Goal: Answer question/provide support

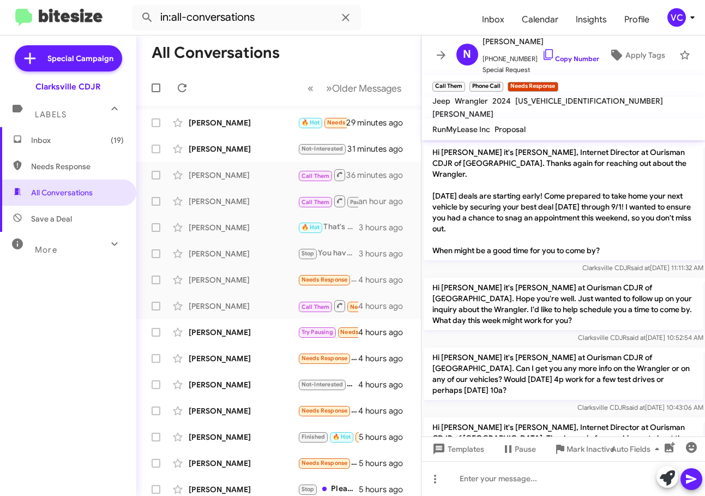
scroll to position [587, 0]
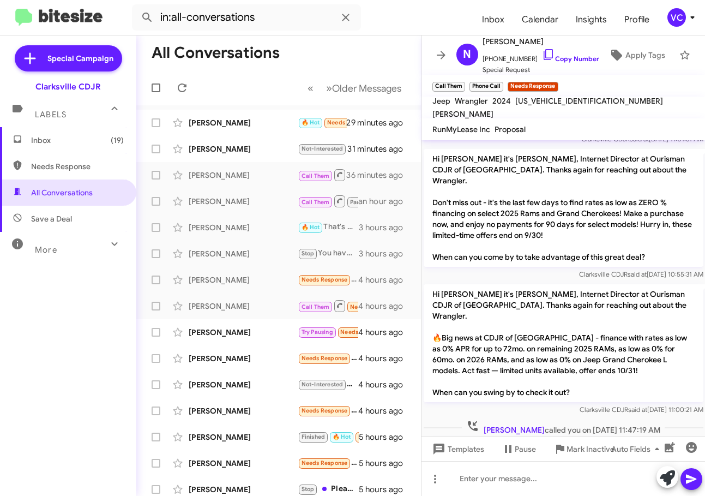
click at [671, 437] on div "Does the 0 finance apply to stock number 14315810? [DATE] 12:24:44 PM" at bounding box center [564, 455] width 284 height 37
click at [635, 437] on div "Does the 0 finance apply to stock number 14315810? [DATE] 12:24:44 PM" at bounding box center [564, 455] width 284 height 37
click at [666, 437] on div "Does the 0 finance apply to stock number 14315810? [DATE] 12:24:44 PM" at bounding box center [564, 455] width 284 height 37
click at [62, 405] on div "Inbox (19) Needs Response All Conversations Save a Deal More Important 🔥 Hot Ap…" at bounding box center [68, 275] width 136 height 297
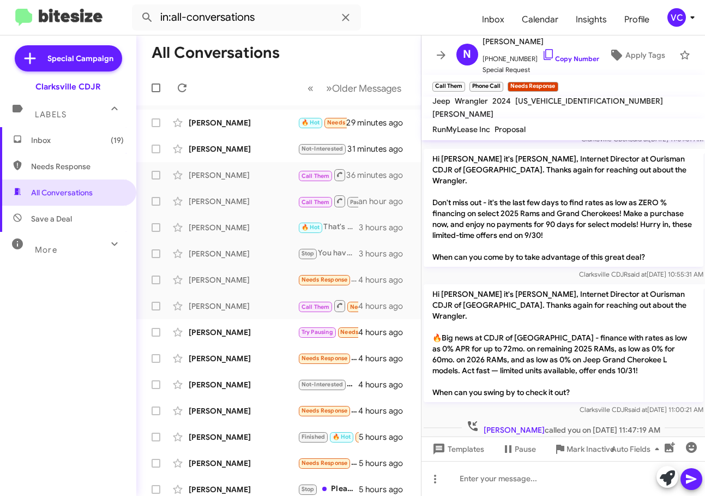
click at [649, 437] on div "Does the 0 finance apply to stock number 14315810? [DATE] 12:24:44 PM" at bounding box center [564, 455] width 284 height 37
drag, startPoint x: 540, startPoint y: 404, endPoint x: 477, endPoint y: 314, distance: 109.5
click at [540, 461] on div "[DATE] 12:24:44 PM" at bounding box center [525, 466] width 202 height 11
click at [591, 474] on div at bounding box center [564, 487] width 284 height 27
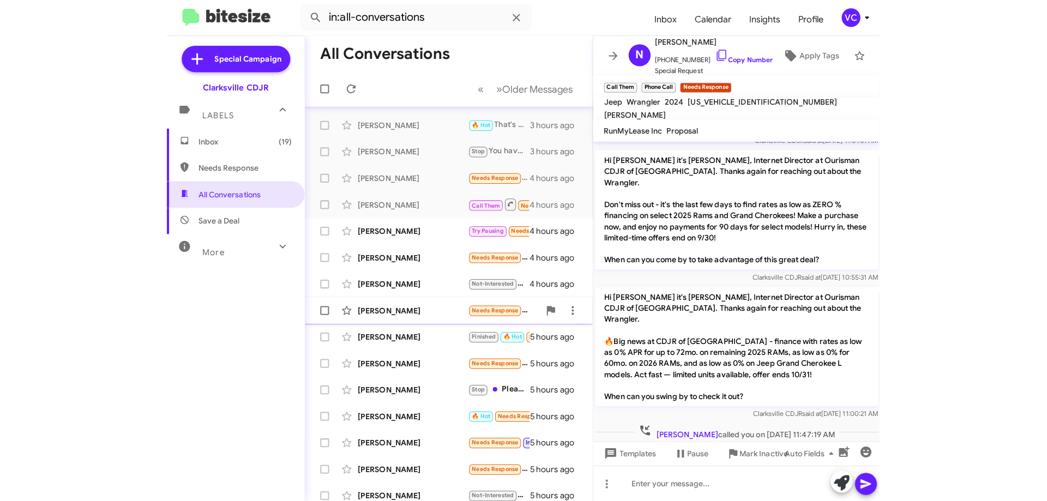
scroll to position [137, 0]
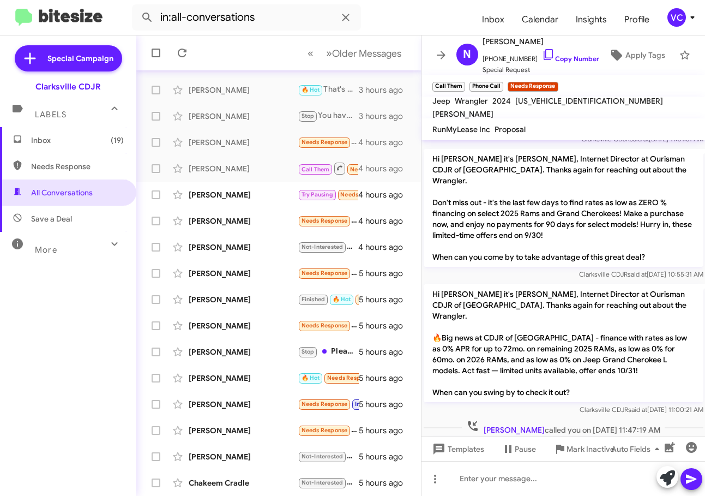
click at [641, 474] on div at bounding box center [564, 487] width 284 height 27
click at [654, 437] on div "Does the 0 finance apply to stock number 14315810? [DATE] 12:24:44 PM" at bounding box center [564, 455] width 284 height 37
drag, startPoint x: 620, startPoint y: 413, endPoint x: 619, endPoint y: 404, distance: 9.3
click at [620, 474] on div at bounding box center [564, 487] width 284 height 27
drag, startPoint x: 615, startPoint y: 423, endPoint x: 578, endPoint y: 406, distance: 40.8
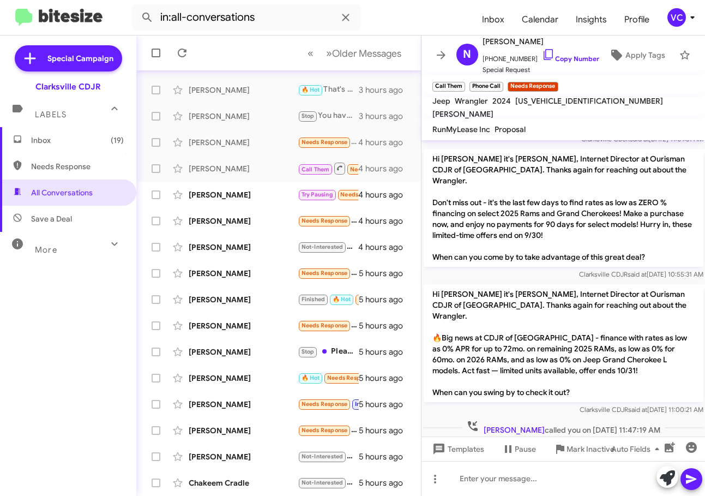
click at [614, 423] on mat-tooltip-component "Auto Fields (Ctrl+Shift+A)" at bounding box center [628, 422] width 88 height 33
click at [545, 461] on div "[DATE] 12:24:44 PM" at bounding box center [525, 466] width 202 height 11
click at [590, 474] on div at bounding box center [564, 487] width 284 height 27
click at [573, 57] on link "Copy Number" at bounding box center [570, 59] width 57 height 8
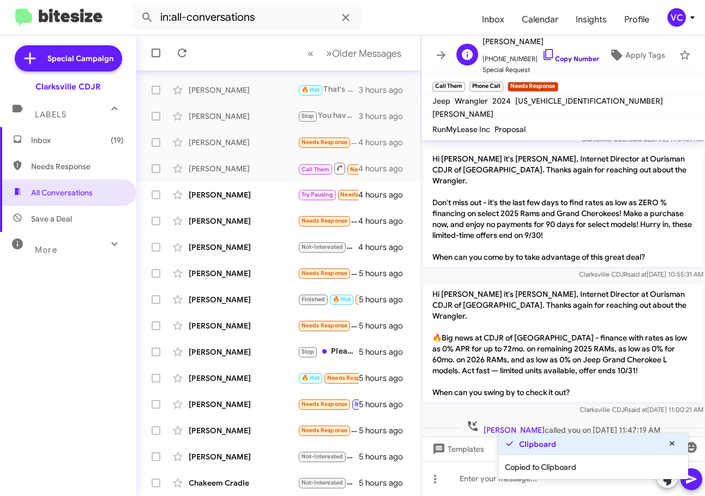
click at [573, 55] on link "Copy Number" at bounding box center [570, 59] width 57 height 8
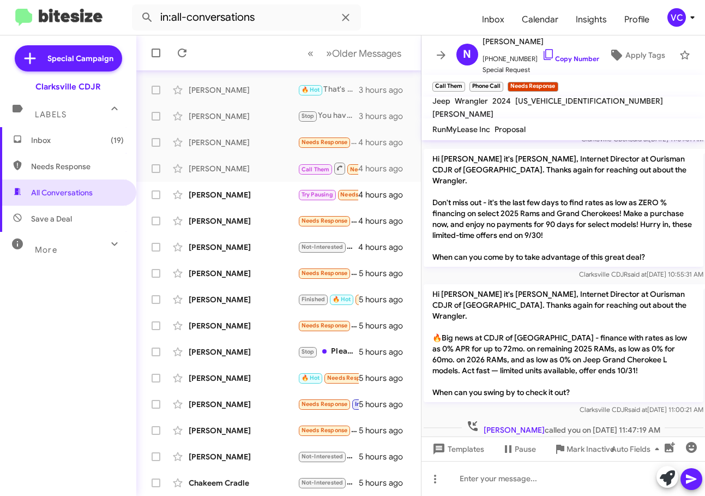
click at [572, 461] on div "[DATE] 12:24:44 PM" at bounding box center [525, 466] width 202 height 11
click at [592, 474] on div at bounding box center [564, 487] width 284 height 27
click at [682, 437] on div "Does the 0 finance apply to stock number 14315810? [DATE] 12:24:44 PM" at bounding box center [564, 455] width 284 height 37
click at [608, 440] on p "Does the 0 finance apply to stock number 14315810?" at bounding box center [525, 450] width 202 height 20
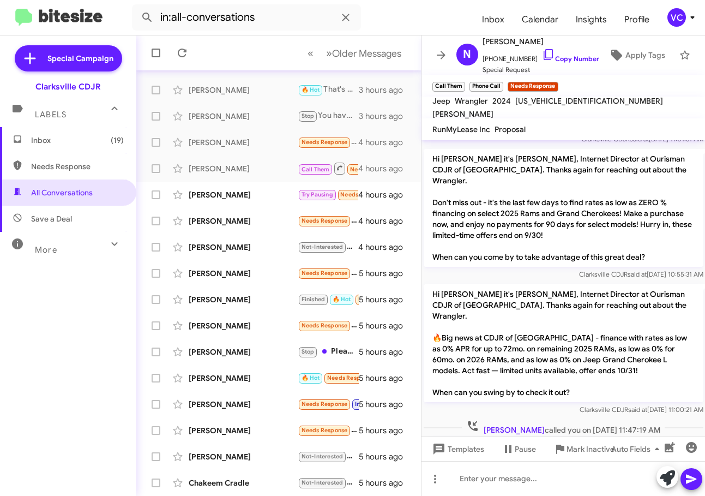
click at [660, 437] on div "Does the 0 finance apply to stock number 14315810? [DATE] 12:24:44 PM" at bounding box center [564, 455] width 284 height 37
click at [649, 437] on div "Does the 0 finance apply to stock number 14315810? [DATE] 12:24:44 PM" at bounding box center [564, 455] width 284 height 37
click at [618, 440] on p "Does the 0 finance apply to stock number 14315810?" at bounding box center [525, 450] width 202 height 20
click at [618, 440] on div "Does the 0 finance apply to stock number 14315810? [DATE] 12:24:44 PM" at bounding box center [525, 456] width 202 height 33
click at [516, 490] on div at bounding box center [564, 478] width 284 height 35
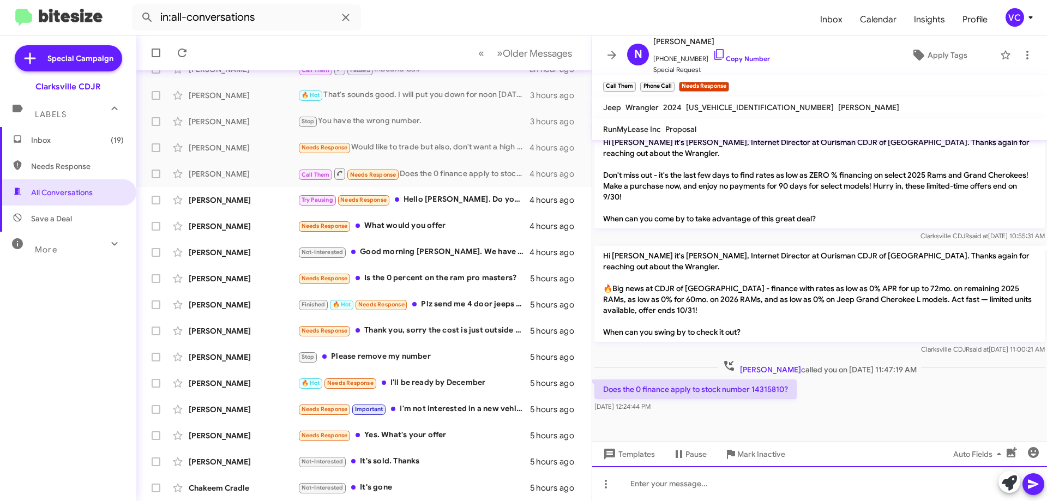
scroll to position [472, 0]
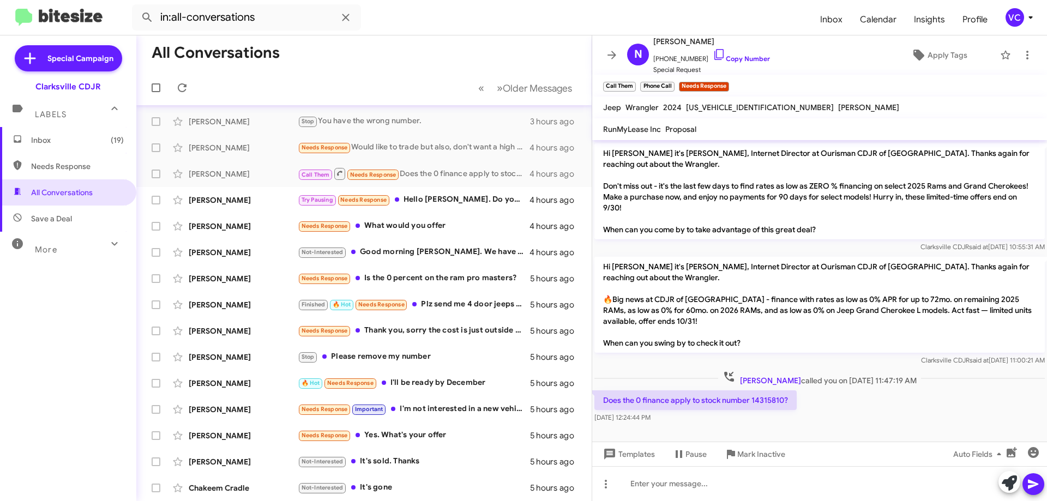
click at [705, 407] on div "Does the 0 finance apply to stock number 14315810? [DATE] 12:24:44 PM" at bounding box center [819, 406] width 455 height 37
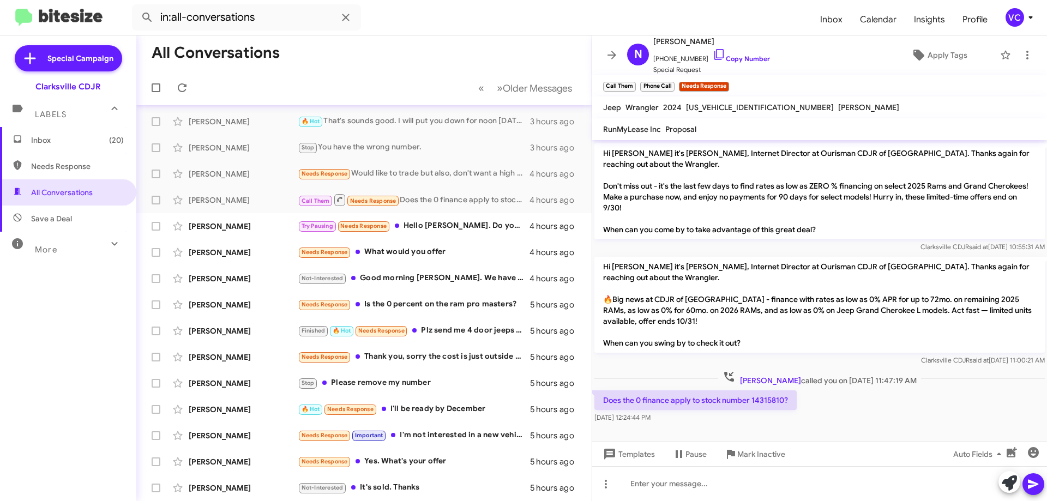
click at [705, 396] on div "Does the 0 finance apply to stock number 14315810? [DATE] 12:24:44 PM" at bounding box center [819, 406] width 455 height 37
click at [705, 392] on div "Does the 0 finance apply to stock number 14315810? [DATE] 12:24:44 PM" at bounding box center [819, 406] width 455 height 37
click at [705, 388] on div "Does the 0 finance apply to stock number 14315810? [DATE] 12:24:44 PM" at bounding box center [819, 406] width 455 height 37
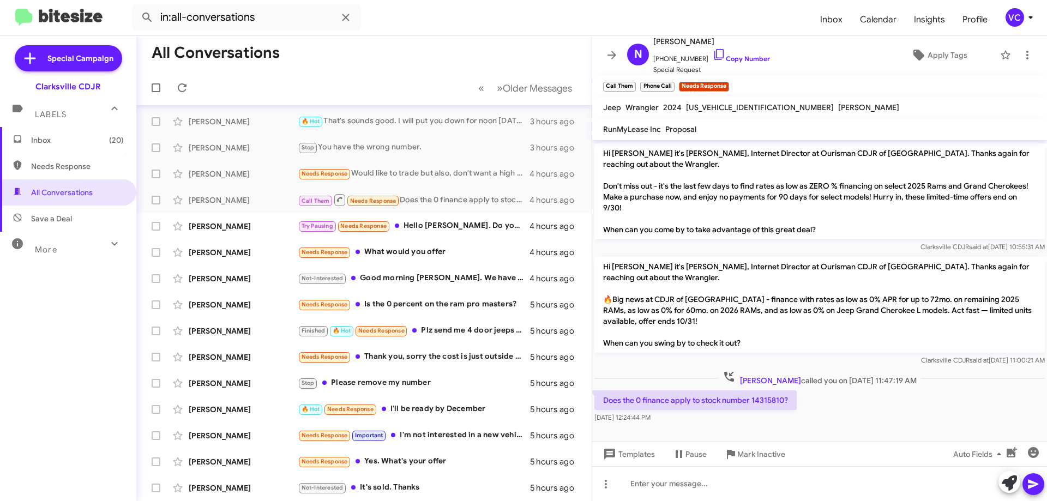
click at [705, 388] on div "Does the 0 finance apply to stock number 14315810? [DATE] 12:24:44 PM" at bounding box center [819, 406] width 455 height 37
drag, startPoint x: 885, startPoint y: 412, endPoint x: 774, endPoint y: 392, distance: 112.5
click at [705, 412] on div "Does the 0 finance apply to stock number 14315810? [DATE] 12:24:44 PM" at bounding box center [819, 406] width 455 height 37
click at [705, 390] on p "Does the 0 finance apply to stock number 14315810?" at bounding box center [695, 400] width 202 height 20
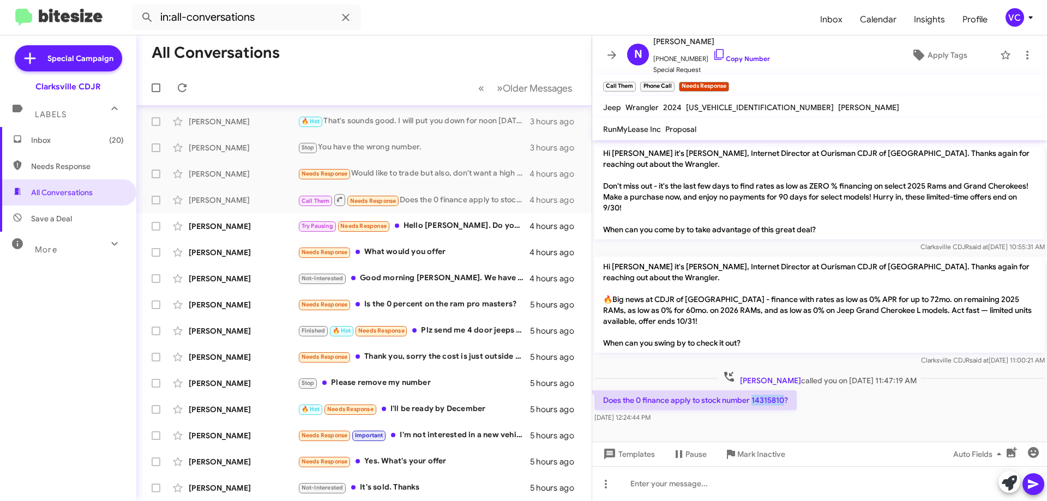
click at [705, 390] on p "Does the 0 finance apply to stock number 14315810?" at bounding box center [695, 400] width 202 height 20
drag, startPoint x: 756, startPoint y: 387, endPoint x: 821, endPoint y: 250, distance: 151.5
click at [705, 242] on div "Clarksville CDJR said at [DATE] 10:55:31 AM" at bounding box center [819, 247] width 450 height 11
click at [705, 390] on p "Does the 0 finance apply to stock number 14315810?" at bounding box center [695, 400] width 202 height 20
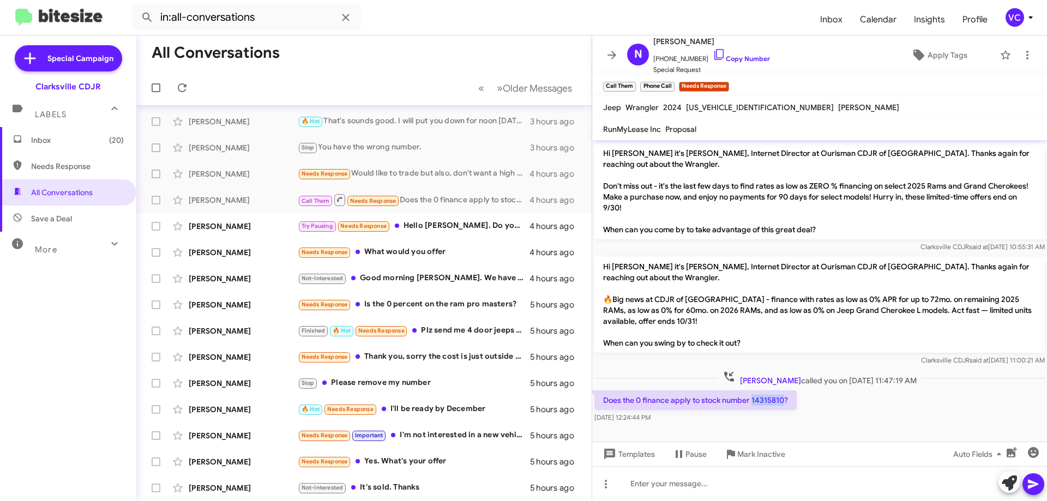
copy p "14315810"
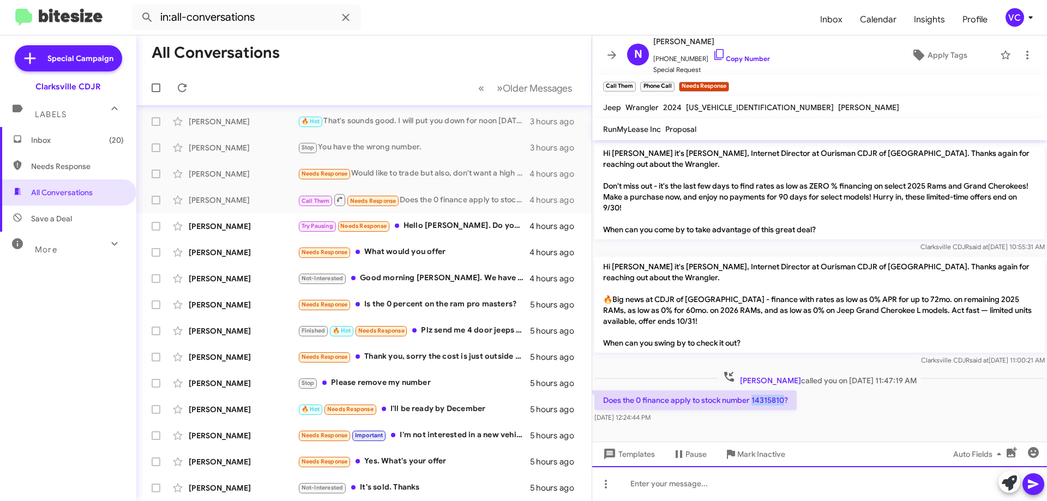
click at [705, 495] on div at bounding box center [819, 483] width 455 height 35
click at [705, 492] on div at bounding box center [819, 483] width 455 height 35
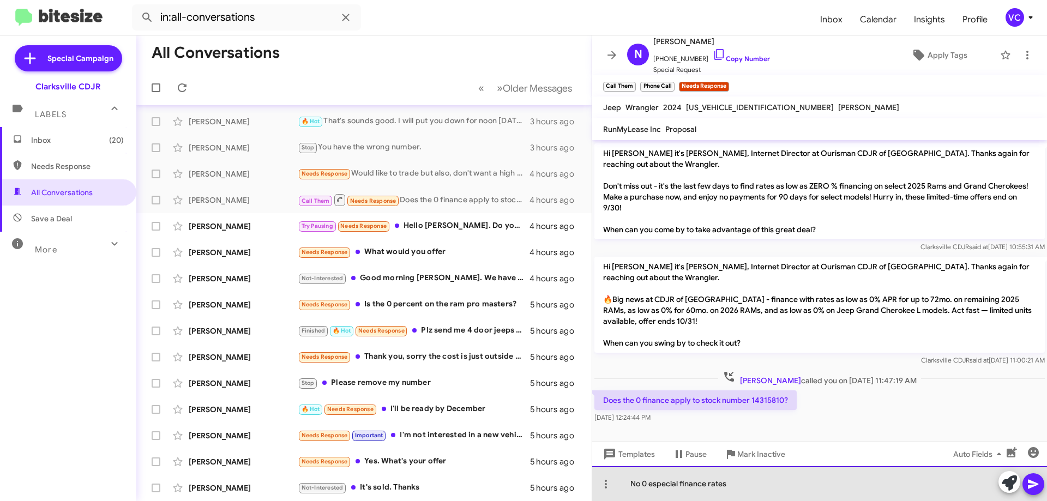
click at [705, 489] on div "No 0 especial finance rates" at bounding box center [819, 483] width 455 height 35
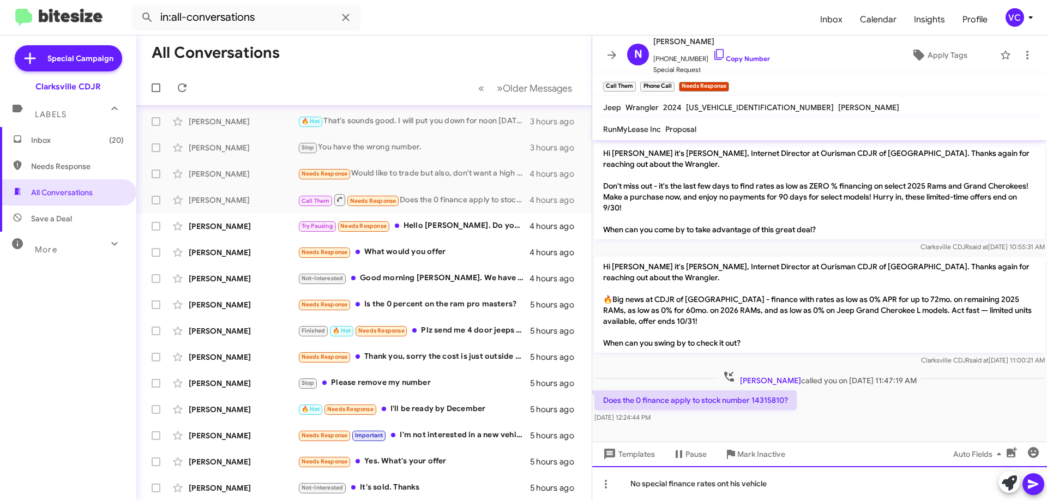
click at [705, 488] on div "No special finance rates ont his vehicle" at bounding box center [819, 483] width 455 height 35
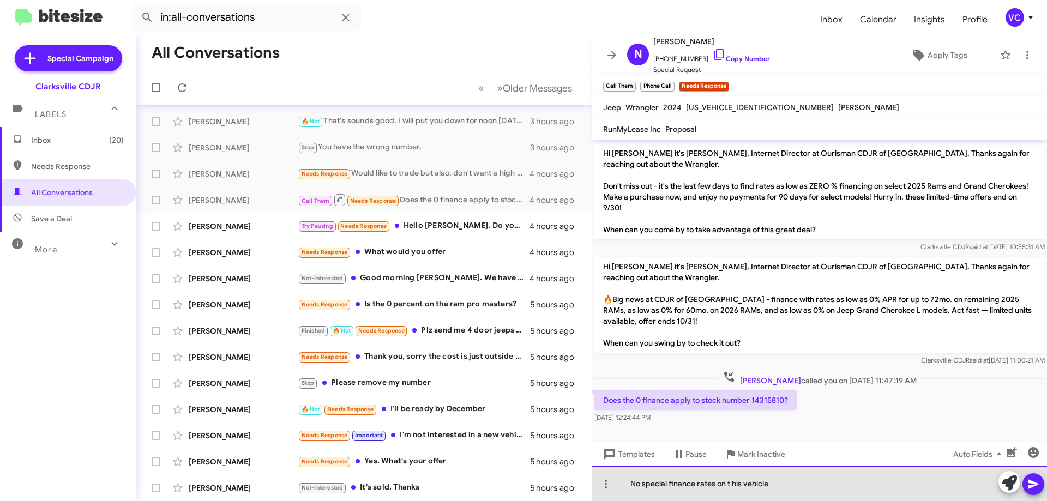
click at [705, 486] on div "No special finance rates on t his vehicle" at bounding box center [819, 483] width 455 height 35
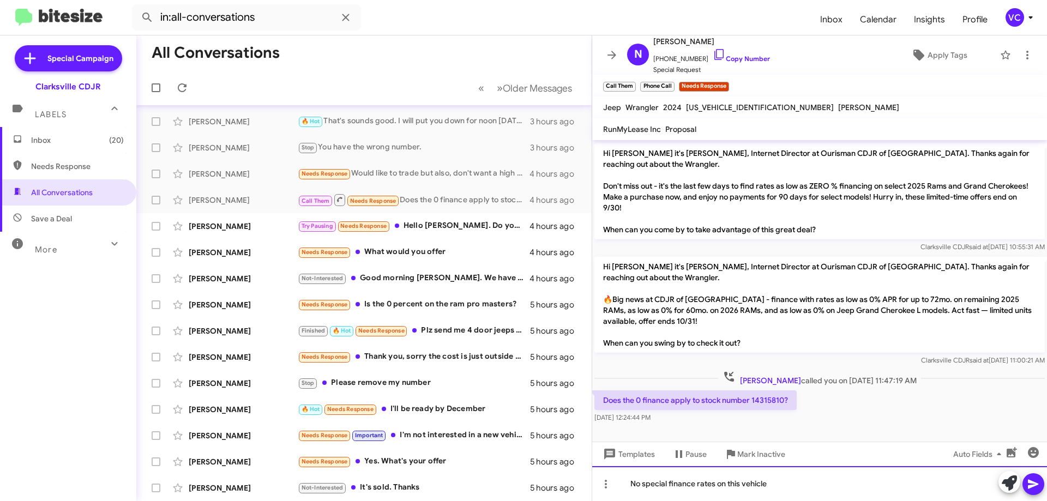
click at [705, 484] on div "No special finance rates on this vehicle" at bounding box center [819, 483] width 455 height 35
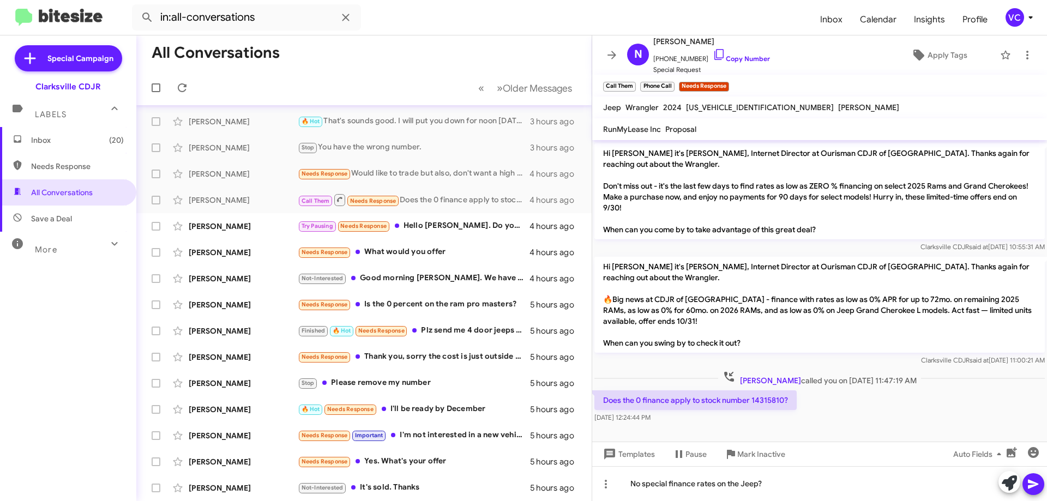
click at [705, 483] on icon at bounding box center [1033, 484] width 10 height 9
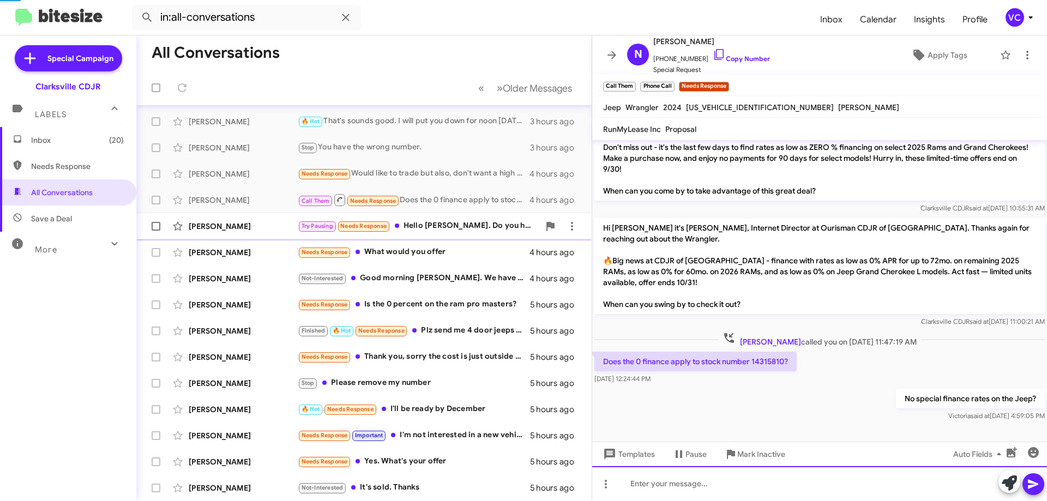
scroll to position [512, 0]
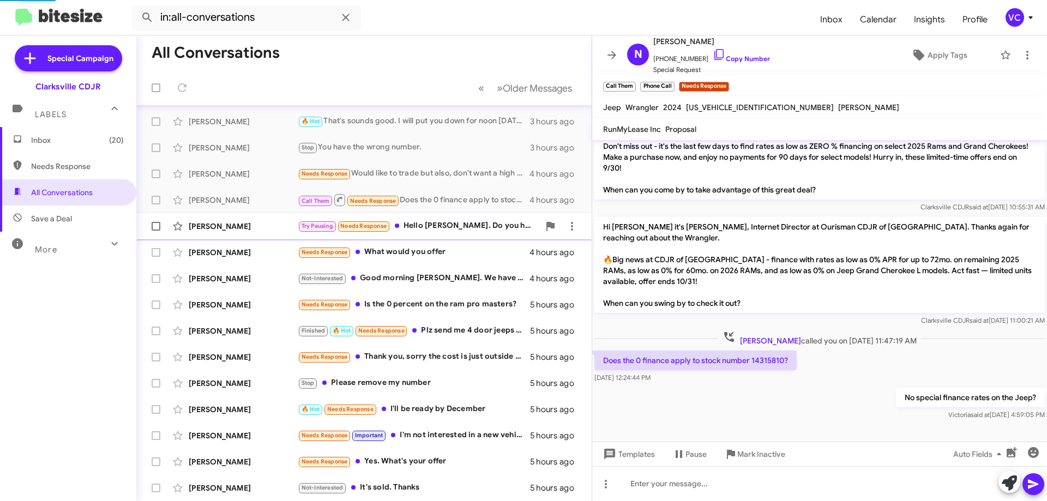
click at [430, 230] on div "Try Pausing Needs Response Hello [PERSON_NAME]. Do you have availability [DATE]?" at bounding box center [419, 226] width 242 height 13
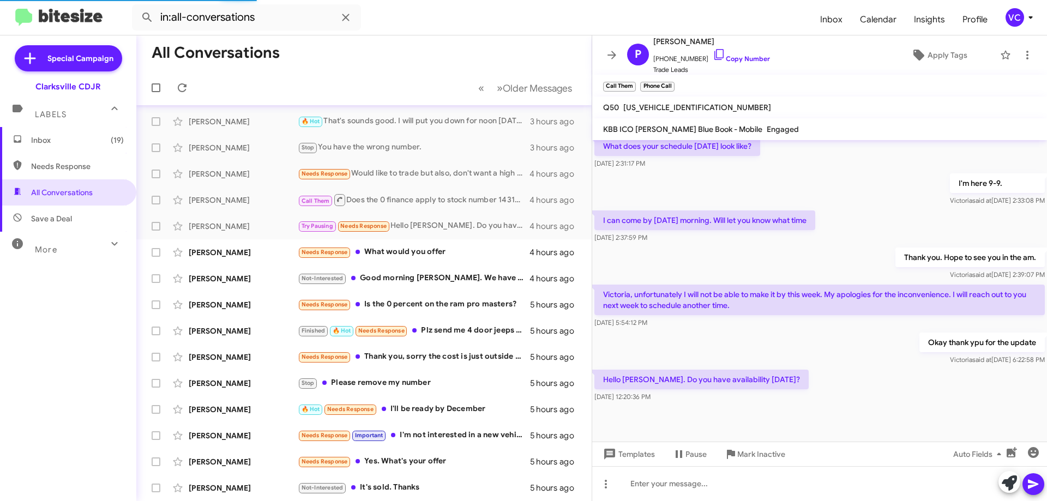
scroll to position [513, 0]
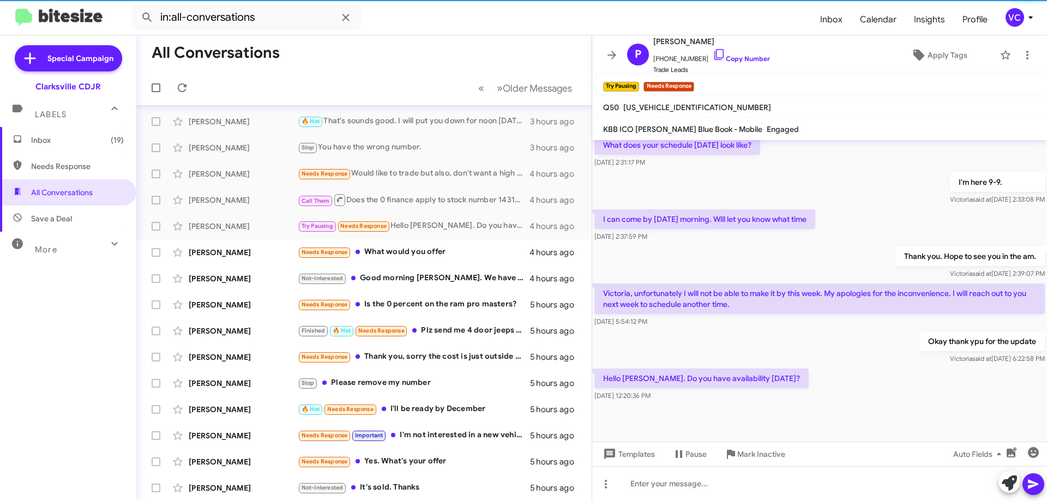
drag, startPoint x: 858, startPoint y: 357, endPoint x: 853, endPoint y: 353, distance: 5.8
click at [705, 366] on div "Hello [PERSON_NAME]. Do you have availability [DATE]? [DATE] 12:20:36 PM" at bounding box center [819, 384] width 455 height 37
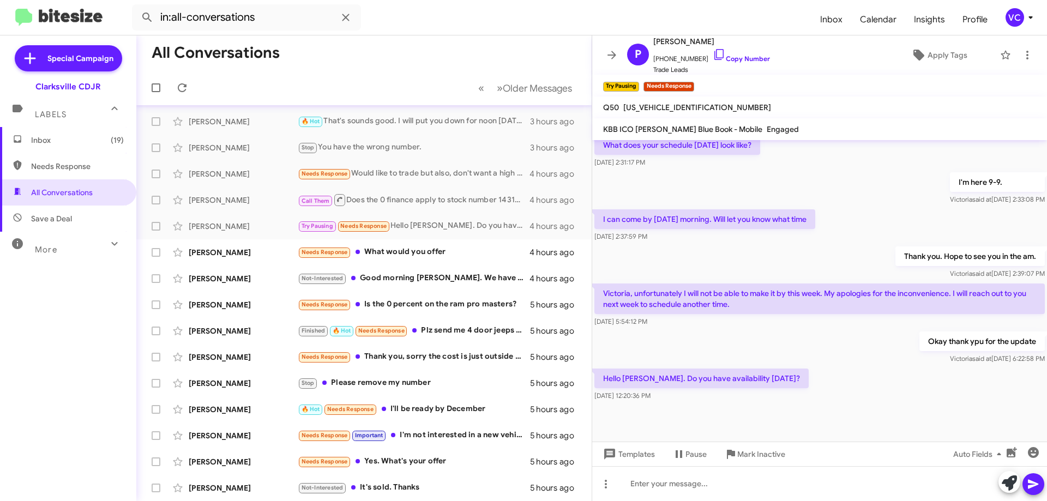
click at [705, 330] on div "Okay thank ypu for the update [PERSON_NAME] said at [DATE] 6:22:58 PM" at bounding box center [819, 347] width 455 height 37
click at [705, 366] on div "Hello [PERSON_NAME]. Do you have availability [DATE]? [DATE] 12:20:36 PM" at bounding box center [819, 384] width 455 height 37
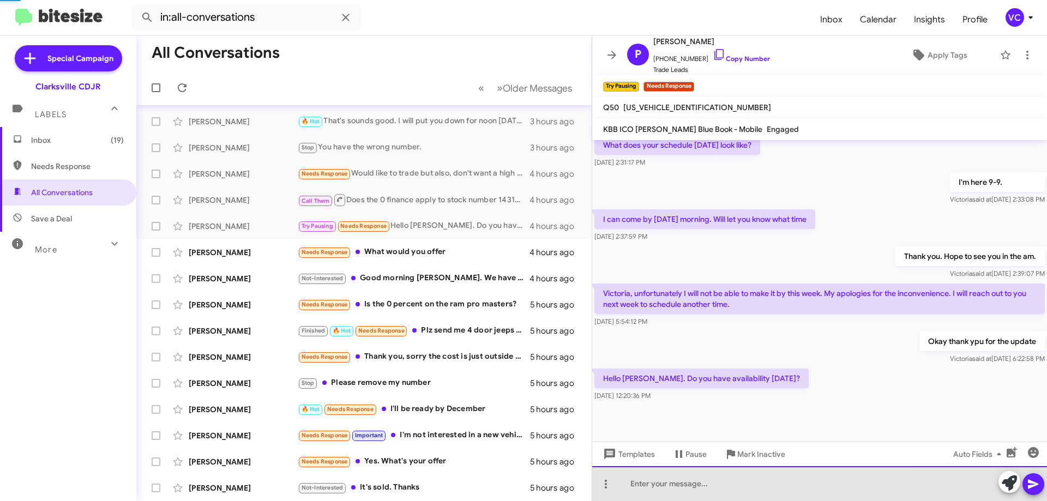
click at [705, 491] on div at bounding box center [819, 483] width 455 height 35
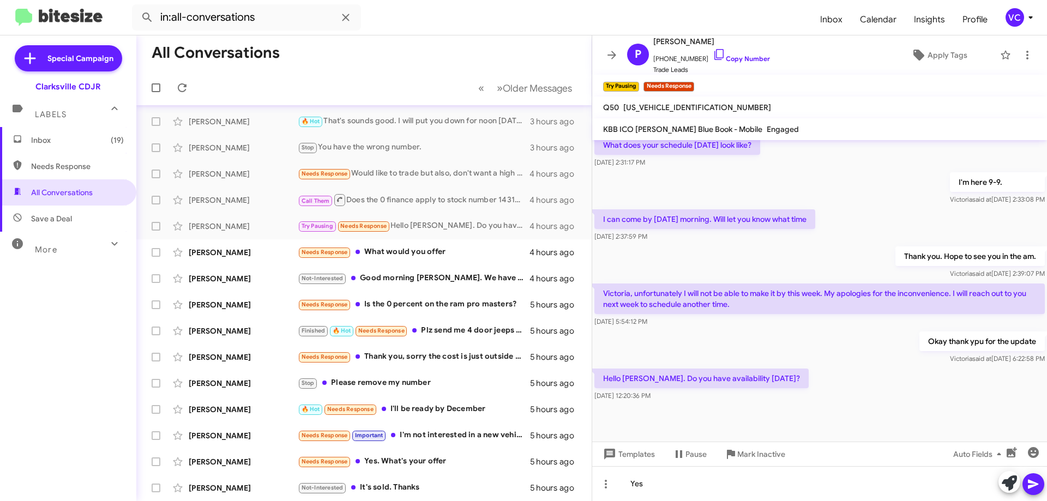
click at [705, 382] on div "Hello [PERSON_NAME]. Do you have availability [DATE]? [DATE] 12:20:36 PM" at bounding box center [819, 384] width 455 height 37
click at [705, 346] on div "Okay thank ypu for the update [PERSON_NAME] said at [DATE] 6:22:58 PM" at bounding box center [819, 347] width 455 height 37
click at [705, 375] on div "Hello [PERSON_NAME]. Do you have availability [DATE]? [DATE] 12:20:36 PM" at bounding box center [819, 384] width 455 height 37
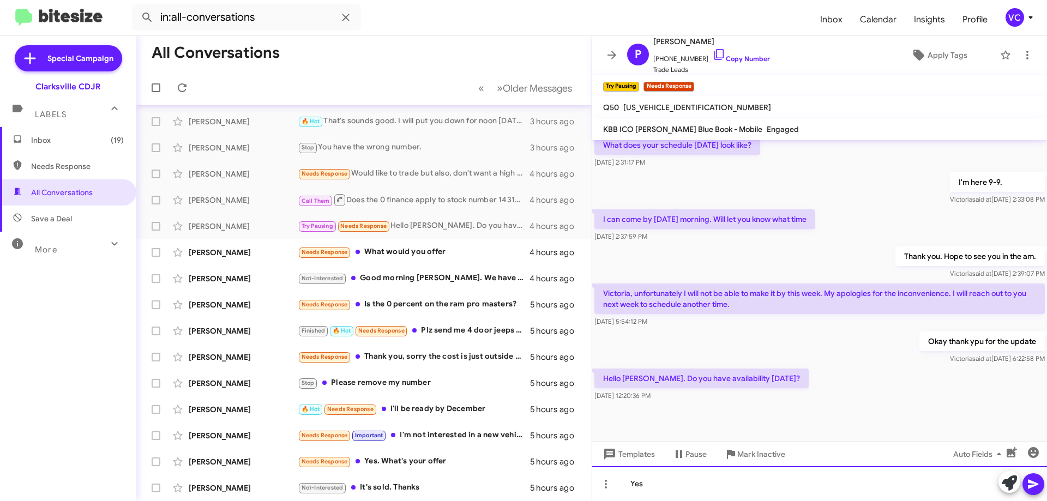
click at [669, 483] on div "Yes" at bounding box center [819, 483] width 455 height 35
click at [705, 484] on div "Yes" at bounding box center [819, 483] width 455 height 35
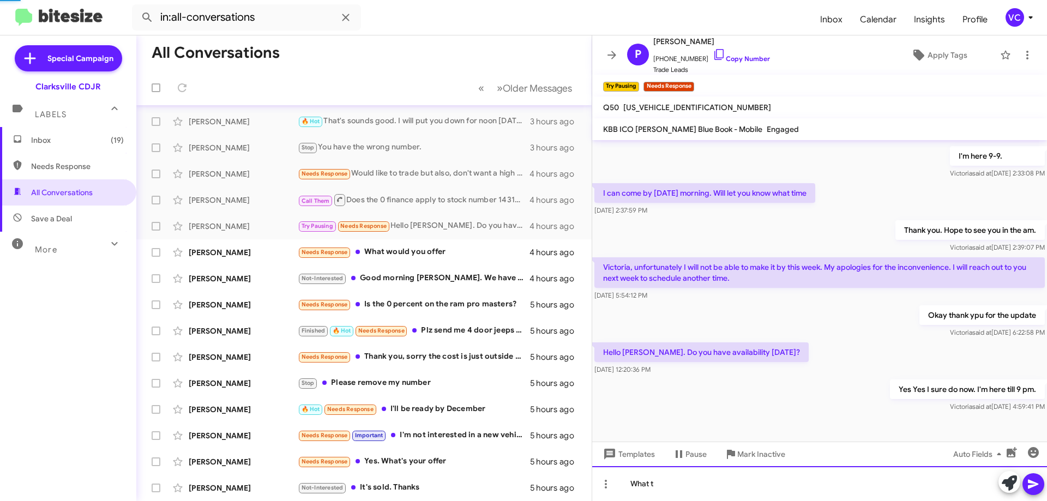
scroll to position [553, 0]
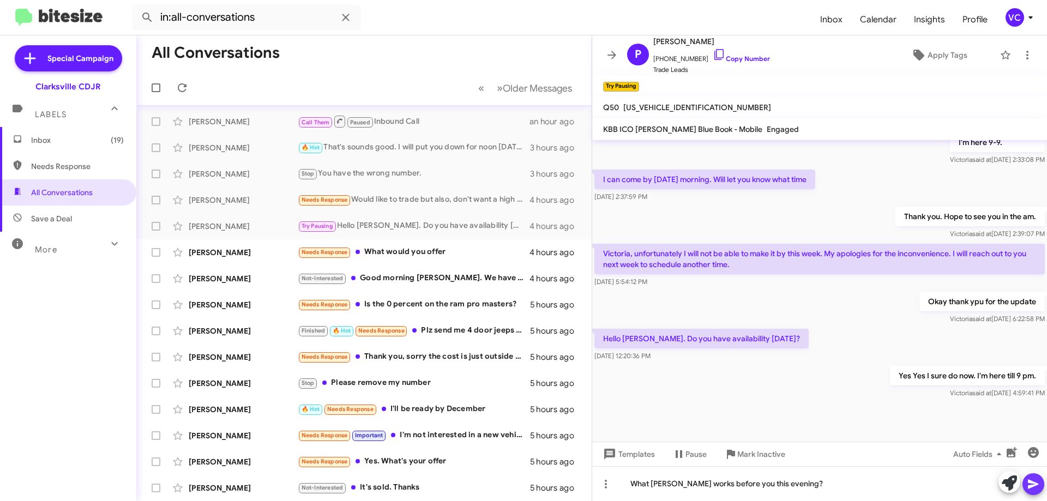
click at [705, 491] on span at bounding box center [1033, 484] width 13 height 22
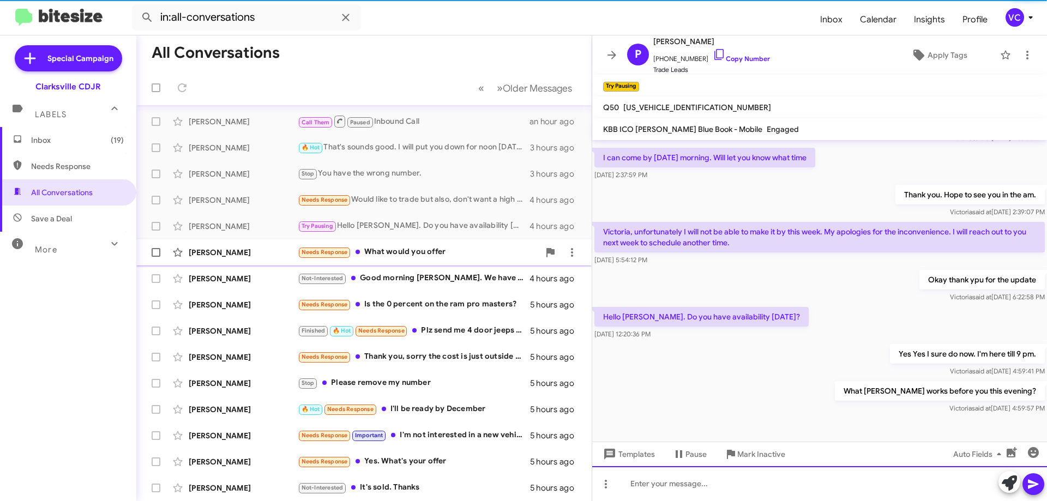
scroll to position [593, 0]
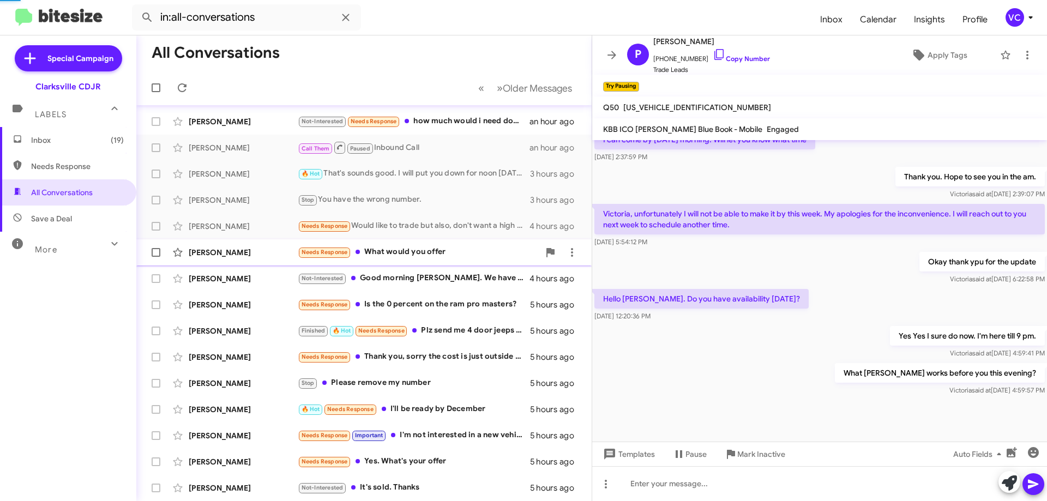
click at [405, 257] on div "Needs Response What would you offer" at bounding box center [419, 252] width 242 height 13
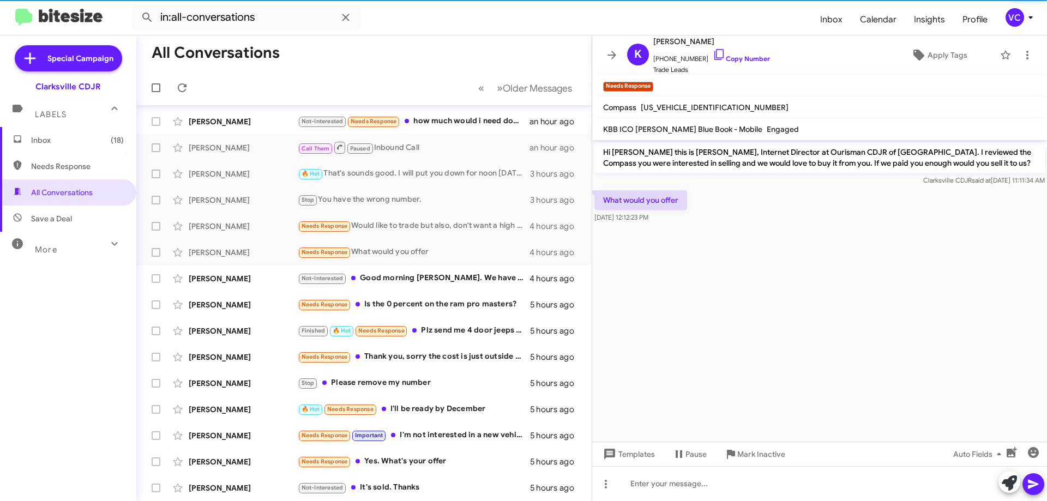
click at [705, 330] on cdk-virtual-scroll-viewport "Hi [PERSON_NAME] this is [PERSON_NAME], Internet Director at Ourisman CDJR of […" at bounding box center [819, 291] width 455 height 302
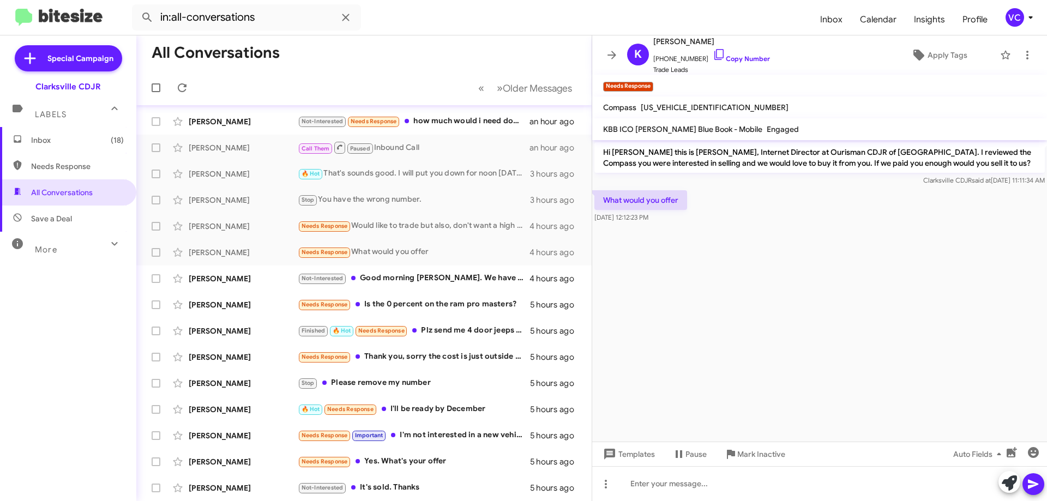
click at [705, 202] on div "What would you offer [DATE] 12:12:23 PM" at bounding box center [819, 206] width 455 height 37
click at [705, 61] on span "Apply Tags" at bounding box center [939, 55] width 94 height 20
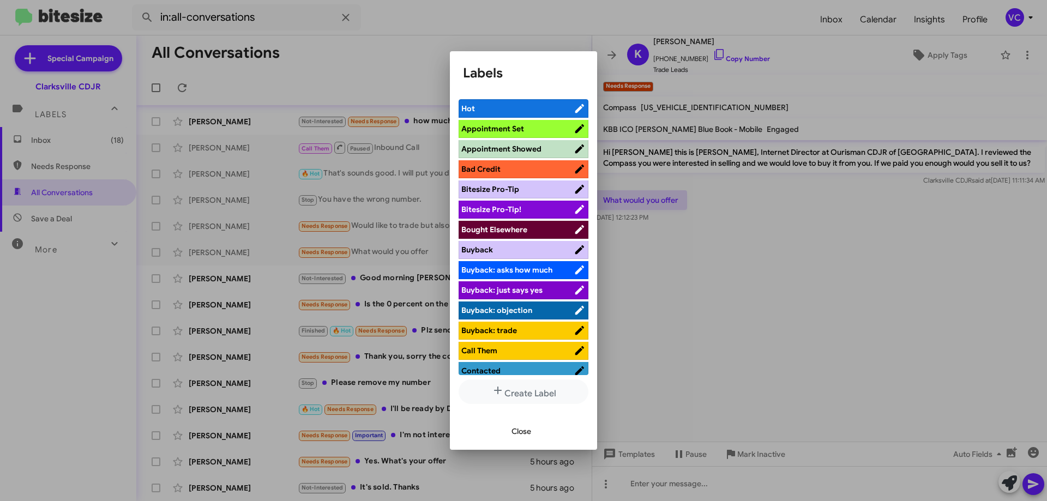
click at [515, 433] on span "Close" at bounding box center [522, 432] width 20 height 20
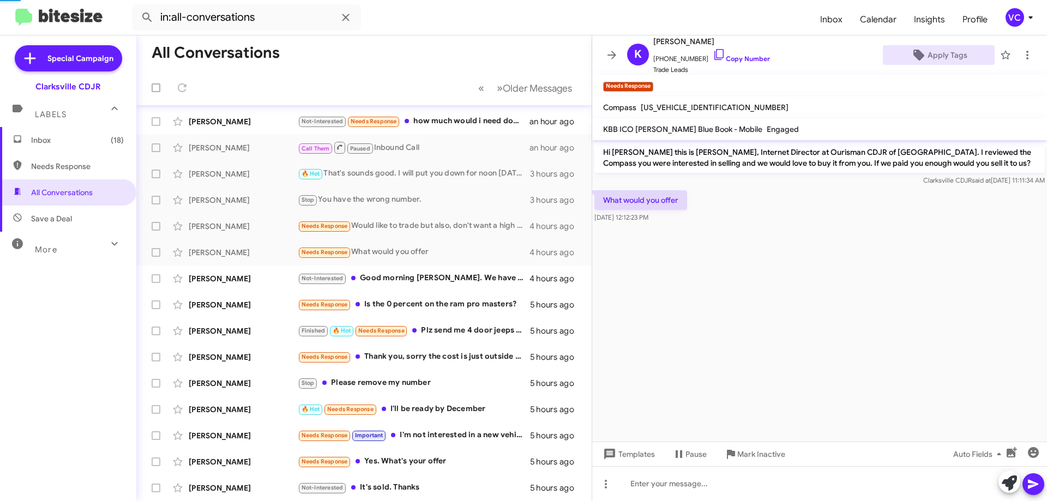
click at [705, 320] on cdk-virtual-scroll-viewport "Hi [PERSON_NAME] this is [PERSON_NAME], Internet Director at Ourisman CDJR of […" at bounding box center [819, 291] width 455 height 302
click at [705, 53] on span "[PHONE_NUMBER] Copy Number" at bounding box center [711, 56] width 117 height 16
click at [705, 58] on link "Copy Number" at bounding box center [741, 59] width 57 height 8
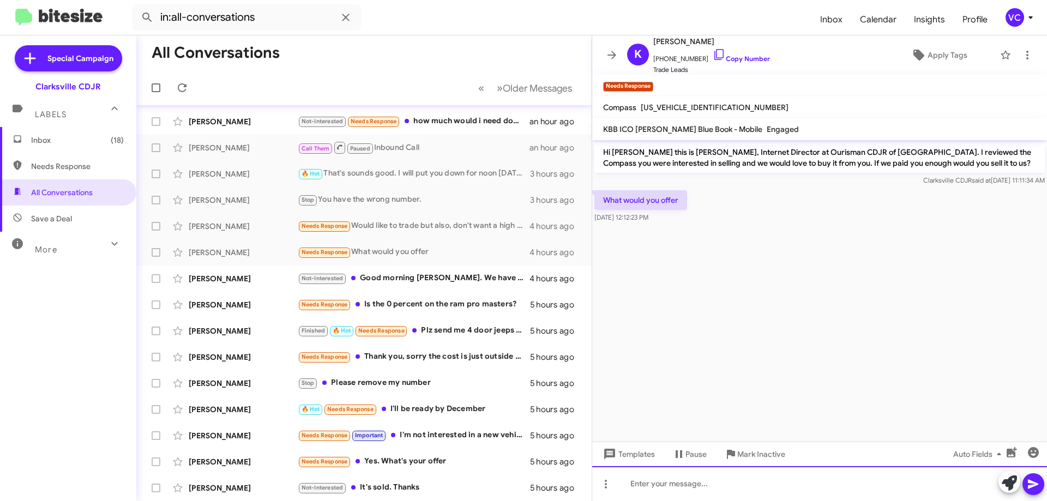
click at [642, 495] on div at bounding box center [819, 483] width 455 height 35
click at [705, 488] on div "Offer Amount: $5,940" at bounding box center [819, 483] width 455 height 35
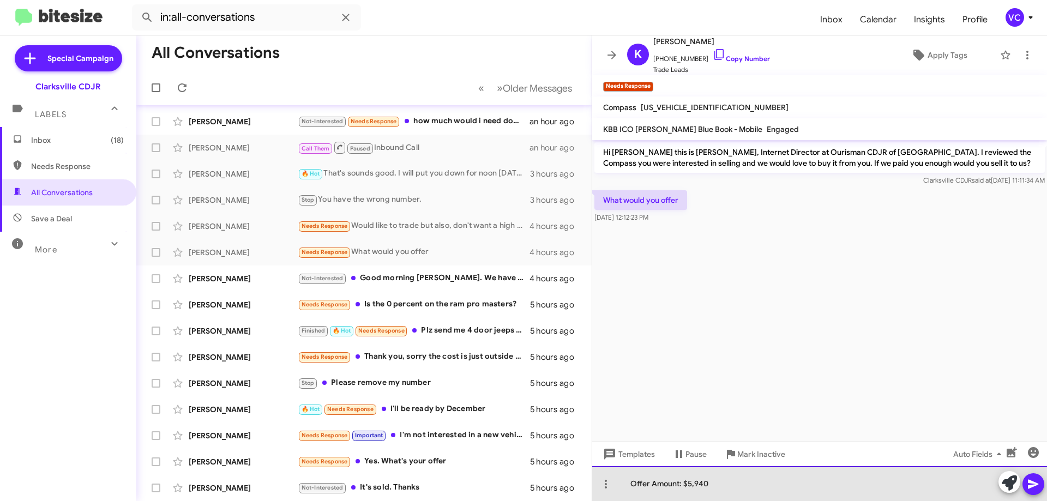
click at [632, 488] on div "Offer Amount: $5,940" at bounding box center [819, 483] width 455 height 35
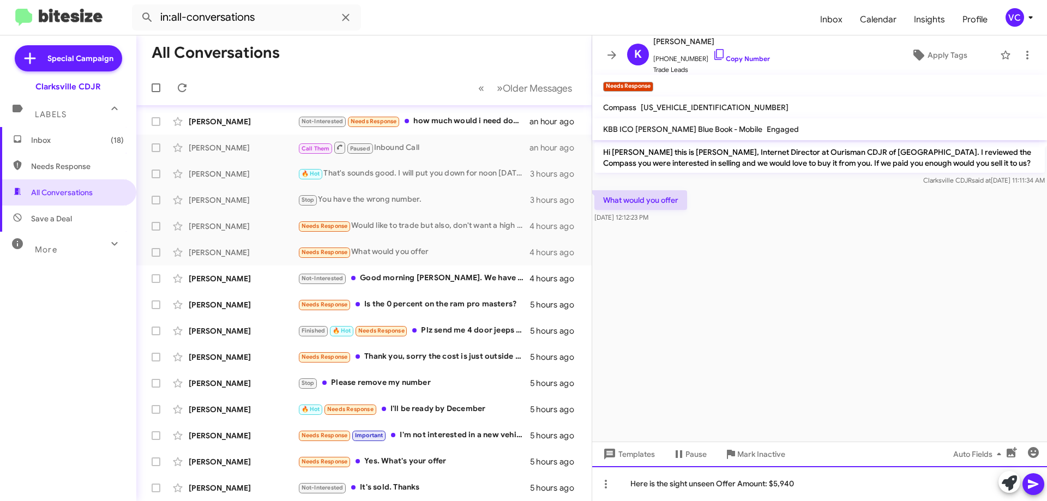
click at [705, 485] on div "Here is the sight unseen Offer Amount: $5,940" at bounding box center [819, 483] width 455 height 35
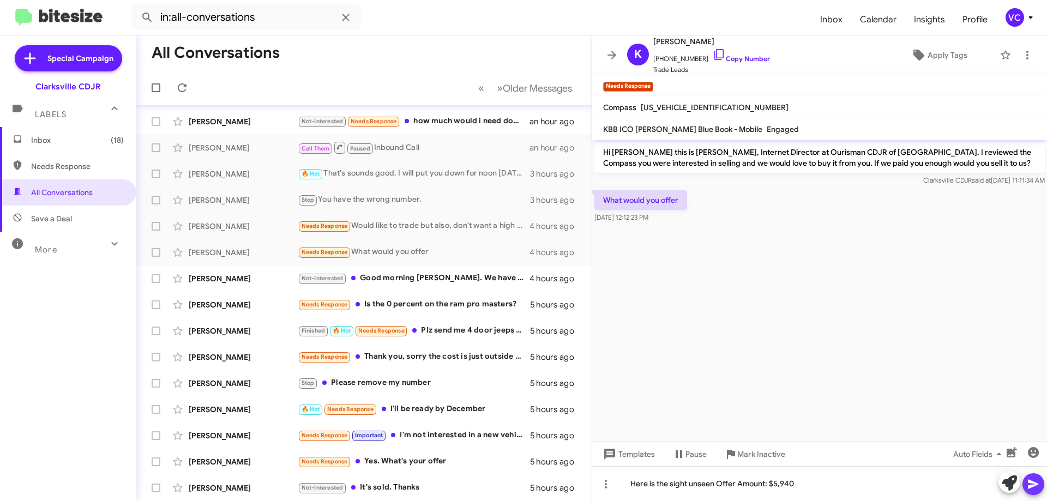
click at [705, 479] on icon at bounding box center [1033, 484] width 13 height 13
click at [705, 265] on cdk-virtual-scroll-viewport "Hi [PERSON_NAME] this is [PERSON_NAME], Internet Director at Ourisman CDJR of […" at bounding box center [819, 291] width 455 height 302
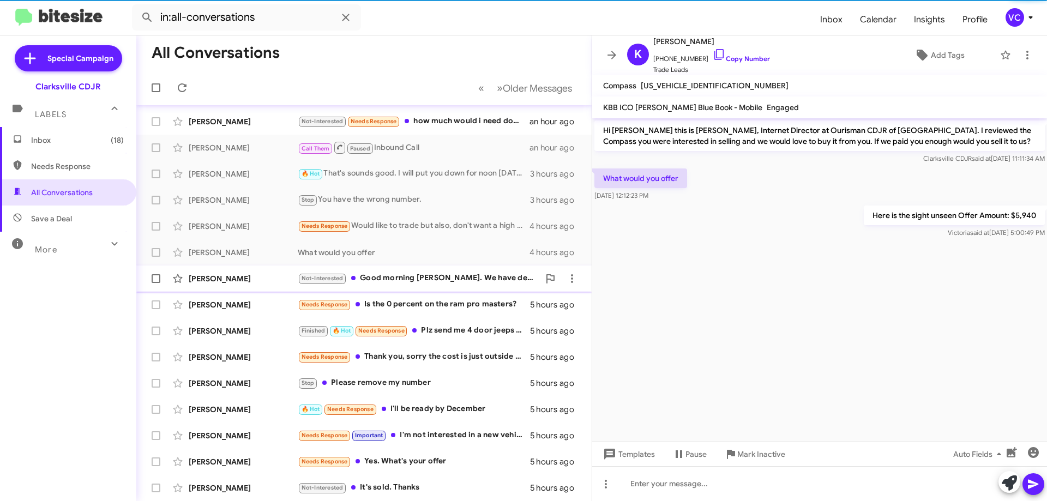
click at [440, 278] on div "Not-Interested Good morning [PERSON_NAME]. We have decided to keep the car for …" at bounding box center [419, 278] width 242 height 13
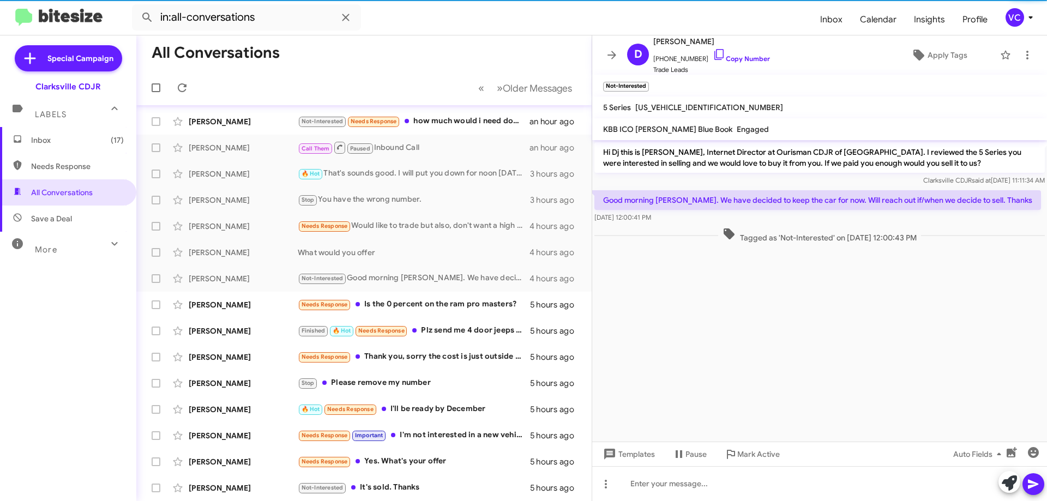
click at [705, 362] on cdk-virtual-scroll-viewport "Hi Dj this is [PERSON_NAME], Internet Director at Ourisman CDJR of [GEOGRAPHIC_…" at bounding box center [819, 291] width 455 height 302
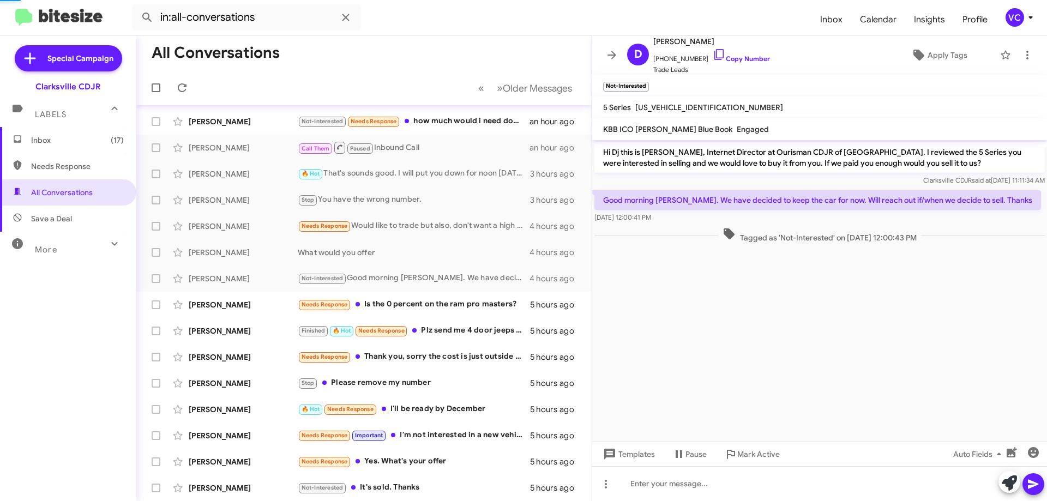
drag, startPoint x: 684, startPoint y: 196, endPoint x: 947, endPoint y: 219, distance: 263.8
click at [705, 212] on div "Good morning [PERSON_NAME]. We have decided to keep the car for now. Will reach…" at bounding box center [817, 206] width 447 height 33
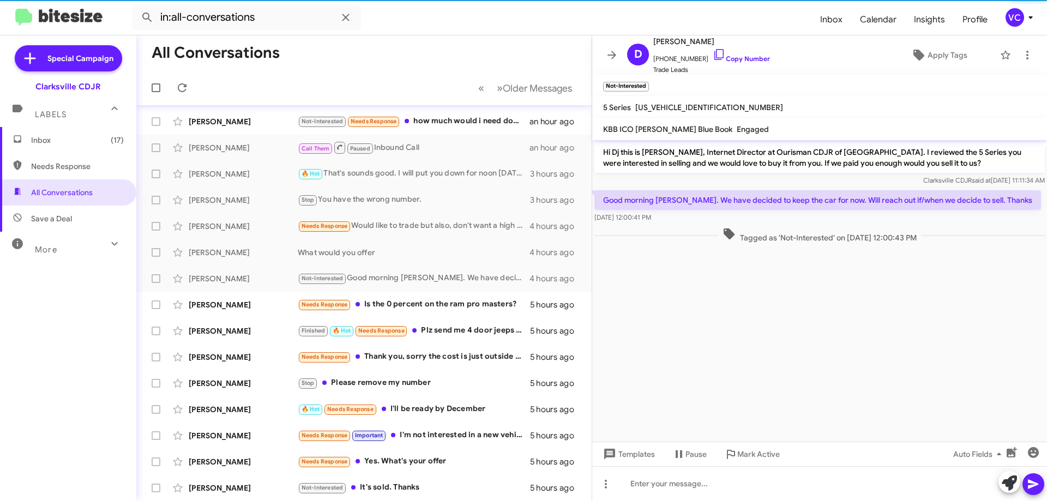
click at [705, 344] on cdk-virtual-scroll-viewport "Hi Dj this is [PERSON_NAME], Internet Director at Ourisman CDJR of [GEOGRAPHIC_…" at bounding box center [819, 291] width 455 height 302
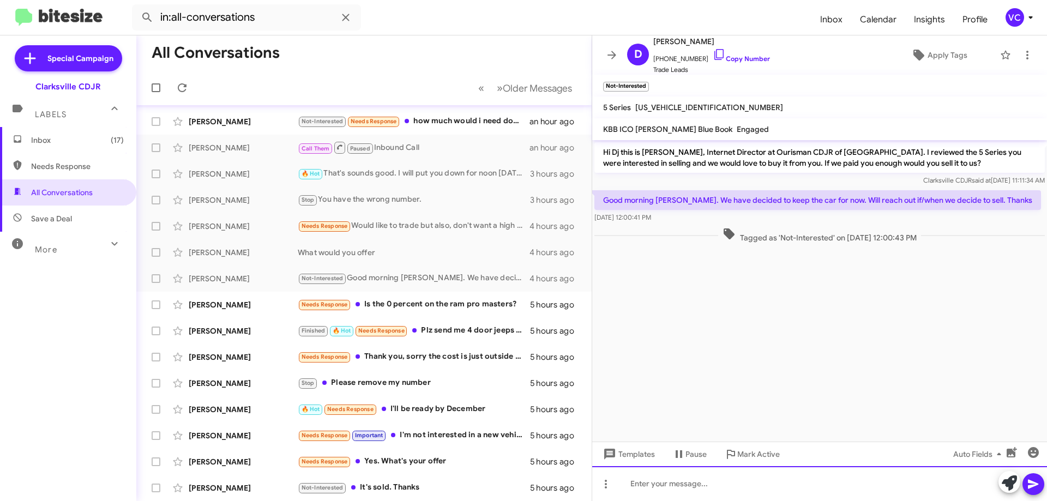
click at [705, 491] on div at bounding box center [819, 483] width 455 height 35
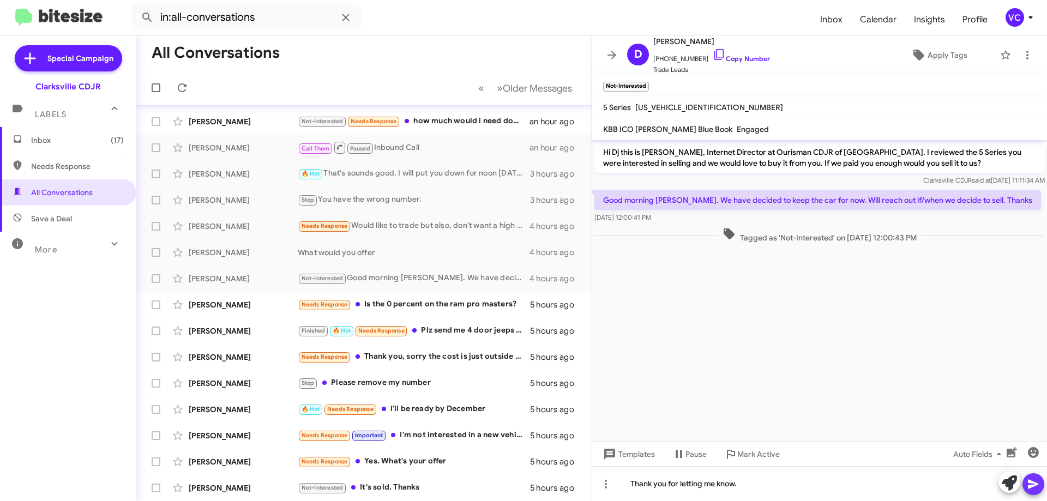
click at [705, 486] on icon at bounding box center [1033, 484] width 10 height 9
drag, startPoint x: 922, startPoint y: 341, endPoint x: 900, endPoint y: 311, distance: 36.3
click at [705, 340] on cdk-virtual-scroll-viewport "Hi Dj this is [PERSON_NAME], Internet Director at Ourisman CDJR of [GEOGRAPHIC_…" at bounding box center [819, 291] width 455 height 302
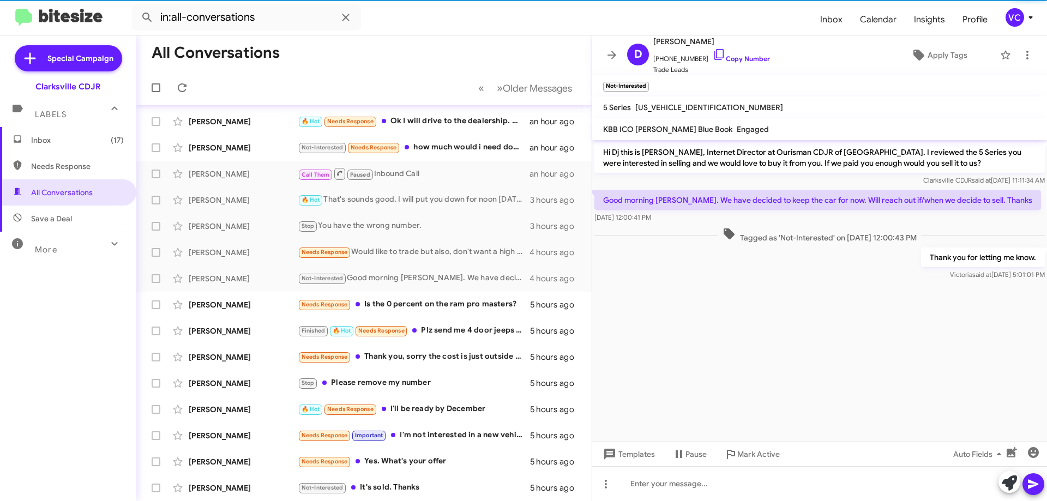
click at [705, 348] on cdk-virtual-scroll-viewport "Hi Dj this is [PERSON_NAME], Internet Director at Ourisman CDJR of [GEOGRAPHIC_…" at bounding box center [819, 291] width 455 height 302
drag, startPoint x: 838, startPoint y: 348, endPoint x: 775, endPoint y: 123, distance: 233.3
click at [705, 347] on cdk-virtual-scroll-viewport "Hi Dj this is [PERSON_NAME], Internet Director at Ourisman CDJR of [GEOGRAPHIC_…" at bounding box center [819, 291] width 455 height 302
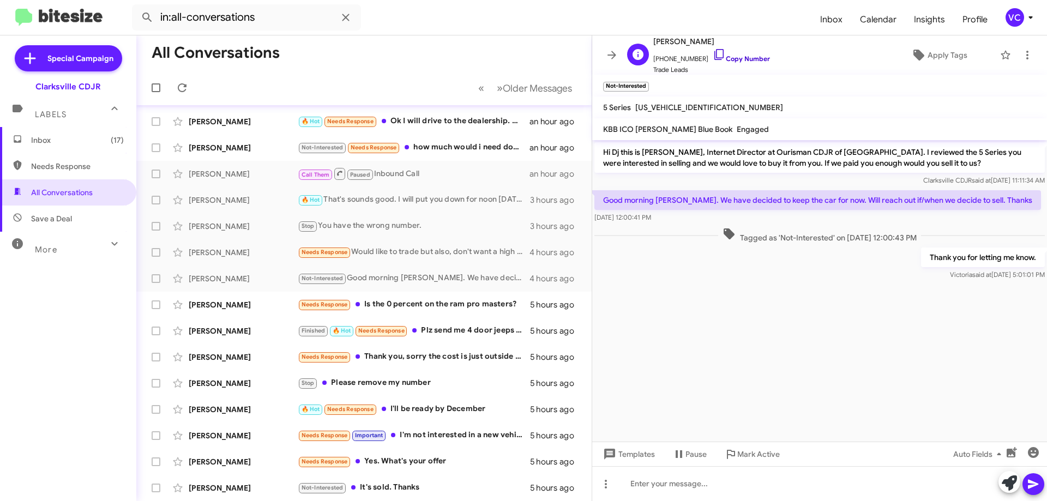
click at [705, 59] on link "Copy Number" at bounding box center [741, 59] width 57 height 8
copy div "Templates Pause Mark Active Auto Fields"
click at [705, 324] on cdk-virtual-scroll-viewport "Hi Dj this is [PERSON_NAME], Internet Director at Ourisman CDJR of [GEOGRAPHIC_…" at bounding box center [819, 291] width 455 height 302
click at [705, 325] on cdk-virtual-scroll-viewport "Hi Dj this is [PERSON_NAME], Internet Director at Ourisman CDJR of [GEOGRAPHIC_…" at bounding box center [819, 291] width 455 height 302
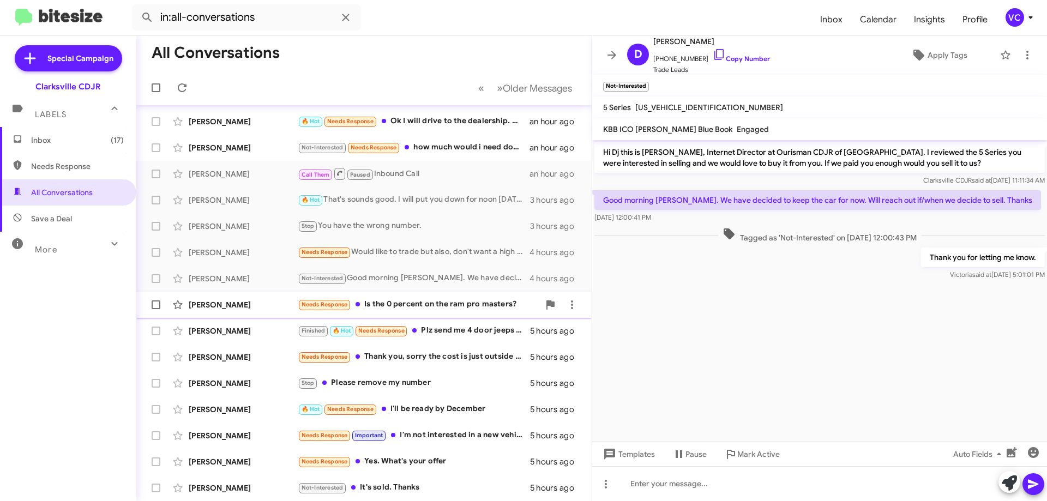
click at [409, 304] on div "Needs Response Is the 0 percent on the ram pro masters?" at bounding box center [419, 304] width 242 height 13
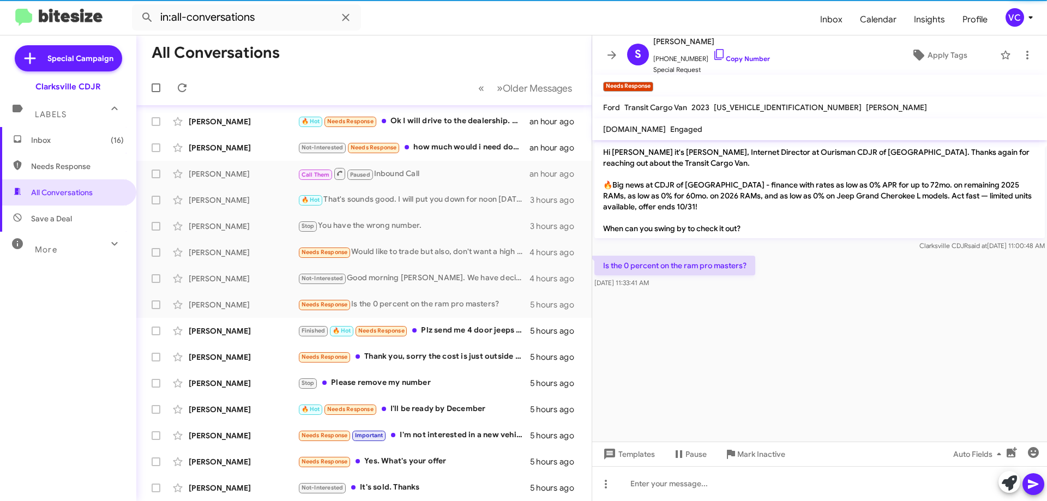
click at [705, 343] on cdk-virtual-scroll-viewport "Hi [PERSON_NAME] it's [PERSON_NAME], Internet Director at Ourisman CDJR of [GEO…" at bounding box center [819, 291] width 455 height 302
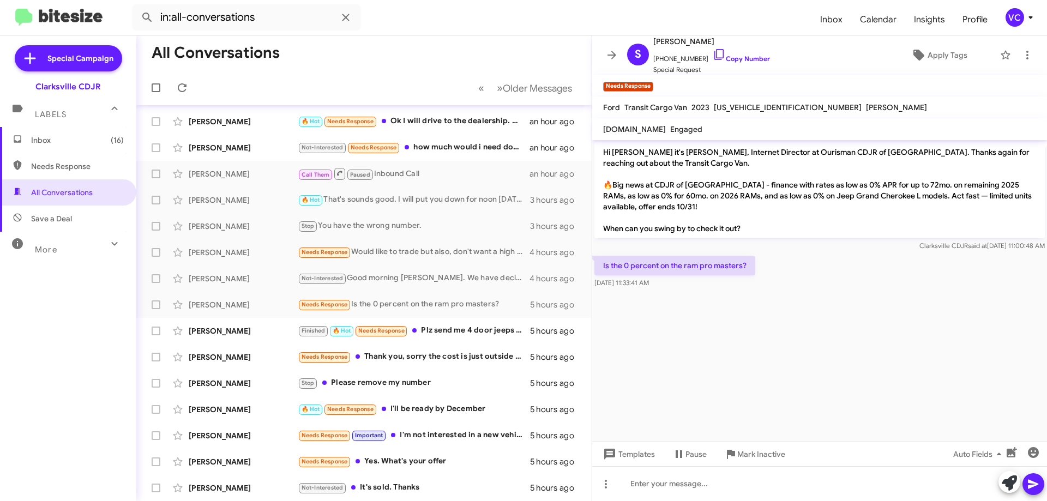
click at [705, 339] on cdk-virtual-scroll-viewport "Hi [PERSON_NAME] it's [PERSON_NAME], Internet Director at Ourisman CDJR of [GEO…" at bounding box center [819, 291] width 455 height 302
click at [705, 336] on cdk-virtual-scroll-viewport "Hi [PERSON_NAME] it's [PERSON_NAME], Internet Director at Ourisman CDJR of [GEO…" at bounding box center [819, 291] width 455 height 302
click at [705, 287] on div "Is the 0 percent on the ram pro masters? [DATE] 11:33:41 AM" at bounding box center [819, 272] width 455 height 37
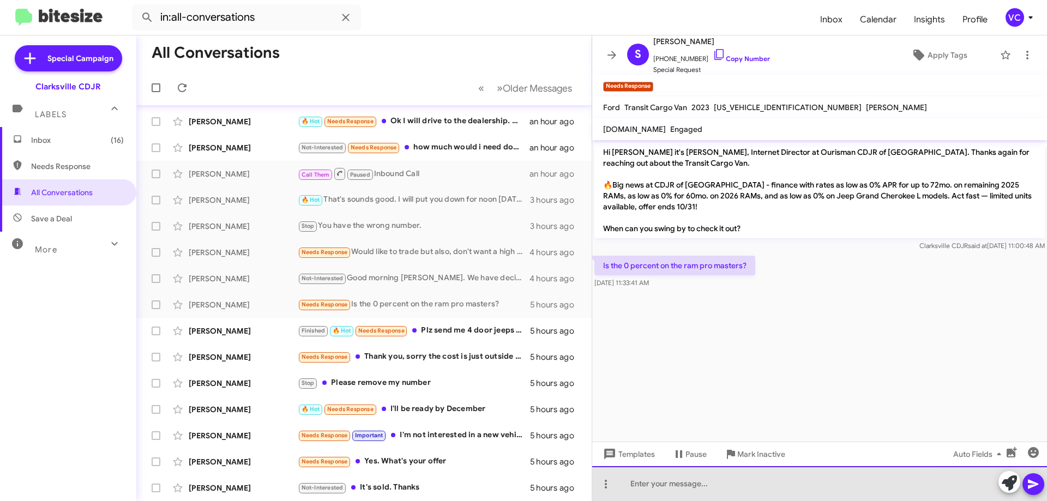
click at [705, 484] on div at bounding box center [819, 483] width 455 height 35
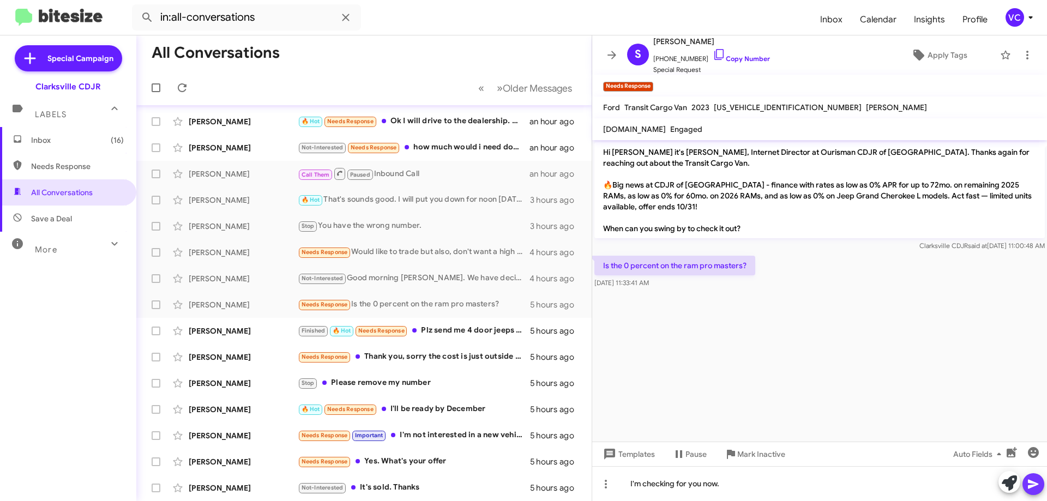
click at [705, 476] on span at bounding box center [1033, 484] width 13 height 22
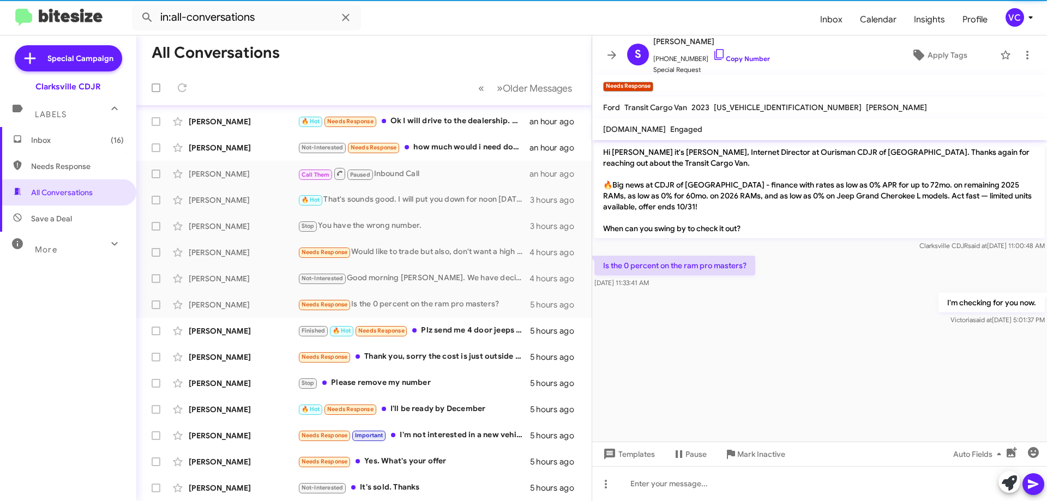
click at [705, 314] on div "I'm checking for you now. [PERSON_NAME] said at [DATE] 5:01:37 PM" at bounding box center [819, 309] width 455 height 37
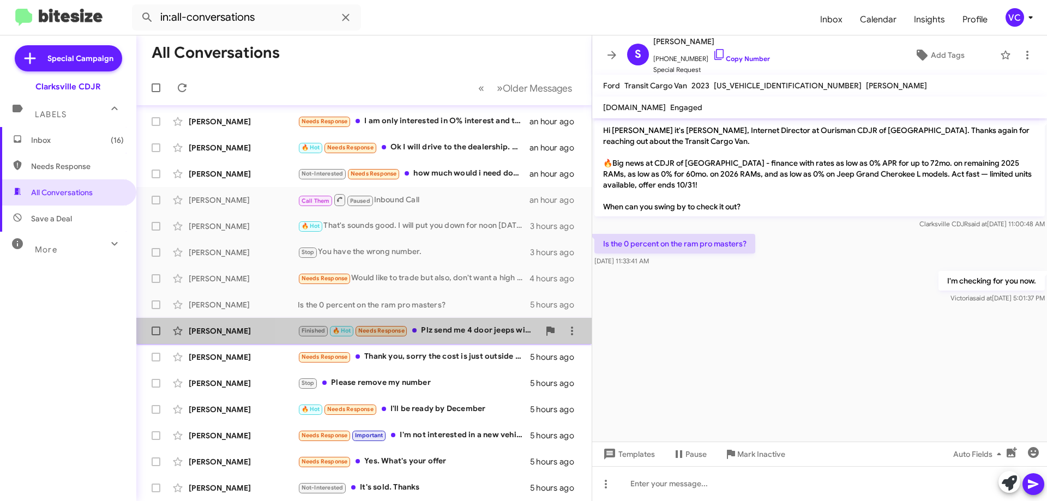
click at [459, 334] on div "Finished 🔥 Hot Needs Response Plz send me 4 door jeeps with electric top ." at bounding box center [419, 330] width 242 height 13
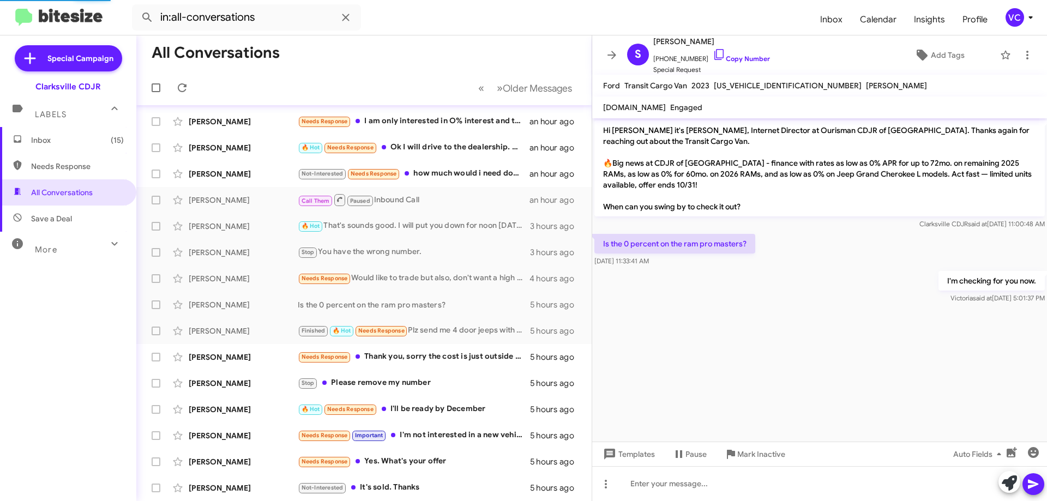
click at [705, 351] on cdk-virtual-scroll-viewport "Hi [PERSON_NAME] it's [PERSON_NAME], Internet Director at Ourisman CDJR of [GEO…" at bounding box center [819, 279] width 455 height 323
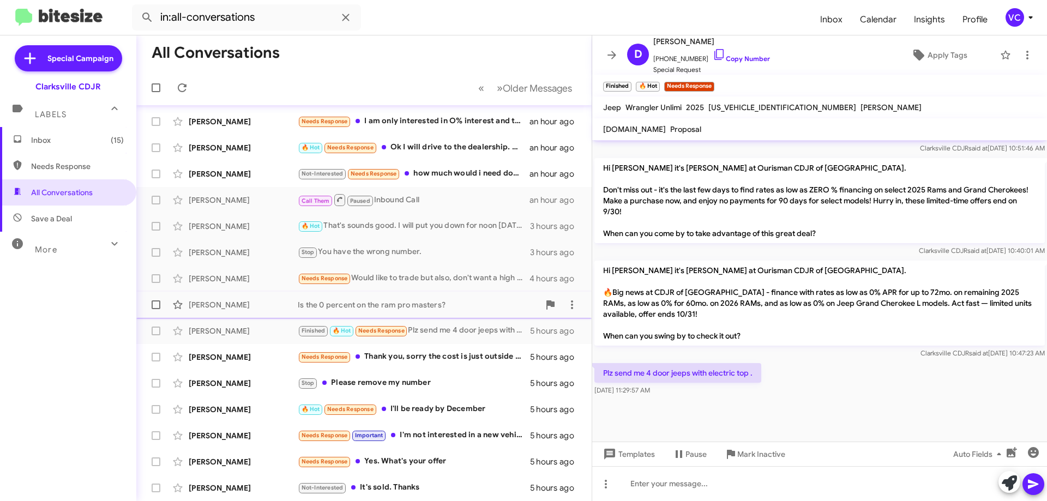
click at [424, 303] on div "Is the 0 percent on the ram pro masters?" at bounding box center [419, 304] width 242 height 11
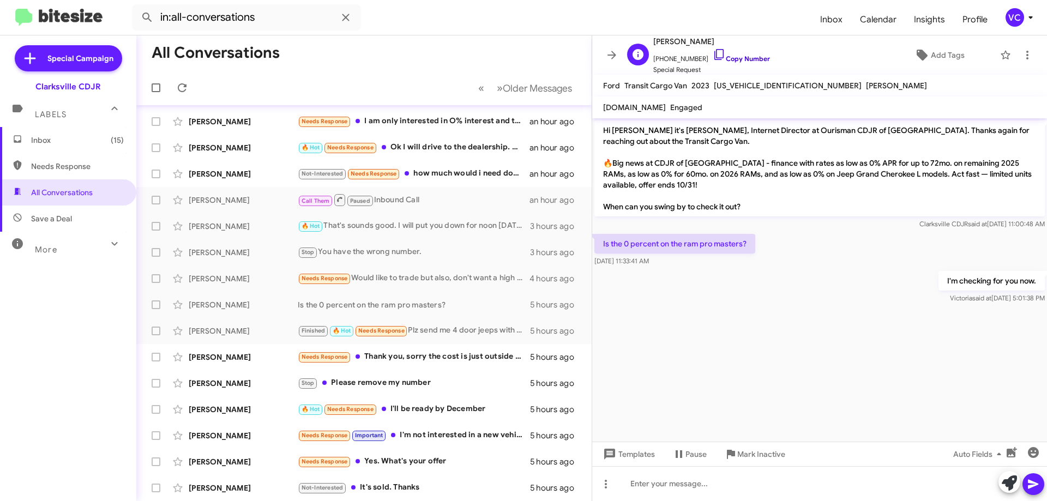
click at [705, 58] on link "Copy Number" at bounding box center [741, 59] width 57 height 8
click at [705, 357] on cdk-virtual-scroll-viewport "Hi [PERSON_NAME] it's [PERSON_NAME], Internet Director at Ourisman CDJR of [GEO…" at bounding box center [819, 279] width 455 height 323
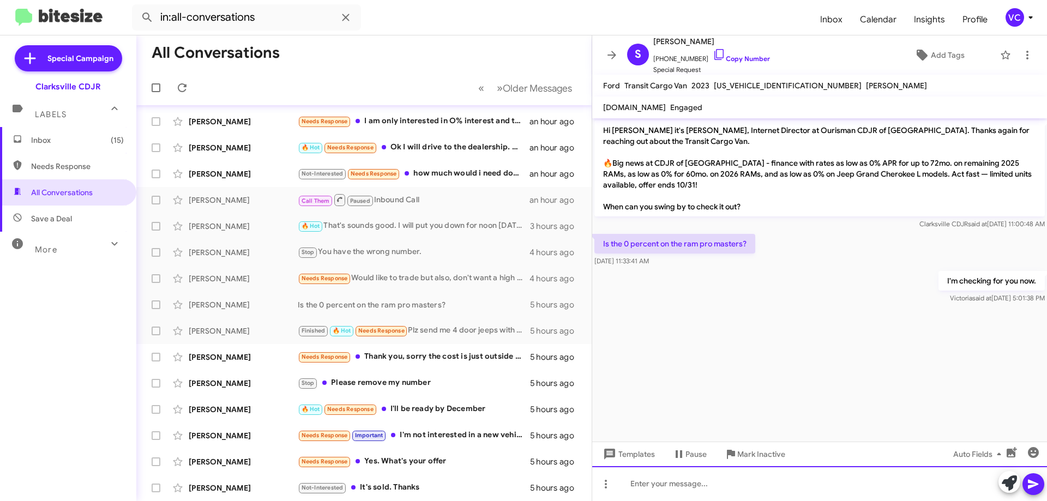
click at [705, 495] on div at bounding box center [819, 483] width 455 height 35
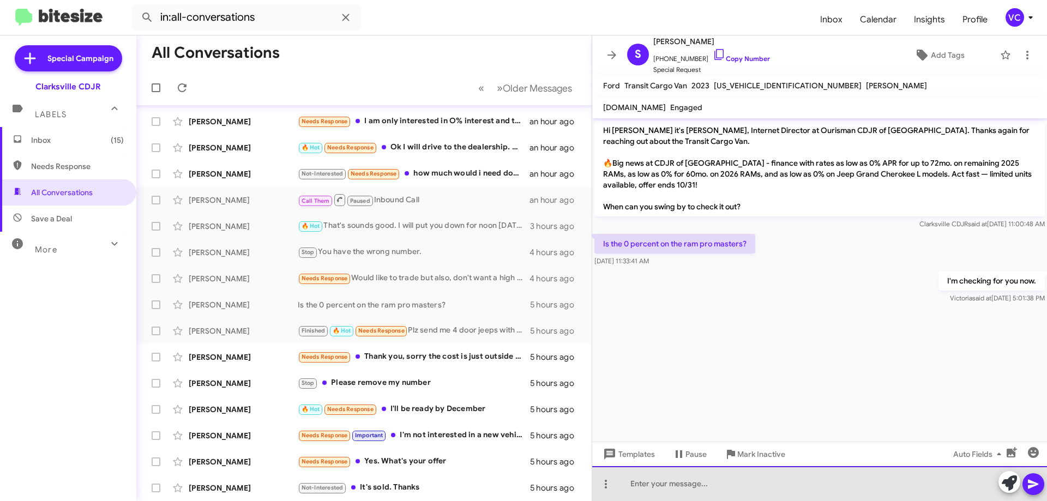
click at [704, 492] on div at bounding box center [819, 483] width 455 height 35
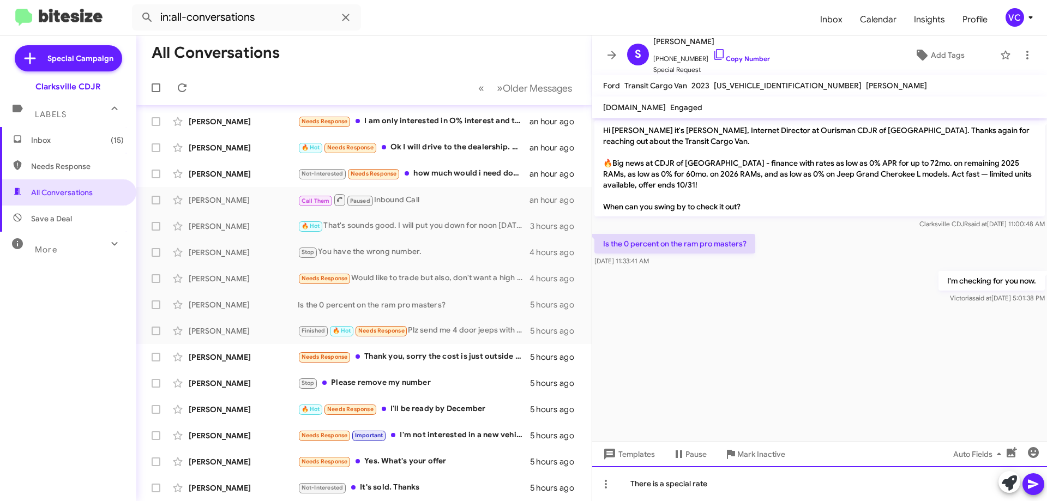
click at [705, 483] on div "There is a special rate" at bounding box center [819, 483] width 455 height 35
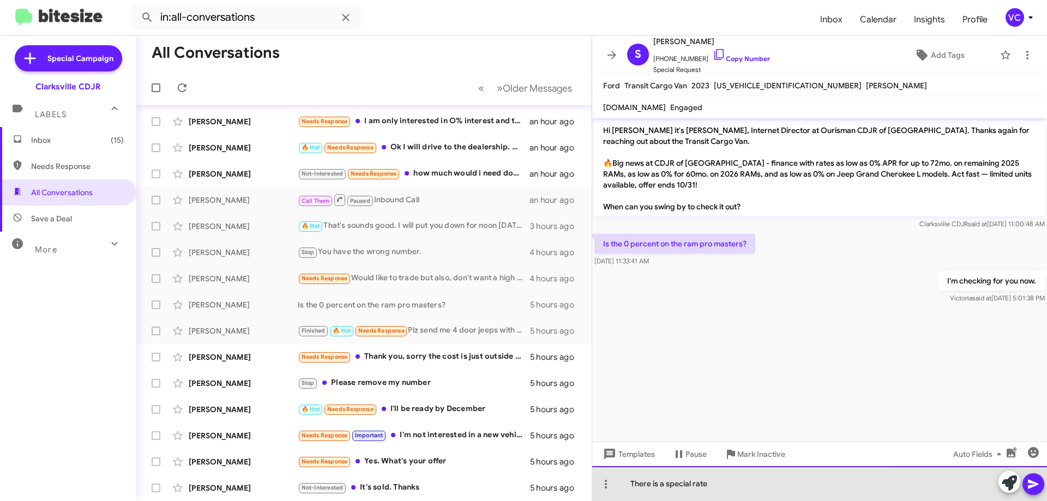
click at [705, 483] on div "There is a special rate" at bounding box center [819, 483] width 455 height 35
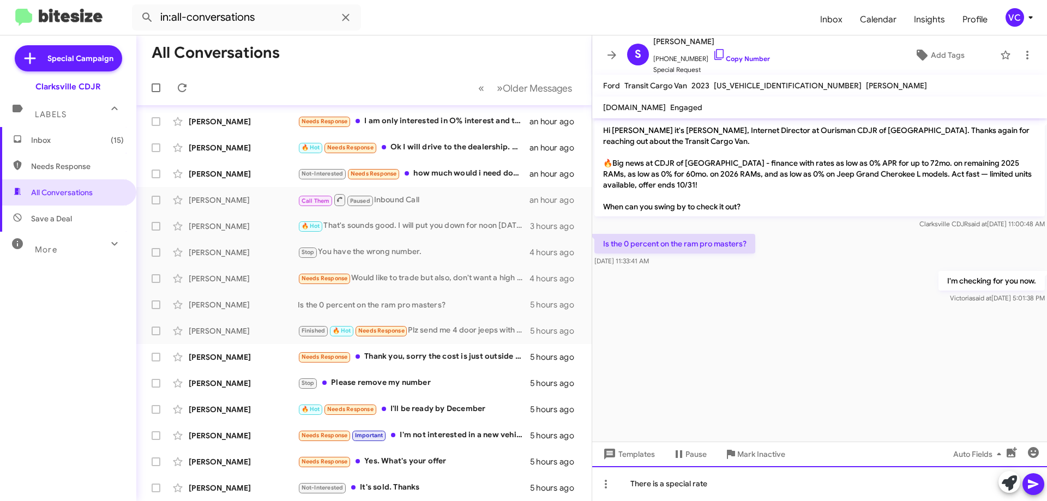
click at [705, 483] on div "There is a special rate" at bounding box center [819, 483] width 455 height 35
drag, startPoint x: 739, startPoint y: 480, endPoint x: 731, endPoint y: 488, distance: 10.8
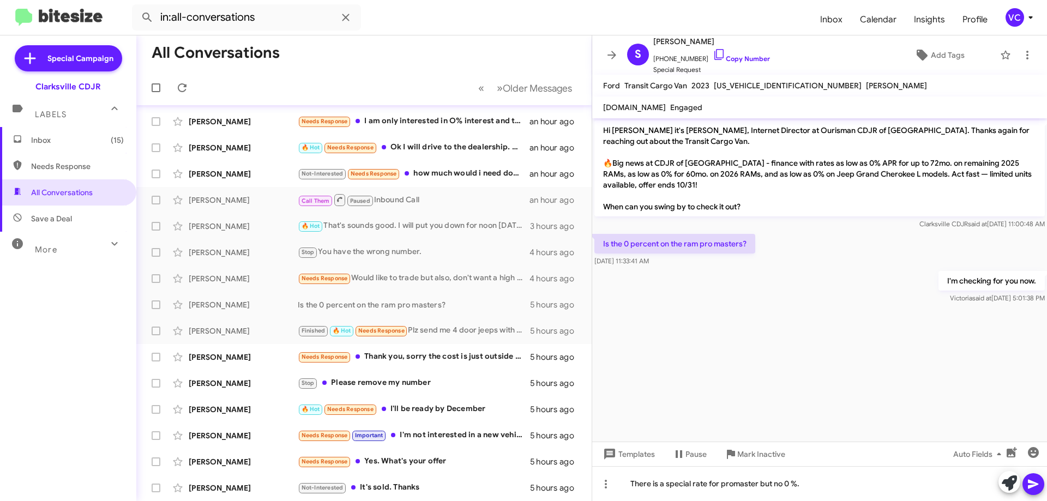
drag, startPoint x: 731, startPoint y: 488, endPoint x: 748, endPoint y: 418, distance: 72.4
click at [679, 324] on cdk-virtual-scroll-viewport "Hi [PERSON_NAME] it's [PERSON_NAME], Internet Director at Ourisman CDJR of [GEO…" at bounding box center [819, 279] width 455 height 323
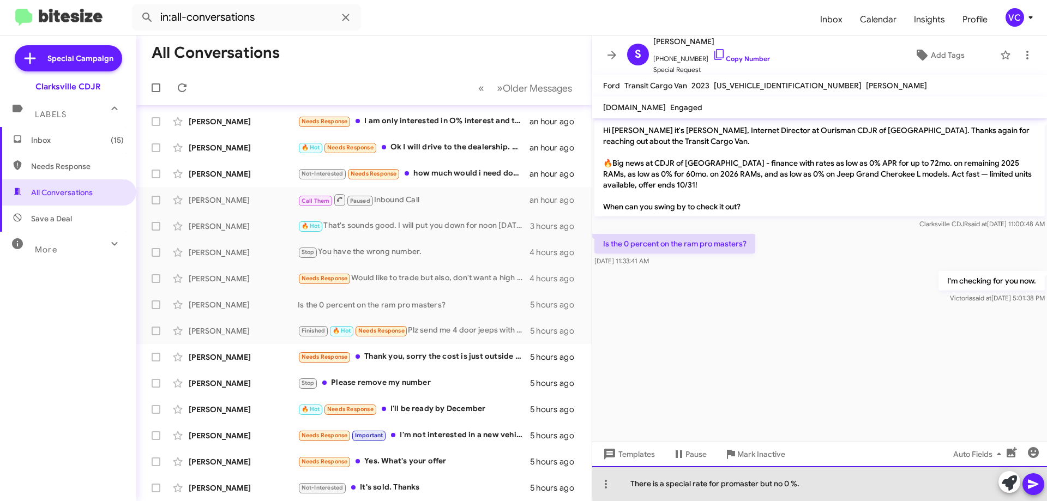
click at [705, 483] on div "There is a special rate for promaster but no 0 %." at bounding box center [819, 483] width 455 height 35
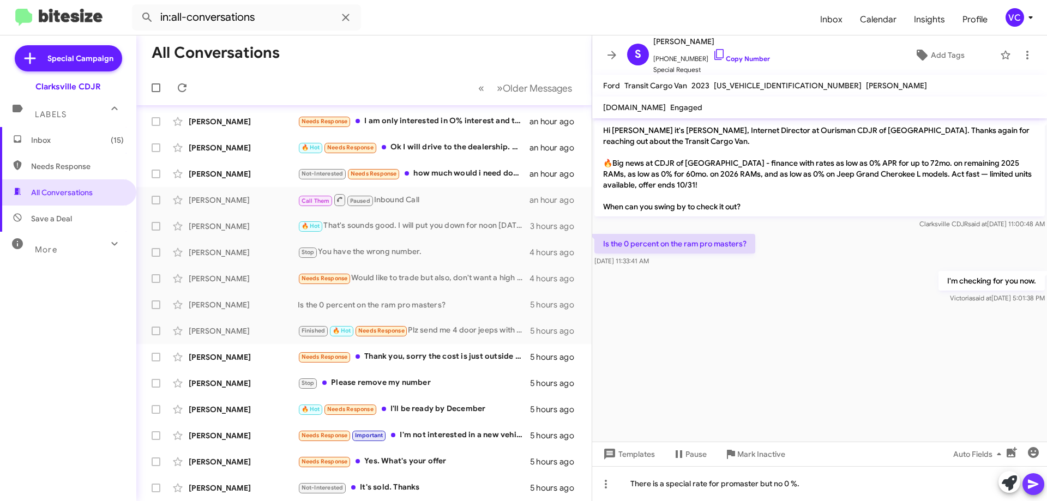
click at [705, 486] on button at bounding box center [1034, 484] width 22 height 22
click at [705, 343] on cdk-virtual-scroll-viewport "Hi [PERSON_NAME] it's [PERSON_NAME], Internet Director at Ourisman CDJR of [GEO…" at bounding box center [819, 279] width 455 height 323
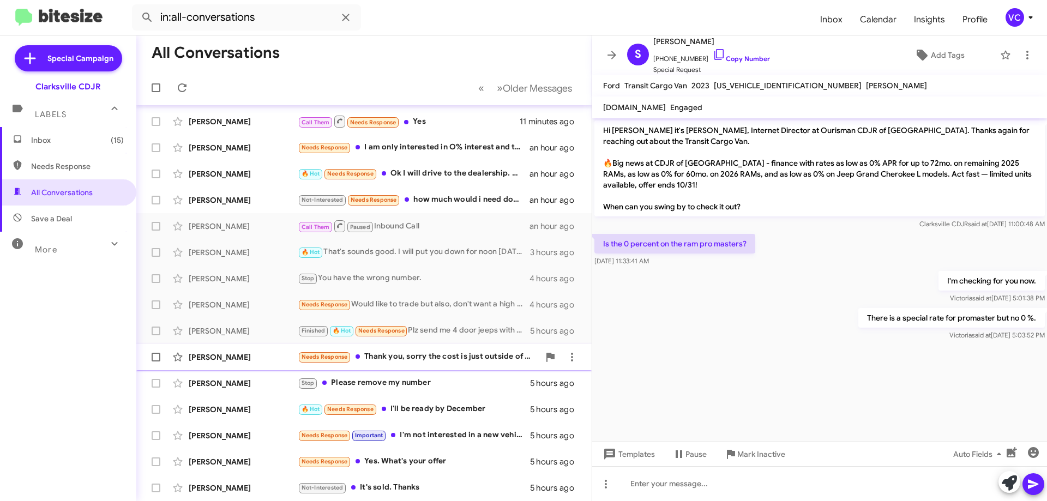
click at [452, 356] on div "Needs Response Thank you, sorry the cost is just outside of my range currently" at bounding box center [419, 357] width 242 height 13
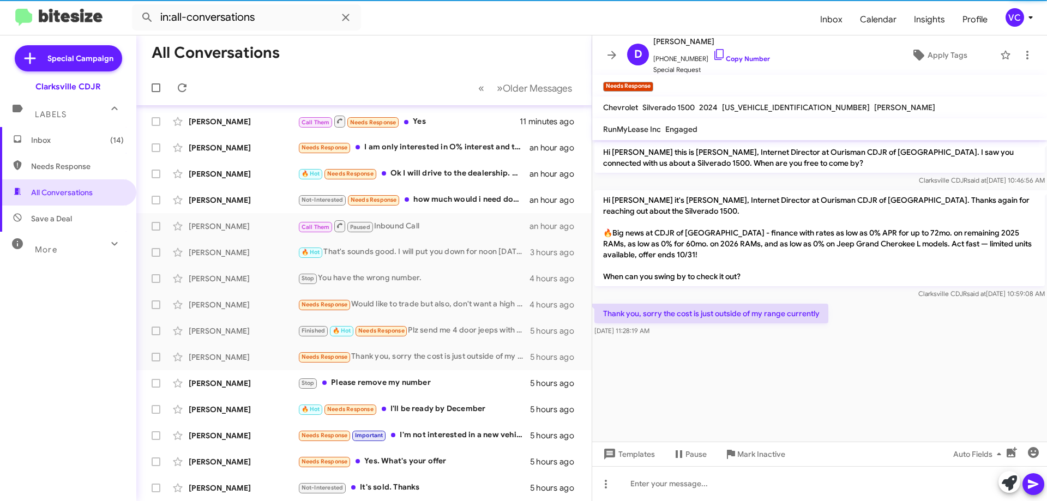
click at [705, 344] on div at bounding box center [819, 343] width 455 height 8
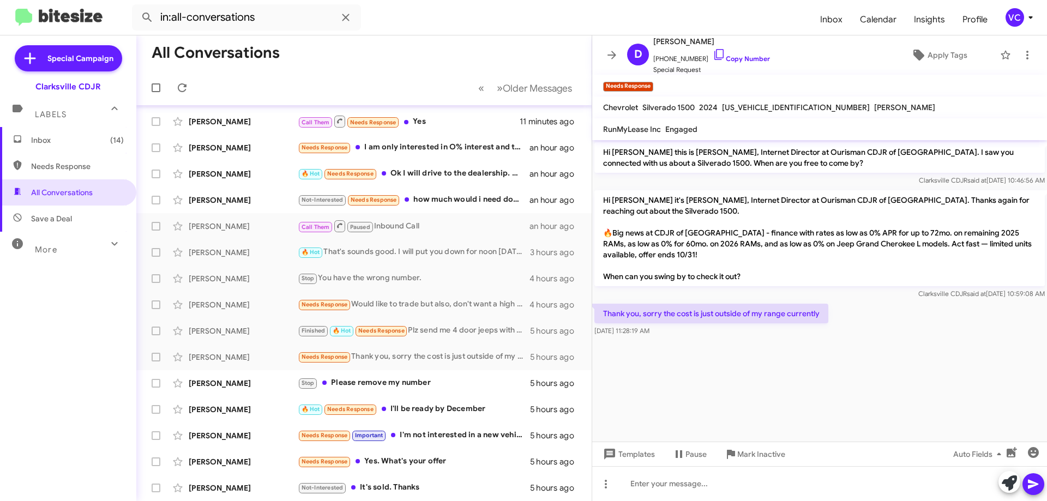
click at [705, 336] on div "Thank you, sorry the cost is just outside of my range currently [DATE] 11:28:19…" at bounding box center [819, 320] width 455 height 37
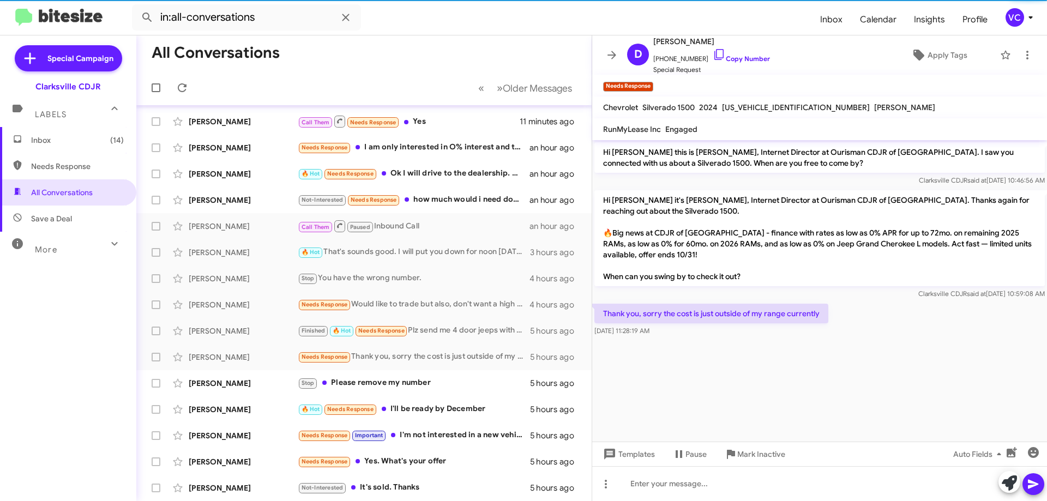
drag, startPoint x: 666, startPoint y: 309, endPoint x: 847, endPoint y: 315, distance: 181.7
click at [705, 315] on p "Thank you, sorry the cost is just outside of my range currently" at bounding box center [711, 314] width 234 height 20
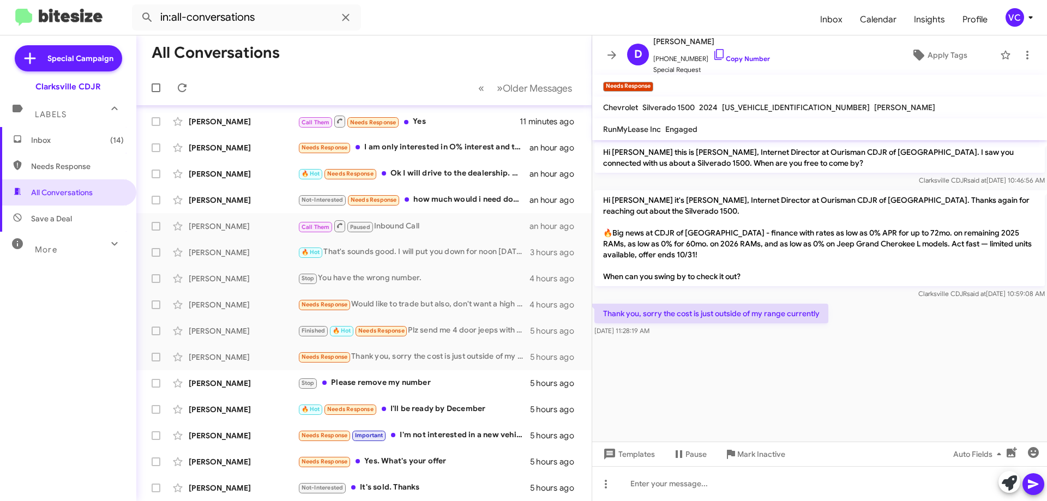
click at [705, 317] on div "Thank you, sorry the cost is just outside of my range currently [DATE] 11:28:19…" at bounding box center [819, 320] width 455 height 37
click at [705, 345] on div at bounding box center [819, 343] width 455 height 8
click at [705, 353] on cdk-virtual-scroll-viewport "Hi [PERSON_NAME] this is [PERSON_NAME], Internet Director at Ourisman CDJR of […" at bounding box center [819, 291] width 455 height 302
click at [705, 56] on link "Copy Number" at bounding box center [741, 59] width 57 height 8
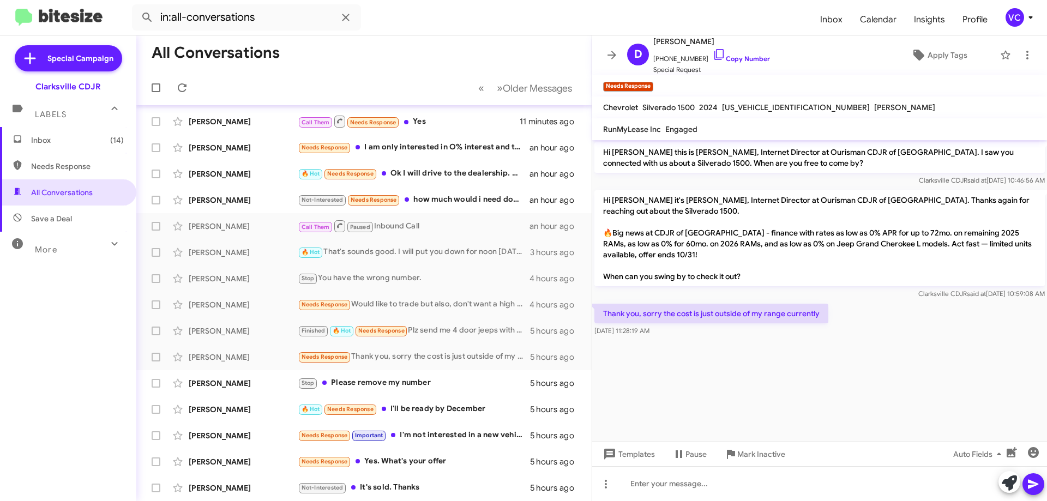
click at [689, 400] on cdk-virtual-scroll-viewport "Hi [PERSON_NAME] this is [PERSON_NAME], Internet Director at Ourisman CDJR of […" at bounding box center [819, 291] width 455 height 302
click at [705, 363] on cdk-virtual-scroll-viewport "Hi [PERSON_NAME] this is [PERSON_NAME], Internet Director at Ourisman CDJR of […" at bounding box center [819, 291] width 455 height 302
drag, startPoint x: 705, startPoint y: 317, endPoint x: 841, endPoint y: 314, distance: 136.9
click at [705, 315] on p "Thank you, sorry the cost is just outside of my range currently" at bounding box center [711, 314] width 234 height 20
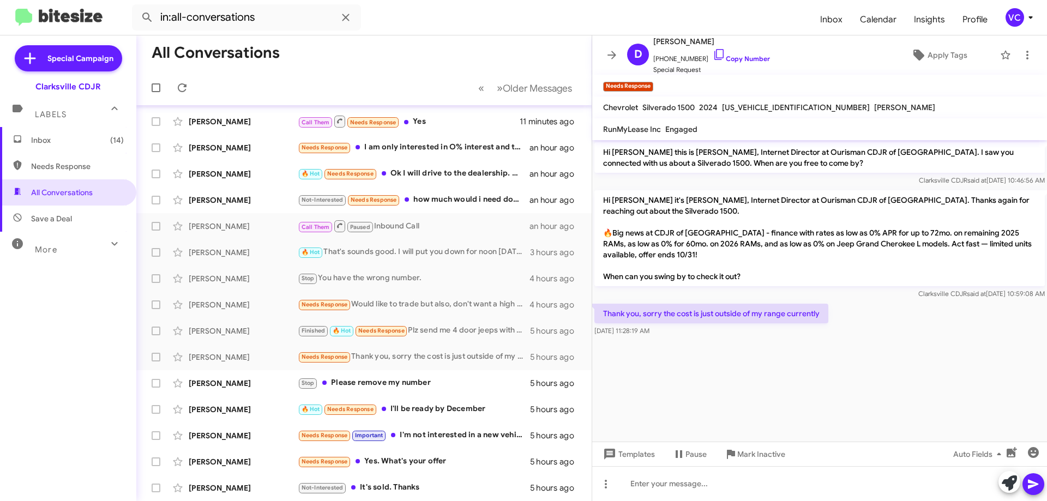
click at [705, 337] on div "Thank you, sorry the cost is just outside of my range currently [DATE] 11:28:19…" at bounding box center [819, 320] width 455 height 37
click at [705, 388] on cdk-virtual-scroll-viewport "Hi [PERSON_NAME] this is [PERSON_NAME], Internet Director at Ourisman CDJR of […" at bounding box center [819, 291] width 455 height 302
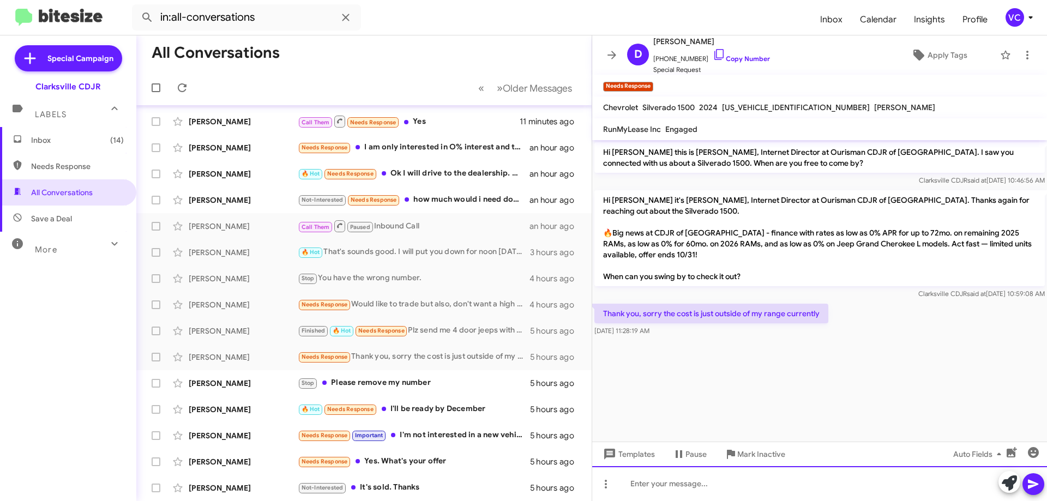
click at [705, 494] on div at bounding box center [819, 483] width 455 height 35
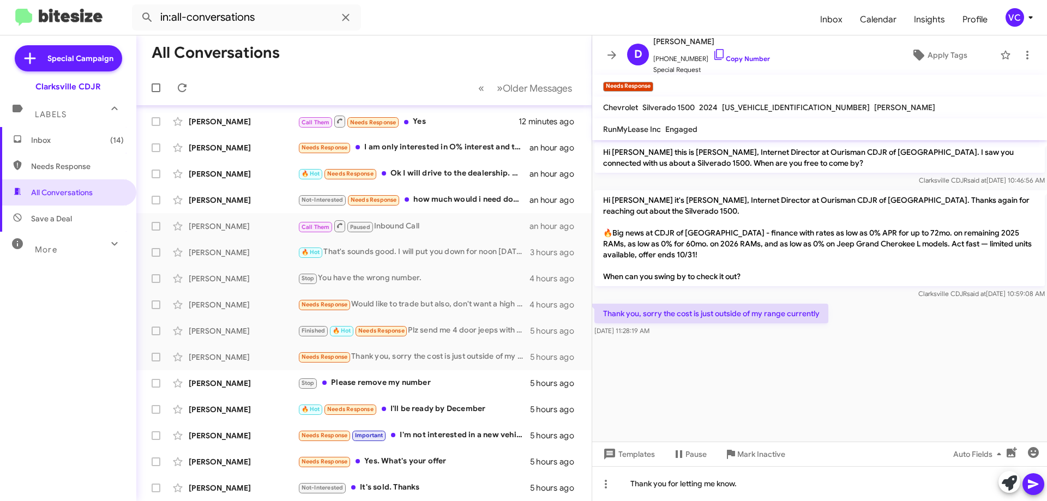
click at [705, 356] on cdk-virtual-scroll-viewport "Hi [PERSON_NAME] this is [PERSON_NAME], Internet Director at Ourisman CDJR of […" at bounding box center [819, 291] width 455 height 302
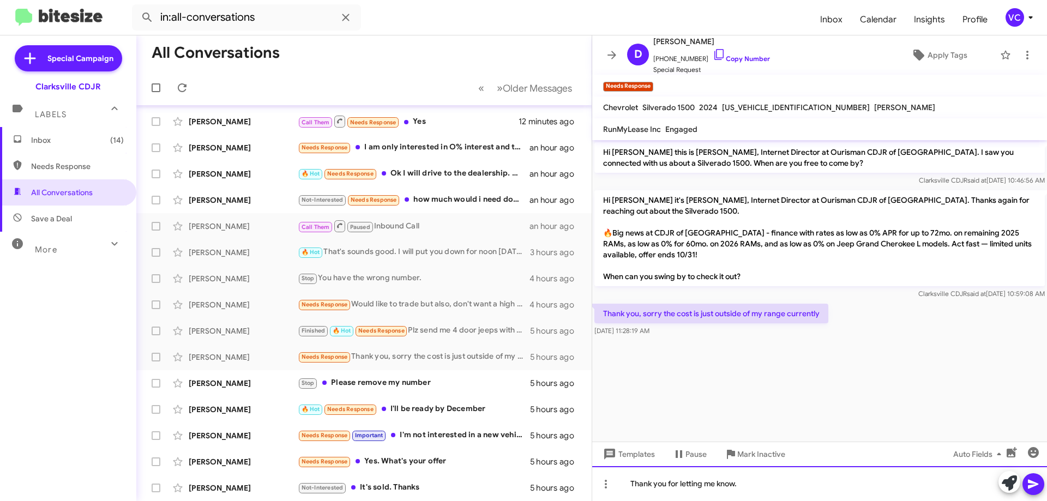
drag, startPoint x: 885, startPoint y: 473, endPoint x: 894, endPoint y: 486, distance: 16.0
click at [705, 474] on div "Thank you for letting me know." at bounding box center [819, 483] width 455 height 35
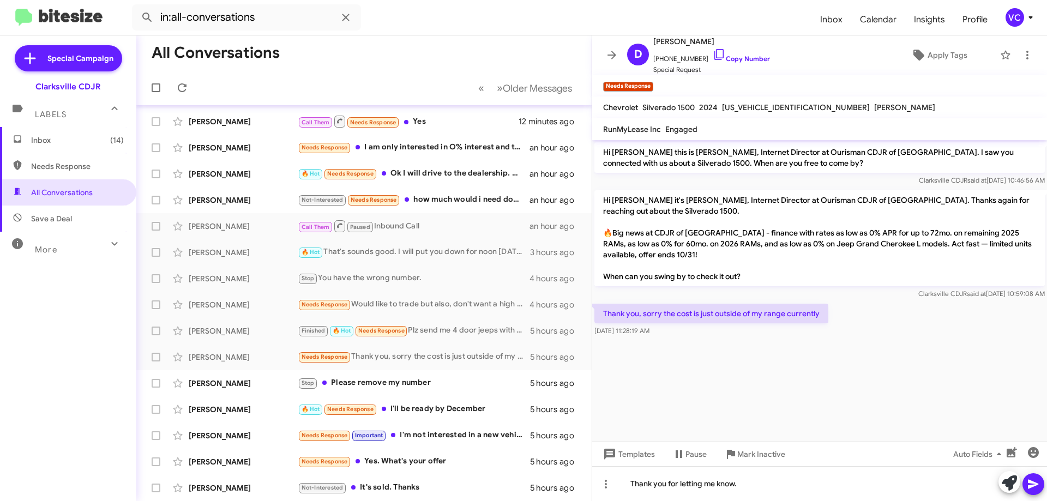
click at [705, 480] on icon at bounding box center [1033, 484] width 13 height 13
click at [705, 63] on link "Copy Number" at bounding box center [741, 59] width 57 height 8
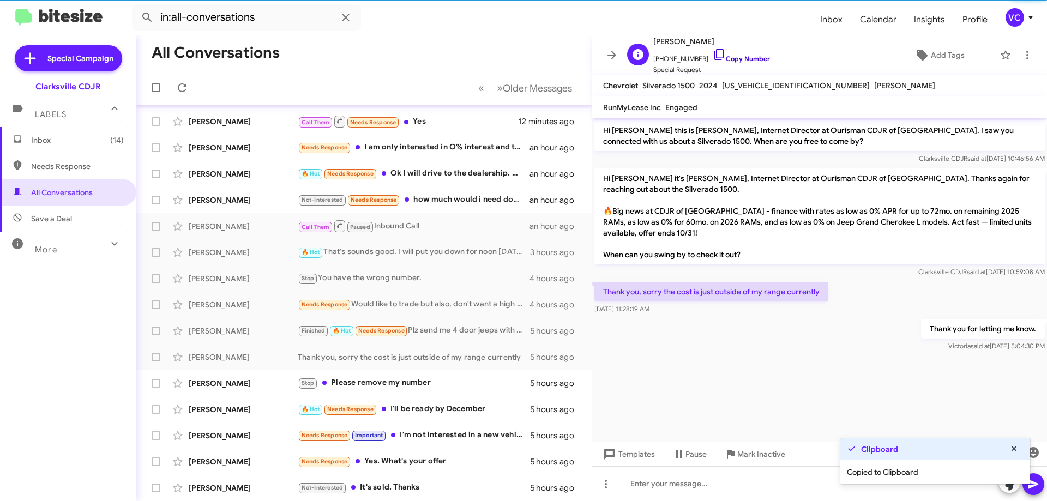
click at [705, 59] on link "Copy Number" at bounding box center [741, 59] width 57 height 8
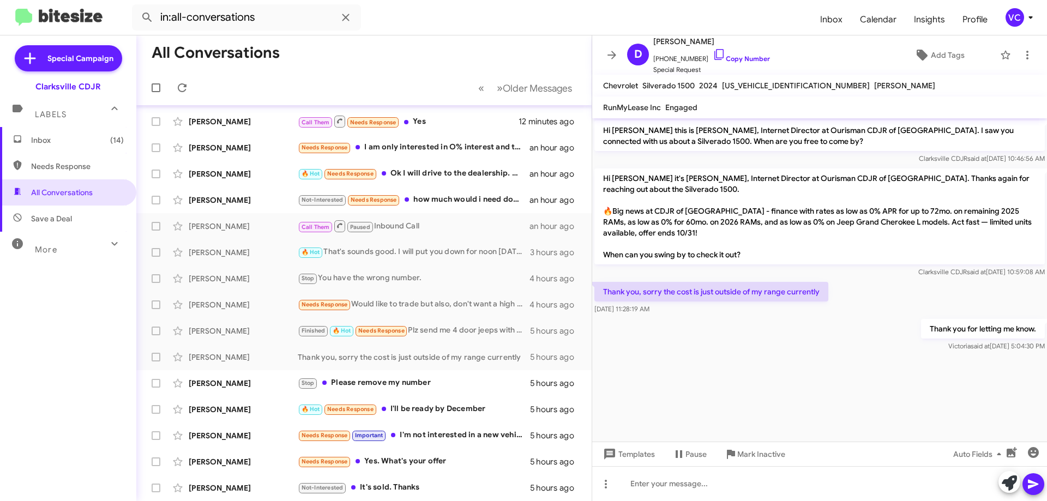
click at [705, 336] on div "Thank you for letting me know. [PERSON_NAME] said at [DATE] 5:04:30 PM" at bounding box center [819, 335] width 455 height 37
click at [705, 280] on div "Thank you, sorry the cost is just outside of my range currently [DATE] 11:28:19…" at bounding box center [819, 298] width 455 height 37
drag, startPoint x: 859, startPoint y: 395, endPoint x: 850, endPoint y: 398, distance: 9.3
click at [705, 395] on cdk-virtual-scroll-viewport "Hi [PERSON_NAME] this is [PERSON_NAME], Internet Director at Ourisman CDJR of […" at bounding box center [819, 279] width 455 height 323
click at [705, 396] on cdk-virtual-scroll-viewport "Hi [PERSON_NAME] this is [PERSON_NAME], Internet Director at Ourisman CDJR of […" at bounding box center [819, 279] width 455 height 323
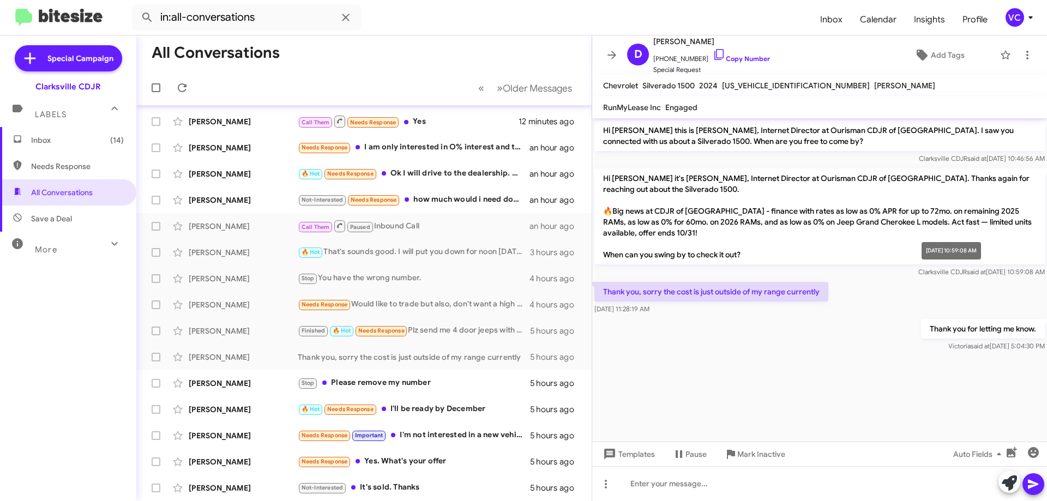
click at [705, 272] on span "Clarksville CDJR said at [DATE] 10:59:08 AM" at bounding box center [981, 272] width 127 height 8
click at [705, 359] on div at bounding box center [819, 359] width 455 height 11
click at [680, 444] on span "Pause" at bounding box center [689, 454] width 34 height 20
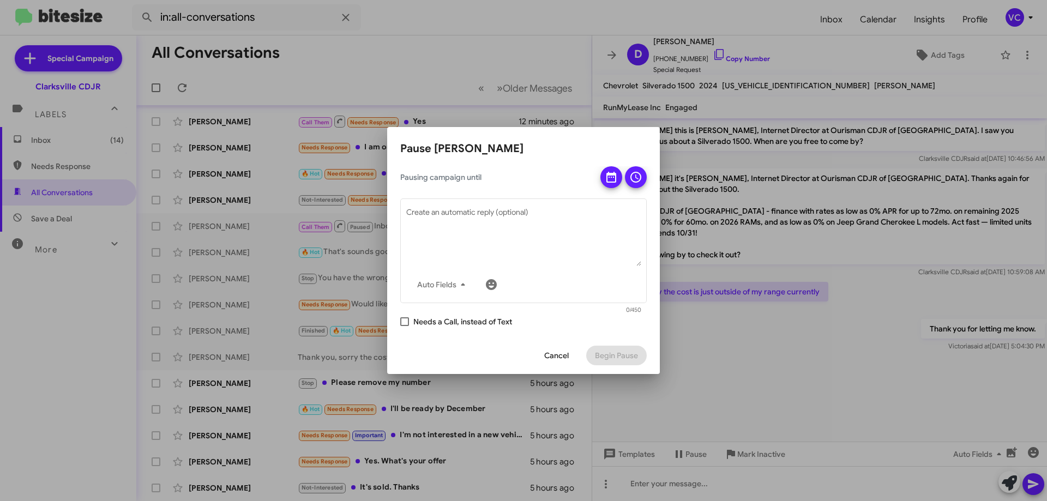
click at [554, 359] on span "Cancel" at bounding box center [556, 356] width 25 height 20
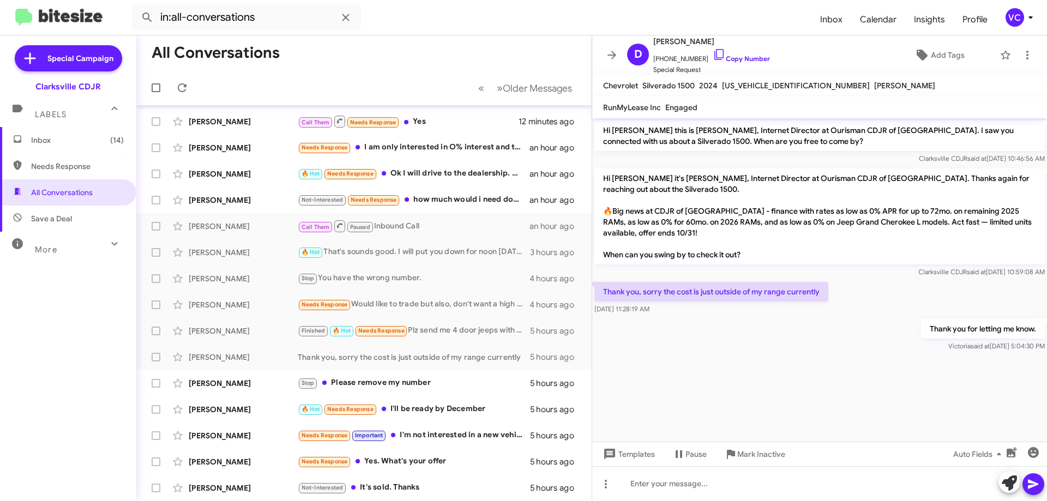
click at [705, 370] on cdk-virtual-scroll-viewport "Hi [PERSON_NAME] this is [PERSON_NAME], Internet Director at Ourisman CDJR of […" at bounding box center [819, 279] width 455 height 323
click at [705, 277] on div "Clarksville CDJR said at [DATE] 10:59:08 AM" at bounding box center [819, 272] width 450 height 11
click at [705, 356] on div at bounding box center [819, 359] width 455 height 11
click at [705, 348] on div "Thank you for letting me know. [PERSON_NAME] said at [DATE] 5:04:30 PM" at bounding box center [819, 335] width 455 height 37
click at [705, 305] on div "Thank you, sorry the cost is just outside of my range currently [DATE] 11:28:19…" at bounding box center [819, 298] width 455 height 37
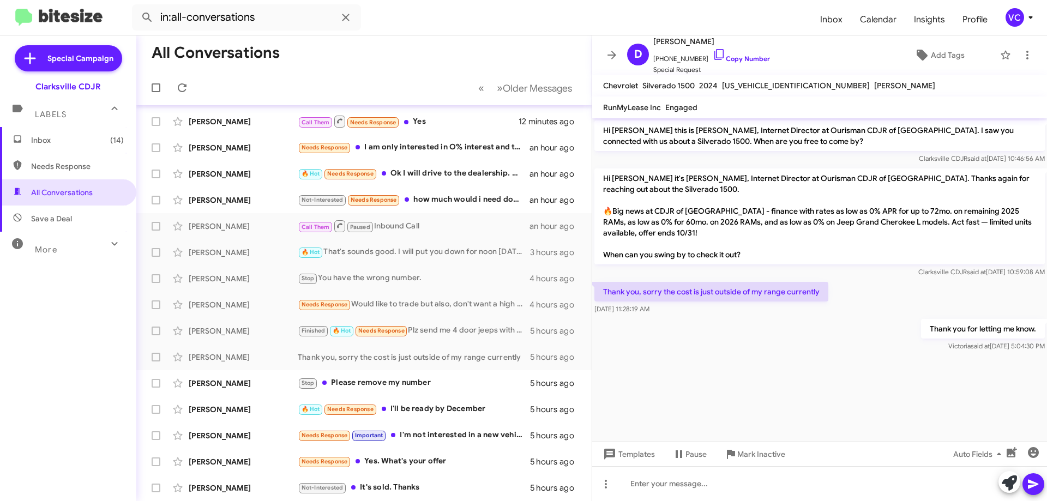
click at [705, 380] on cdk-virtual-scroll-viewport "Hi [PERSON_NAME] this is [PERSON_NAME], Internet Director at Ourisman CDJR of […" at bounding box center [819, 279] width 455 height 323
click at [705, 327] on div "Thank you for letting me know. [PERSON_NAME] said at [DATE] 5:04:30 PM" at bounding box center [819, 335] width 455 height 37
click at [705, 352] on div "Thank you for letting me know. [PERSON_NAME] said at [DATE] 5:04:30 PM" at bounding box center [819, 335] width 455 height 37
click at [705, 285] on div "Thank you, sorry the cost is just outside of my range currently [DATE] 11:28:19…" at bounding box center [819, 298] width 455 height 37
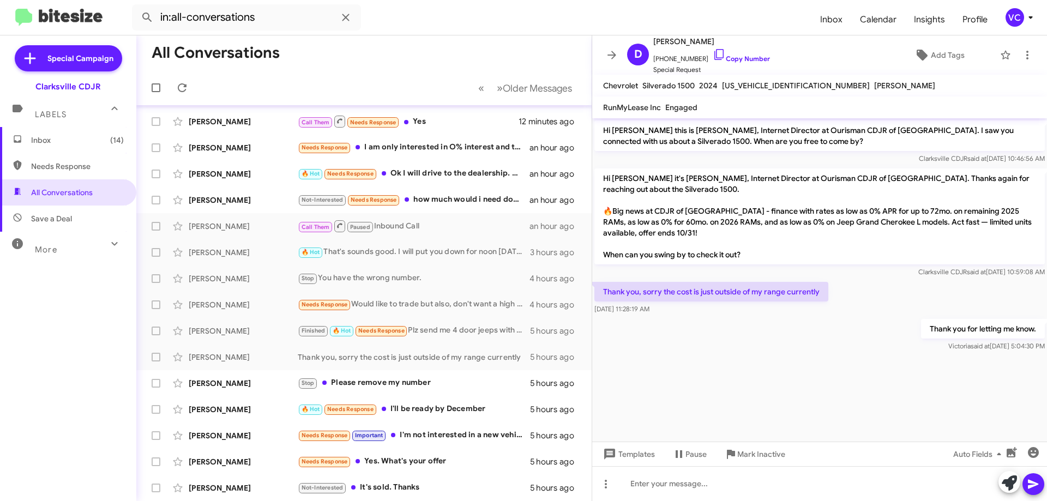
drag, startPoint x: 779, startPoint y: 369, endPoint x: 876, endPoint y: 315, distance: 111.3
click at [705, 369] on cdk-virtual-scroll-viewport "Hi [PERSON_NAME] this is [PERSON_NAME], Internet Director at Ourisman CDJR of […" at bounding box center [819, 279] width 455 height 323
click at [705, 307] on div "Thank you, sorry the cost is just outside of my range currently [DATE] 11:28:19…" at bounding box center [819, 298] width 455 height 37
click at [705, 357] on div at bounding box center [819, 359] width 455 height 11
click at [705, 282] on div "Thank you, sorry the cost is just outside of my range currently [DATE] 11:28:19…" at bounding box center [819, 298] width 455 height 37
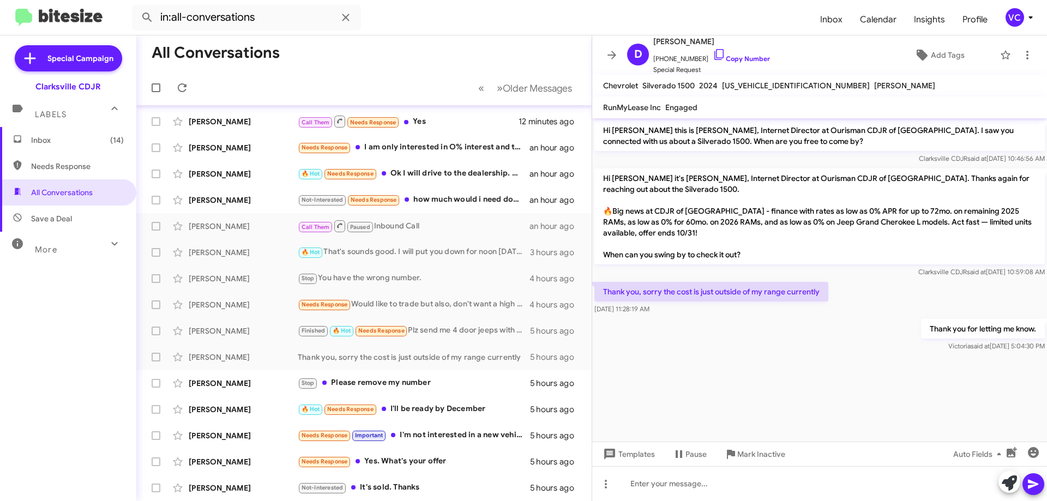
click at [705, 291] on div "Thank you, sorry the cost is just outside of my range currently [DATE] 11:28:19…" at bounding box center [819, 298] width 455 height 37
click at [705, 338] on div "Thank you for letting me know. [PERSON_NAME] said at [DATE] 5:04:30 PM" at bounding box center [819, 335] width 455 height 37
click at [705, 344] on div "Thank you for letting me know. [PERSON_NAME] said at [DATE] 5:04:30 PM" at bounding box center [819, 335] width 455 height 37
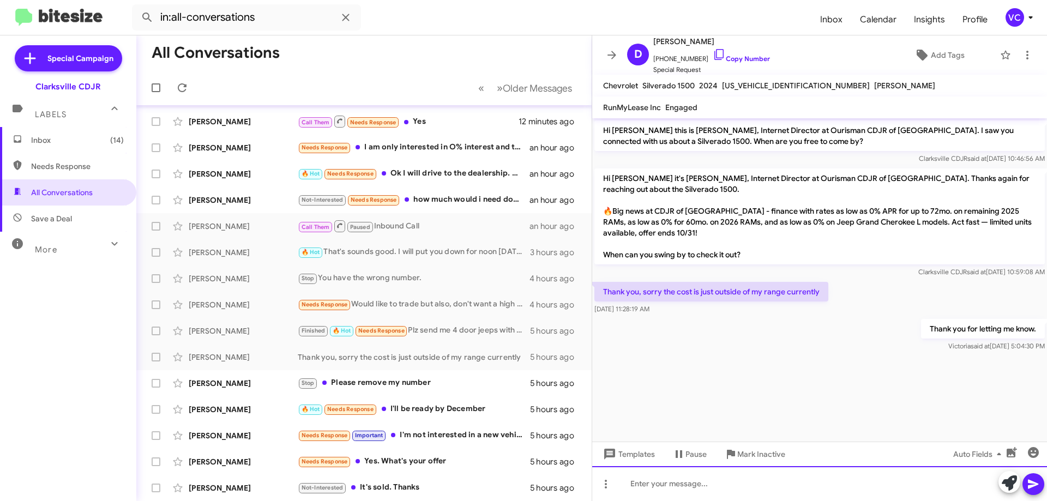
click at [705, 480] on div at bounding box center [819, 483] width 455 height 35
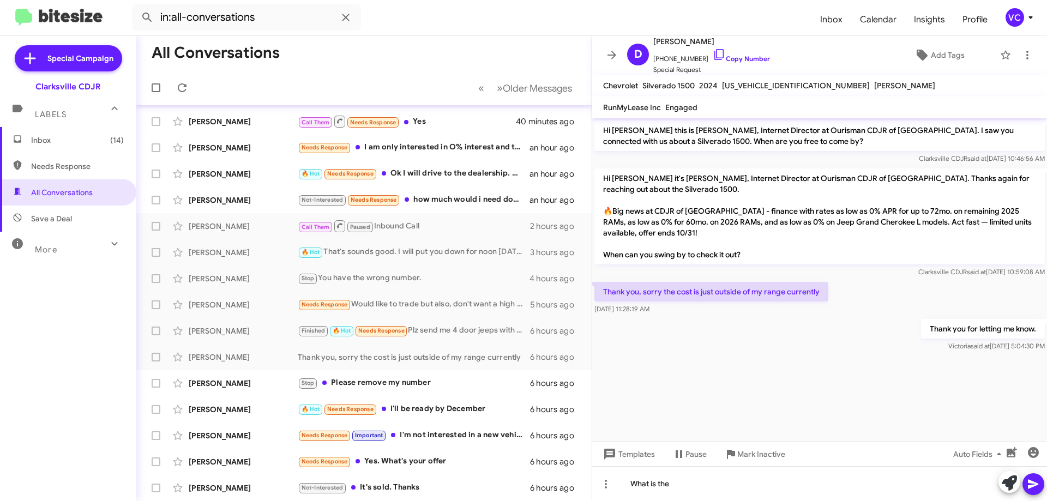
click at [705, 374] on cdk-virtual-scroll-viewport "Hi [PERSON_NAME] this is [PERSON_NAME], Internet Director at Ourisman CDJR of […" at bounding box center [819, 279] width 455 height 323
click at [705, 373] on cdk-virtual-scroll-viewport "Hi [PERSON_NAME] this is [PERSON_NAME], Internet Director at Ourisman CDJR of […" at bounding box center [819, 279] width 455 height 323
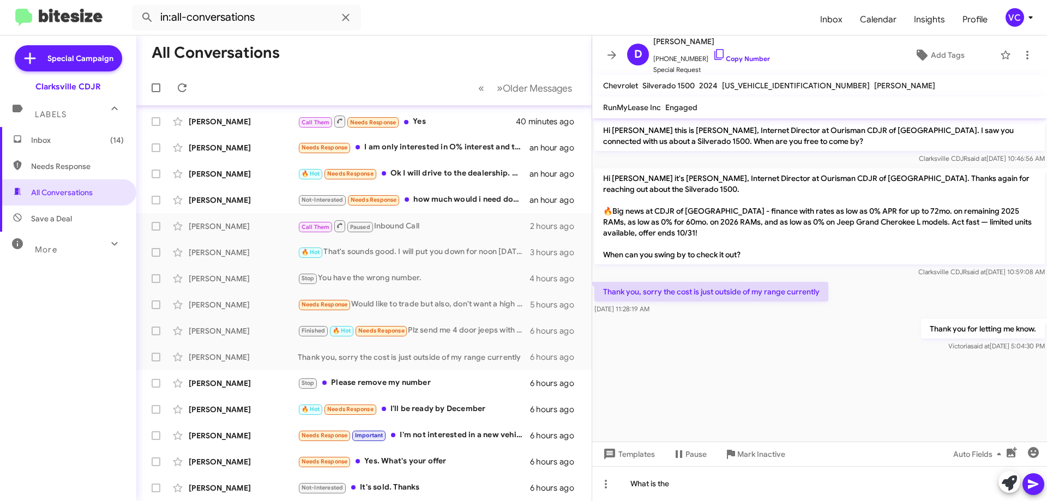
click at [705, 373] on cdk-virtual-scroll-viewport "Hi [PERSON_NAME] this is [PERSON_NAME], Internet Director at Ourisman CDJR of […" at bounding box center [819, 279] width 455 height 323
click at [705, 359] on div at bounding box center [819, 359] width 455 height 11
click at [419, 384] on div "Stop Please remove my number" at bounding box center [419, 383] width 242 height 13
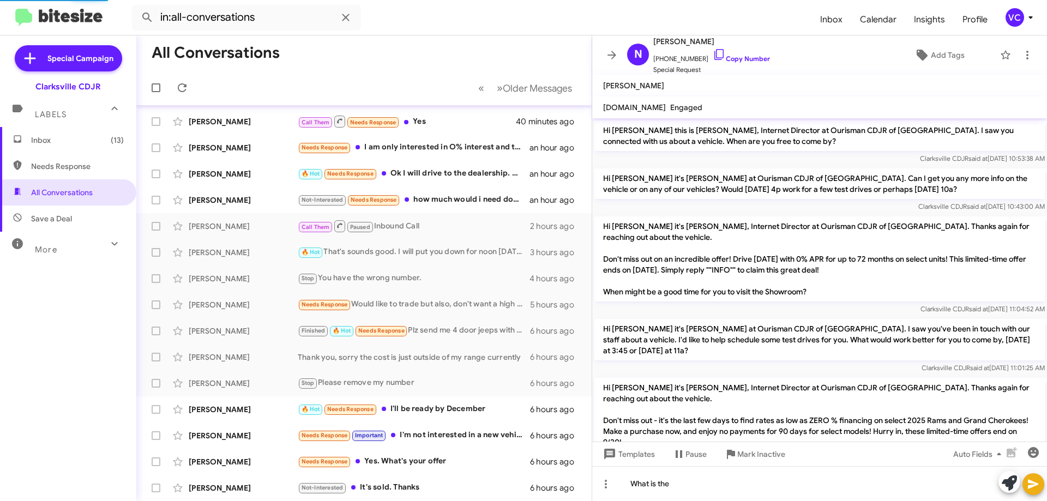
scroll to position [217, 0]
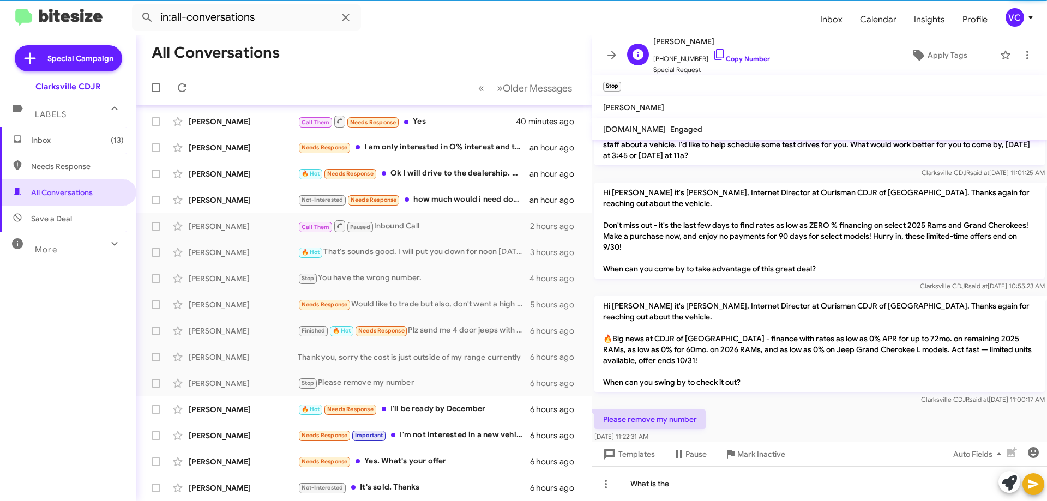
click at [705, 53] on span "[PHONE_NUMBER] Copy Number" at bounding box center [711, 56] width 117 height 16
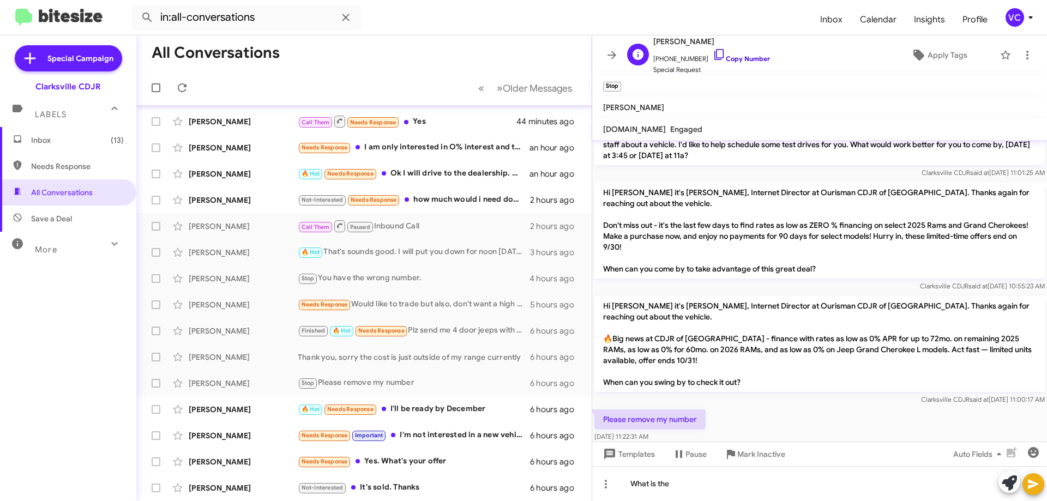
drag, startPoint x: 755, startPoint y: 57, endPoint x: 761, endPoint y: 56, distance: 5.6
click at [705, 56] on link "Copy Number" at bounding box center [741, 59] width 57 height 8
click at [705, 404] on div "Clarksville CDJR said at [DATE] 11:00:17 AM" at bounding box center [819, 399] width 450 height 11
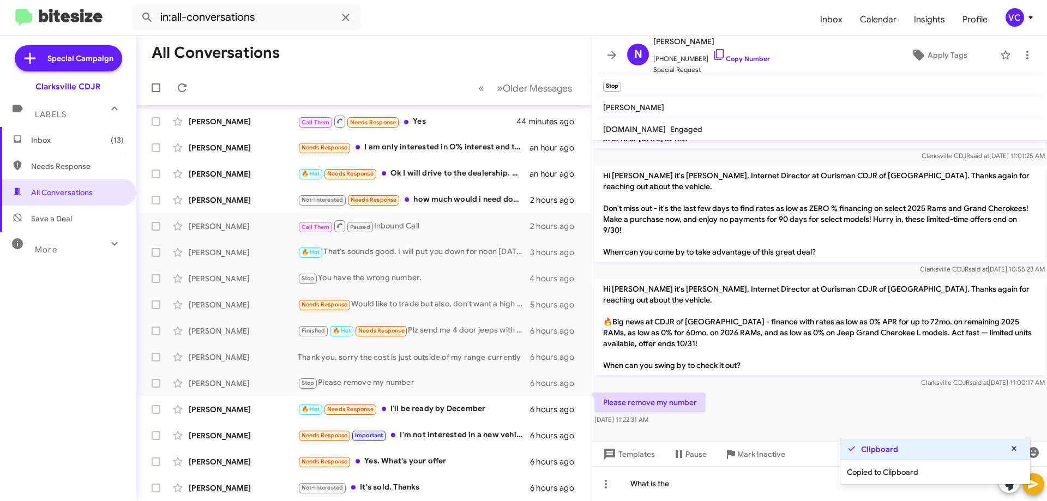
scroll to position [239, 0]
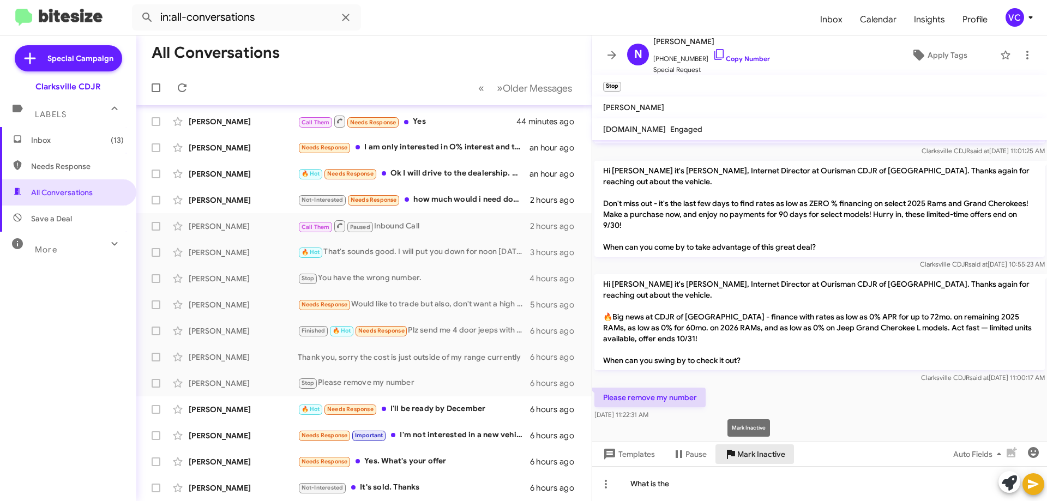
click at [705, 452] on span "Mark Inactive" at bounding box center [761, 454] width 48 height 20
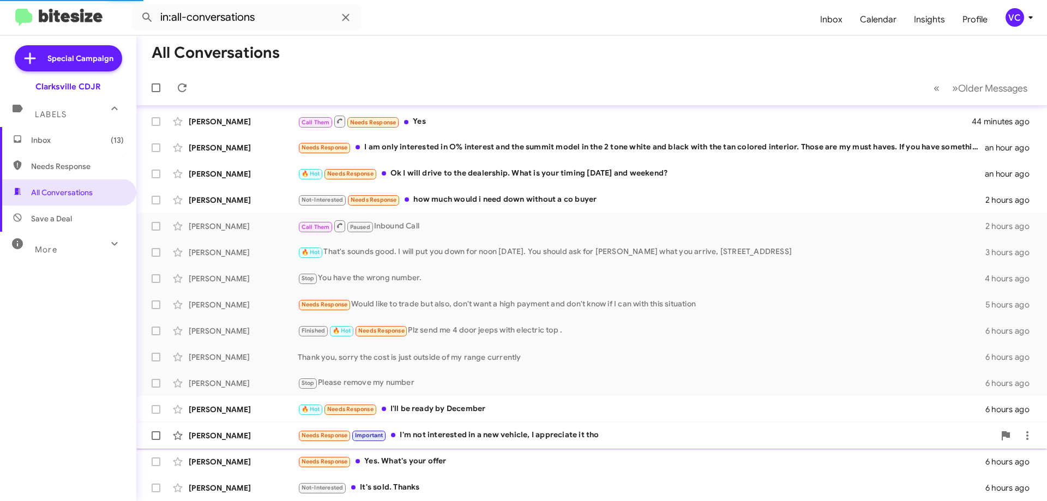
scroll to position [106, 0]
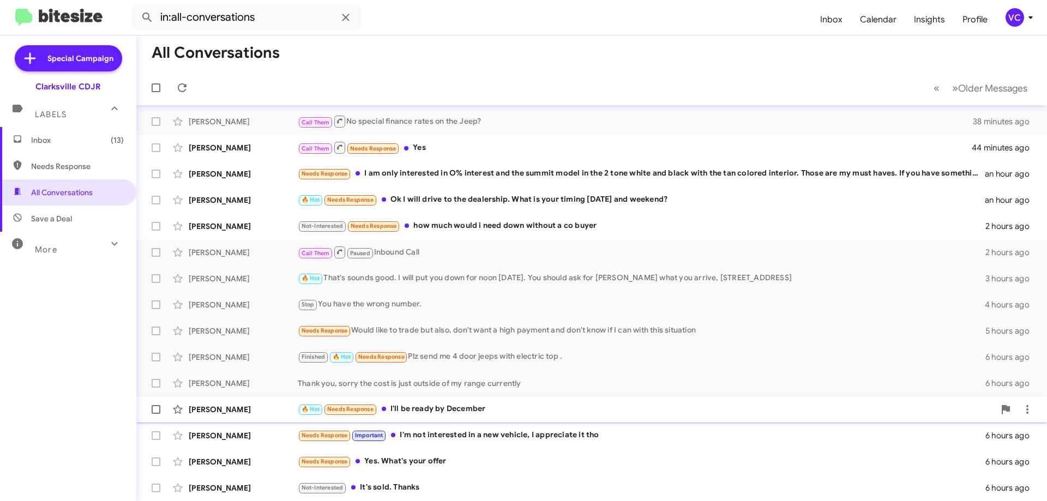
click at [460, 413] on div "🔥 Hot Needs Response I'll be ready by December" at bounding box center [646, 409] width 697 height 13
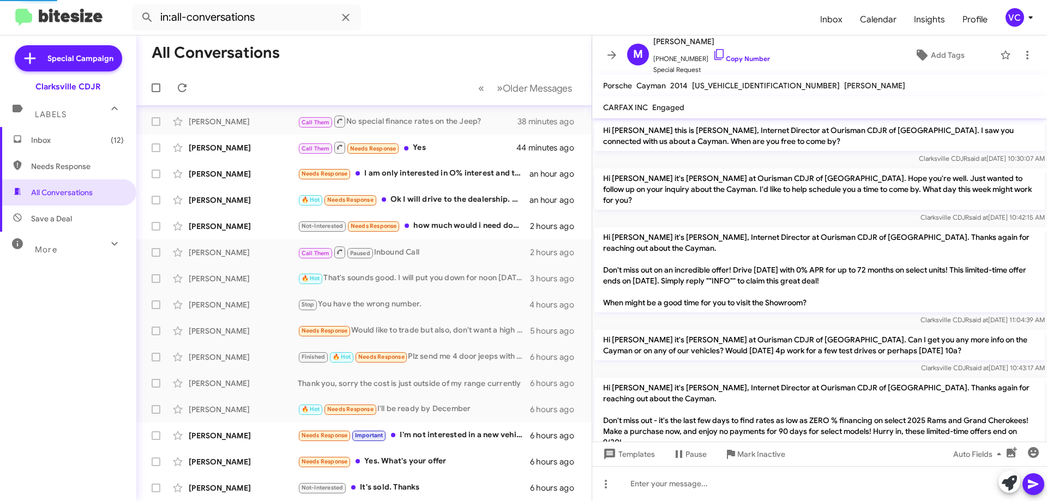
scroll to position [206, 0]
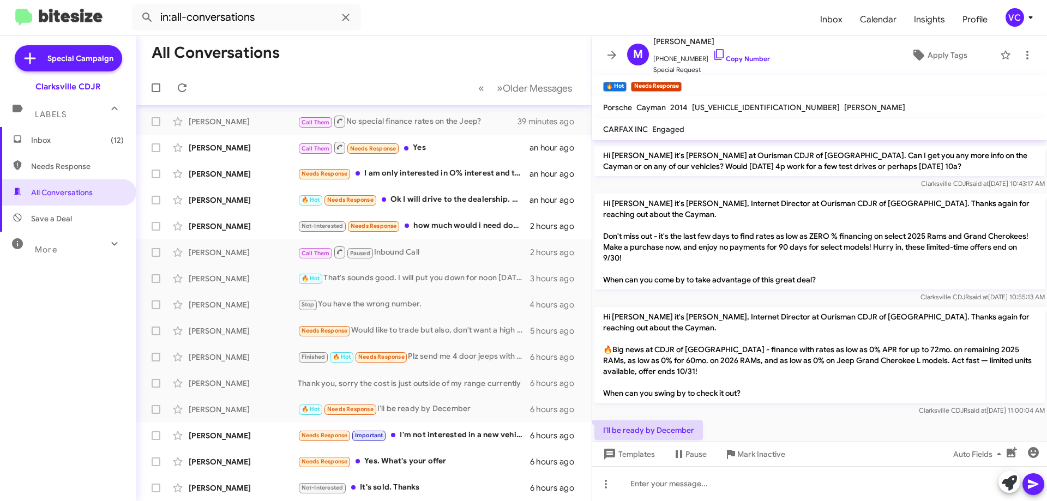
click at [705, 405] on div "Clarksville CDJR said at [DATE] 11:00:04 AM" at bounding box center [819, 410] width 450 height 11
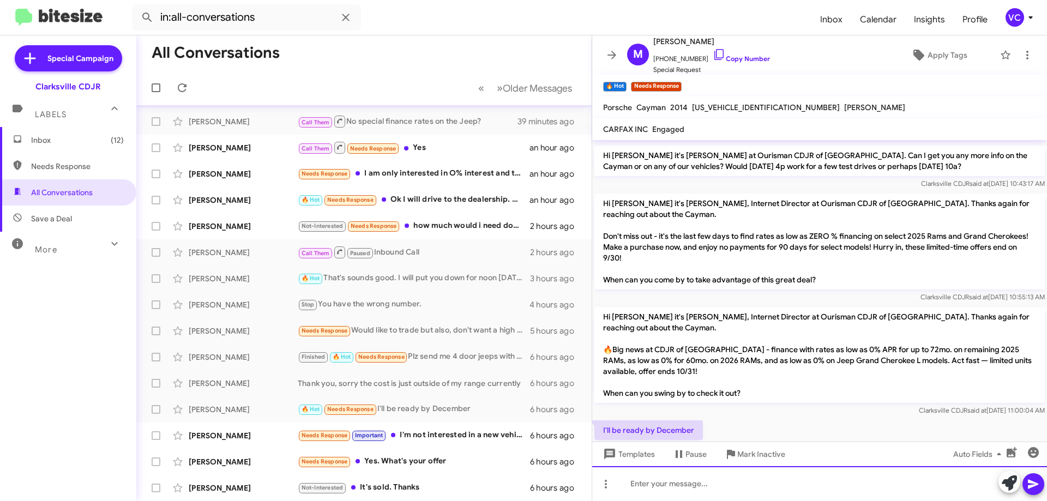
click at [705, 484] on div at bounding box center [819, 483] width 455 height 35
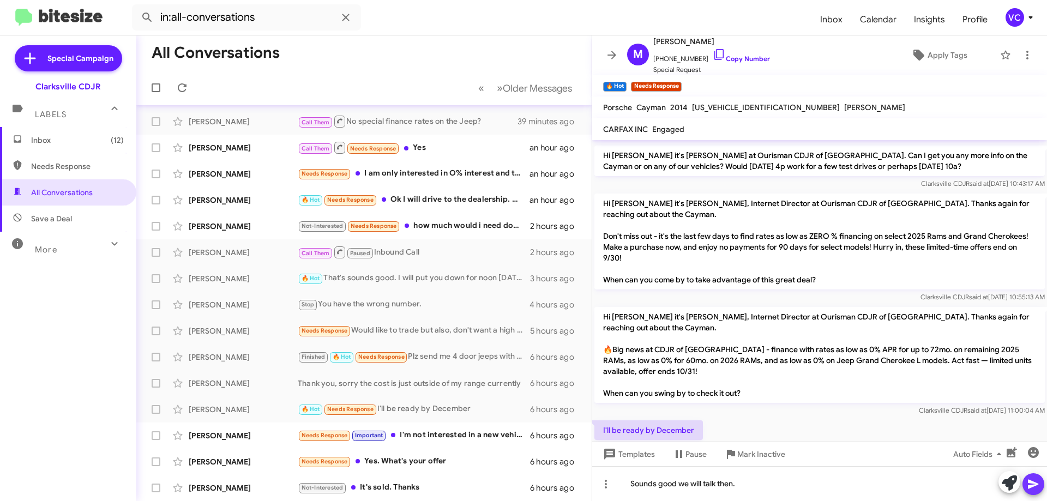
click at [705, 483] on icon at bounding box center [1033, 484] width 10 height 9
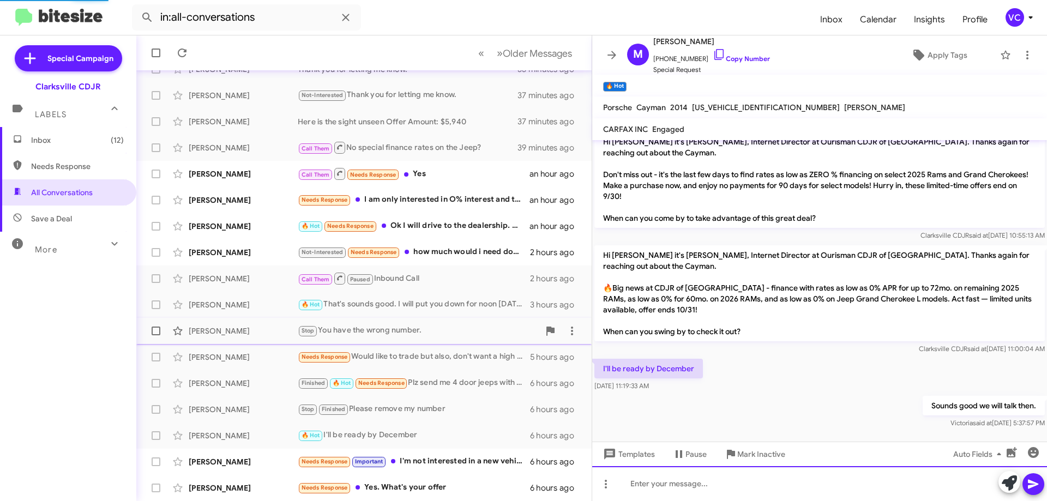
scroll to position [132, 0]
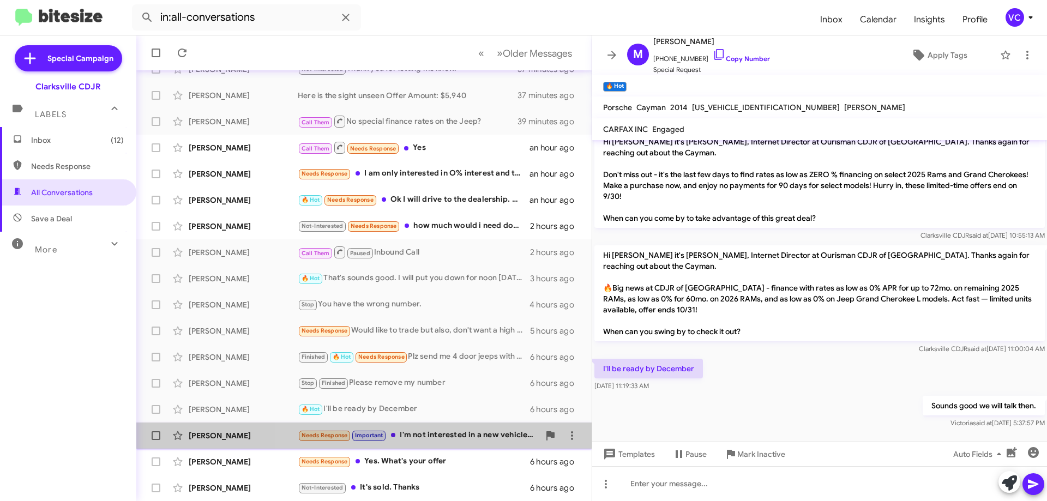
click at [428, 437] on div "Needs Response Important I'm not interested in a new vehicle, I appreciate it t…" at bounding box center [419, 435] width 242 height 13
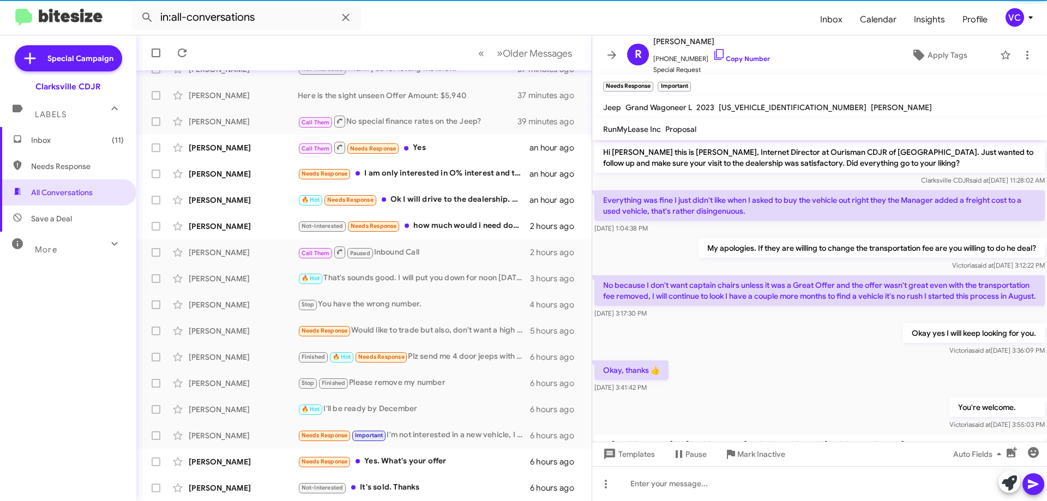
click at [705, 380] on div "Okay, thanks 👍 [DATE] 3:41:42 PM" at bounding box center [819, 376] width 455 height 37
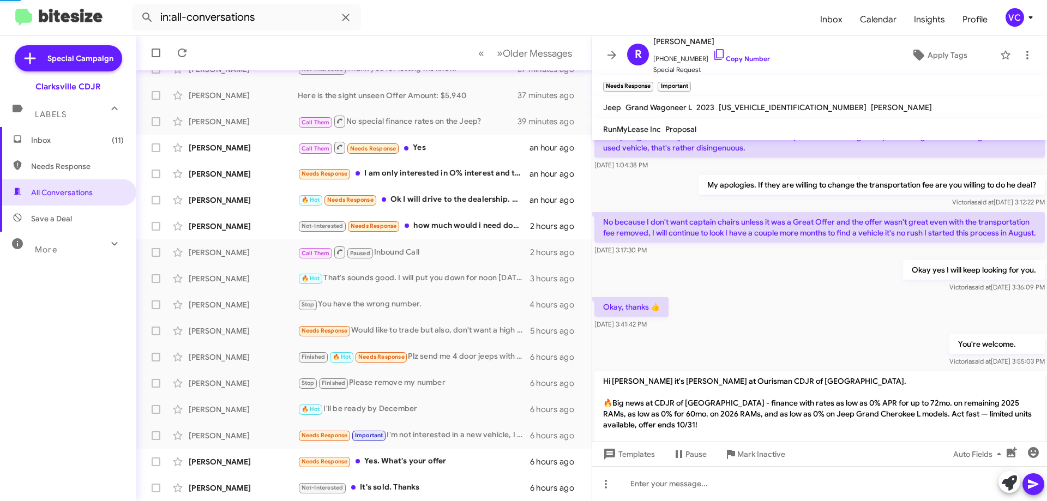
scroll to position [166, 0]
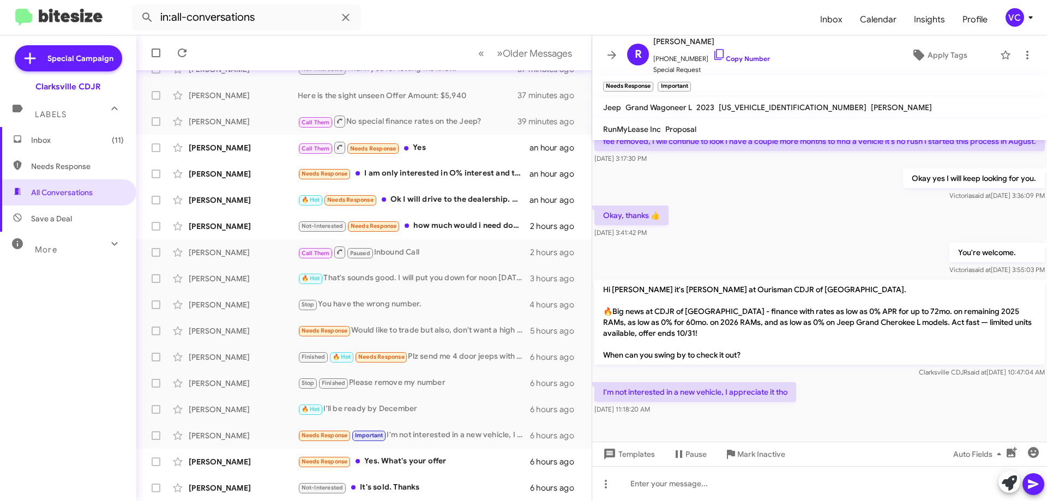
click at [705, 424] on div at bounding box center [819, 429] width 455 height 25
drag, startPoint x: 850, startPoint y: 404, endPoint x: 856, endPoint y: 376, distance: 28.9
click at [705, 404] on div "I'm not interested in a new vehicle, I appreciate it tho [DATE] 11:18:20 AM" at bounding box center [819, 398] width 455 height 37
click at [705, 232] on div "Okay, thanks 👍 [DATE] 3:41:42 PM" at bounding box center [819, 221] width 455 height 37
click at [705, 55] on link "Copy Number" at bounding box center [741, 59] width 57 height 8
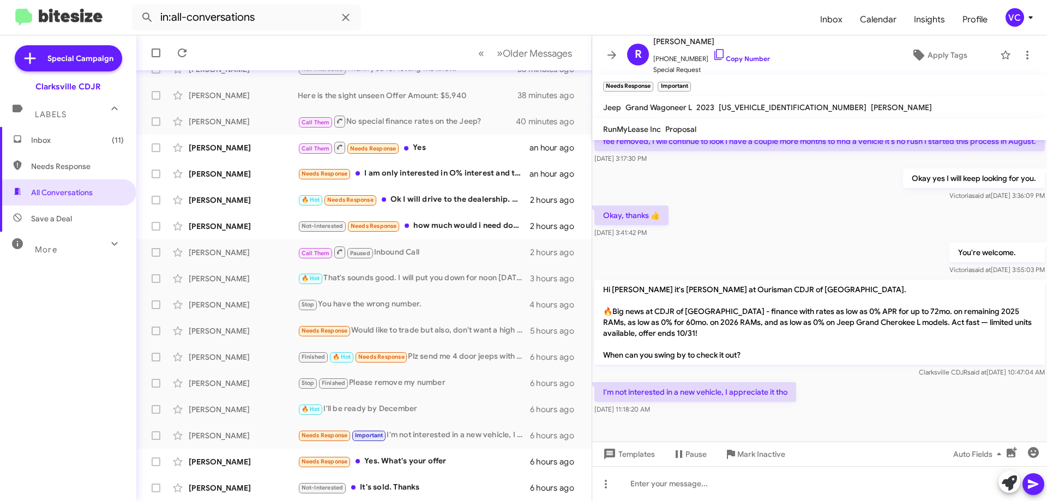
click at [705, 402] on div "I'm not interested in a new vehicle, I appreciate it tho [DATE] 11:18:20 AM" at bounding box center [819, 398] width 455 height 37
click at [705, 250] on div "You're welcome. [PERSON_NAME] said at [DATE] 3:55:03 PM" at bounding box center [819, 258] width 455 height 37
click at [705, 379] on div "Hi [PERSON_NAME] it's [PERSON_NAME] at Ourisman CDJR of [GEOGRAPHIC_DATA]. 🔥Big…" at bounding box center [819, 329] width 455 height 103
click at [705, 388] on div "I'm not interested in a new vehicle, I appreciate it tho [DATE] 11:18:20 AM" at bounding box center [819, 398] width 455 height 37
click at [705, 397] on div "I'm not interested in a new vehicle, I appreciate it tho [DATE] 11:18:20 AM" at bounding box center [819, 398] width 455 height 37
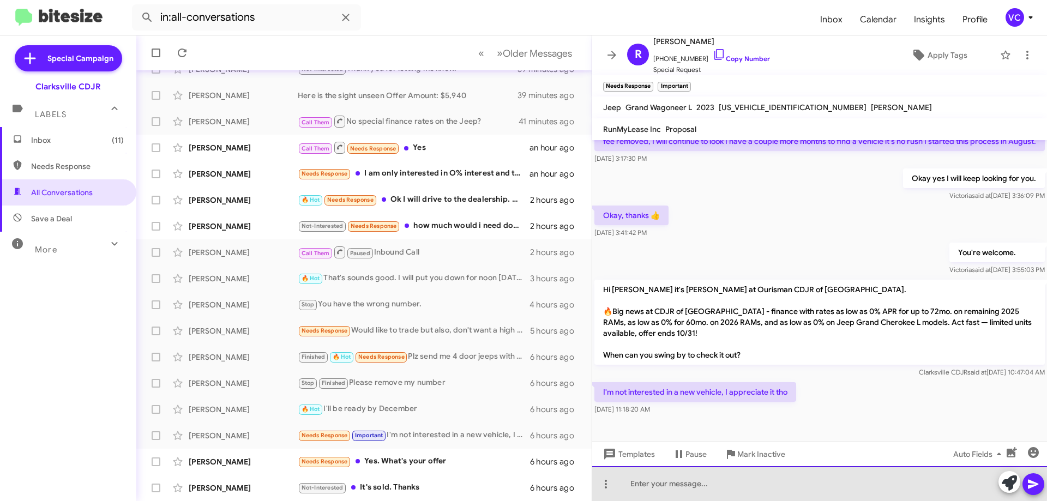
click at [705, 483] on div at bounding box center [819, 483] width 455 height 35
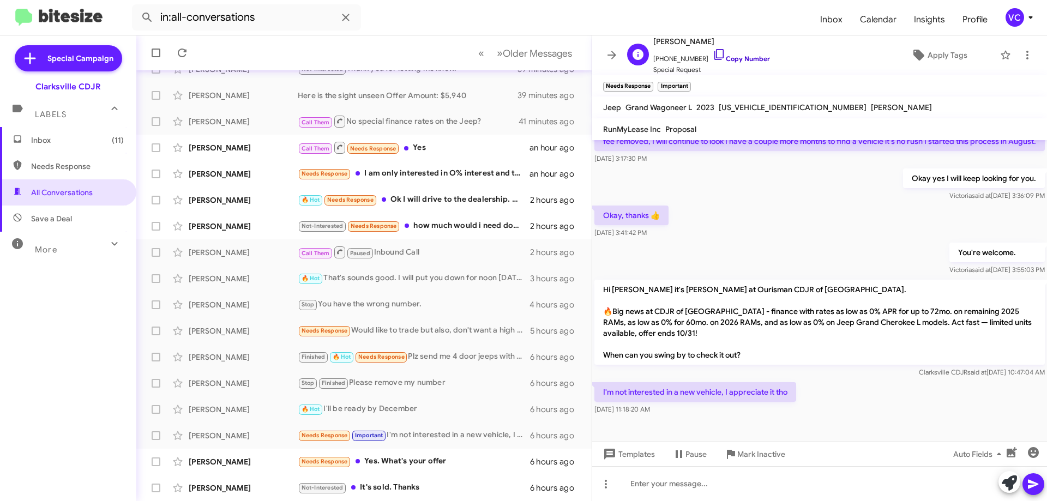
click at [705, 59] on link "Copy Number" at bounding box center [741, 59] width 57 height 8
click at [705, 55] on link "Copy Number" at bounding box center [741, 59] width 57 height 8
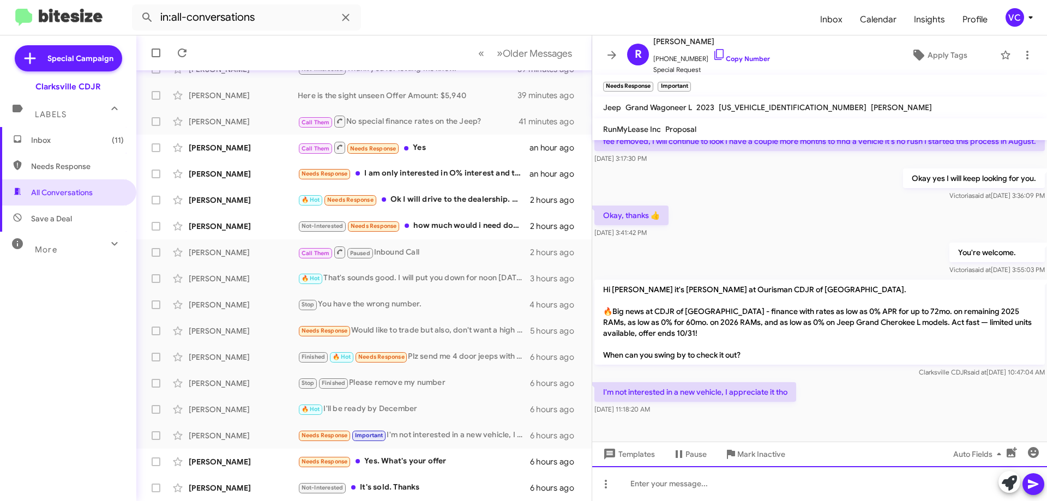
click at [705, 489] on div at bounding box center [819, 483] width 455 height 35
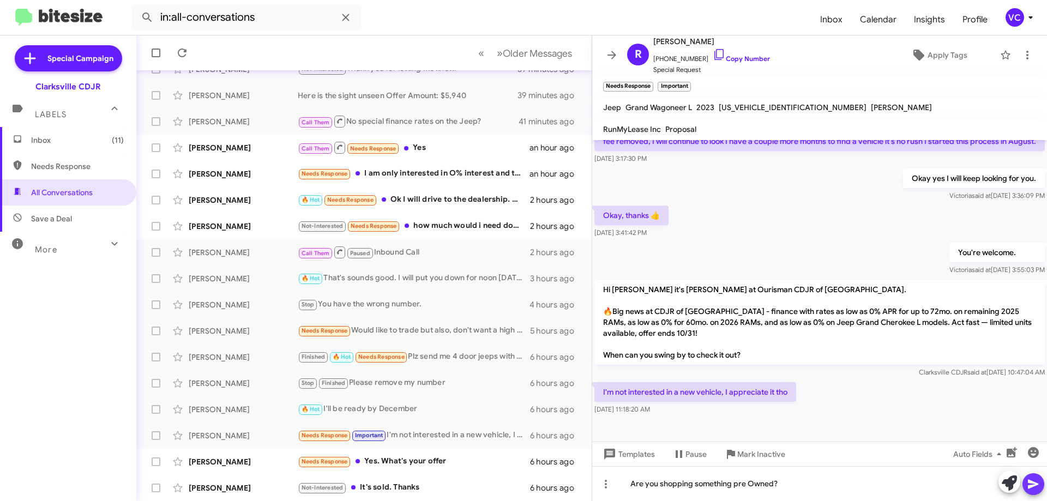
click at [705, 485] on icon at bounding box center [1033, 484] width 13 height 13
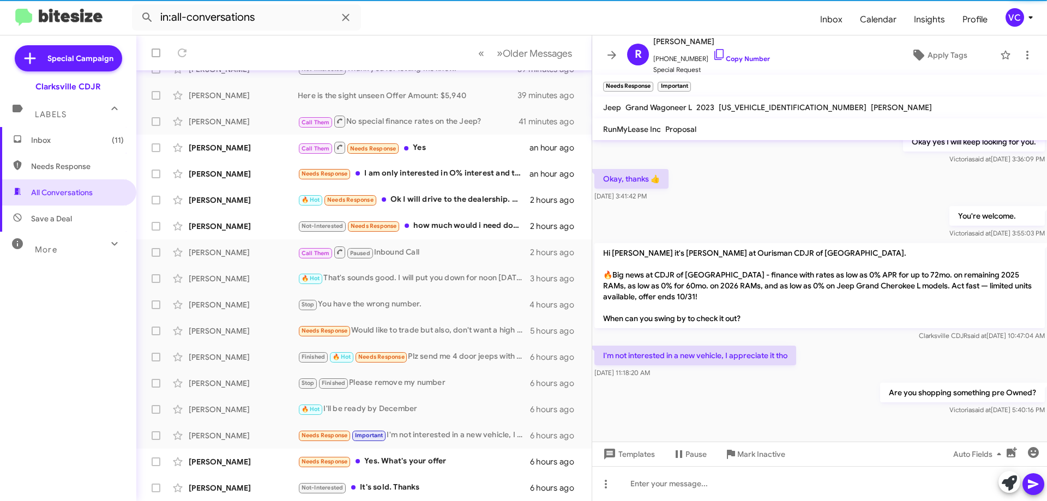
click at [705, 245] on div "Hi [PERSON_NAME] this is [PERSON_NAME], Internet Director at Ourisman CDJR of […" at bounding box center [819, 183] width 455 height 469
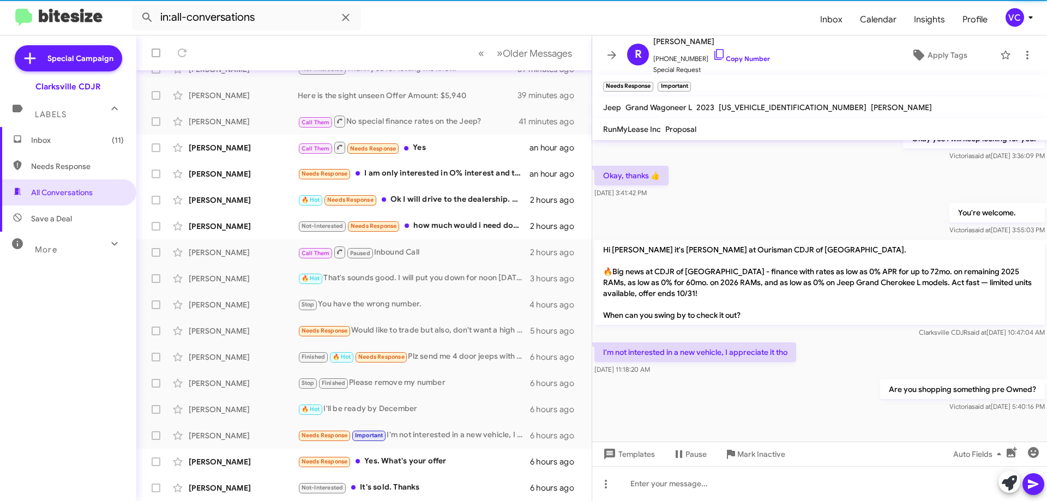
scroll to position [206, 0]
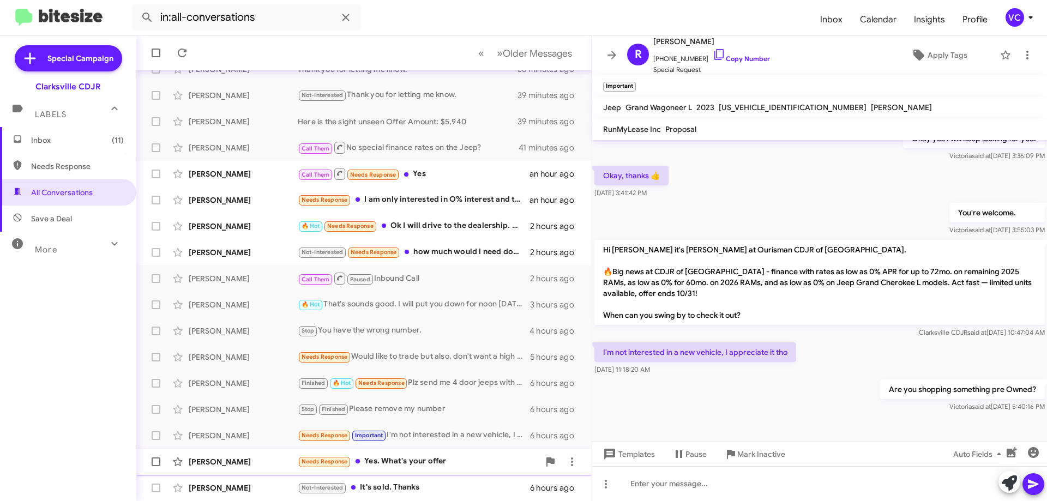
click at [434, 456] on div "Needs Response Yes. What's your offer" at bounding box center [419, 461] width 242 height 13
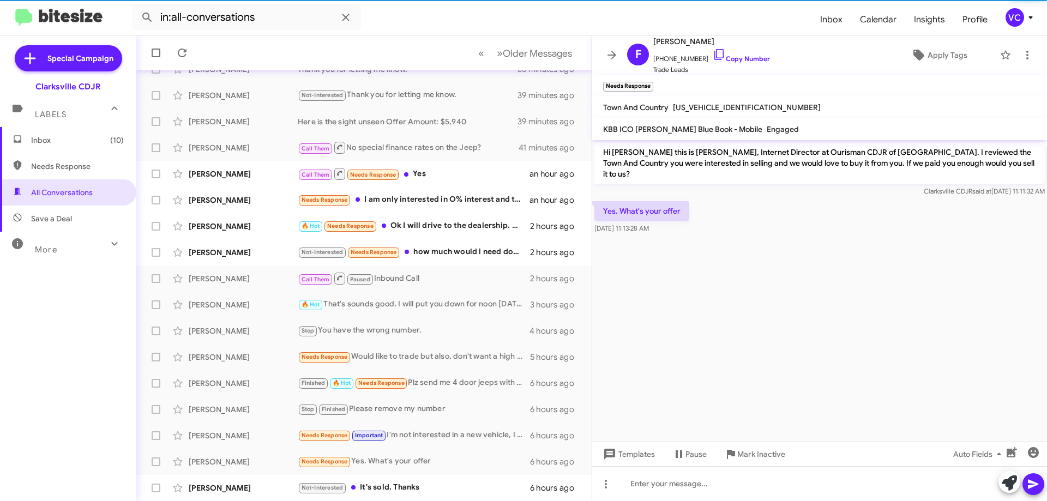
click at [705, 354] on cdk-virtual-scroll-viewport "Hi [PERSON_NAME] this is [PERSON_NAME], Internet Director at Ourisman CDJR of […" at bounding box center [819, 291] width 455 height 302
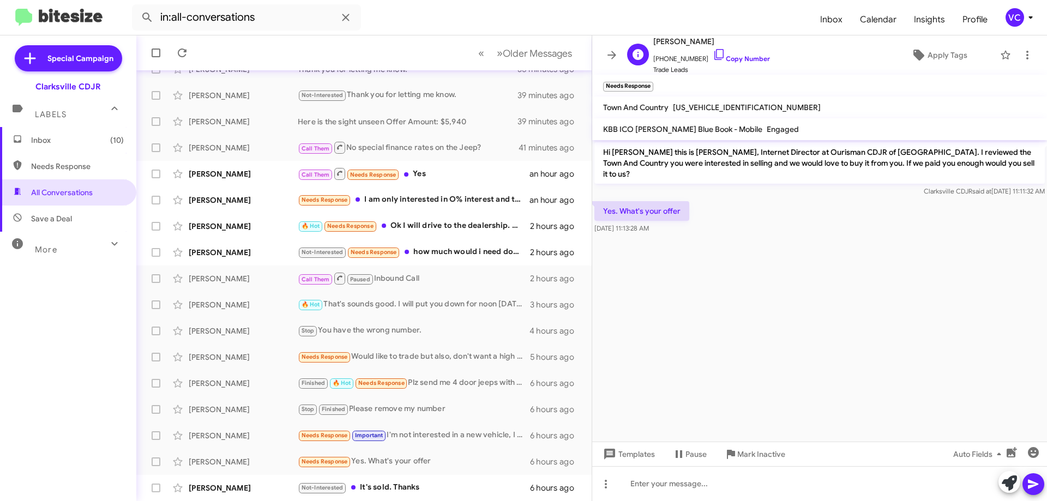
drag, startPoint x: 731, startPoint y: 56, endPoint x: 702, endPoint y: 71, distance: 32.2
click at [705, 57] on link "Copy Number" at bounding box center [741, 59] width 57 height 8
click at [705, 107] on span "[US_VEHICLE_IDENTIFICATION_NUMBER]" at bounding box center [747, 108] width 148 height 10
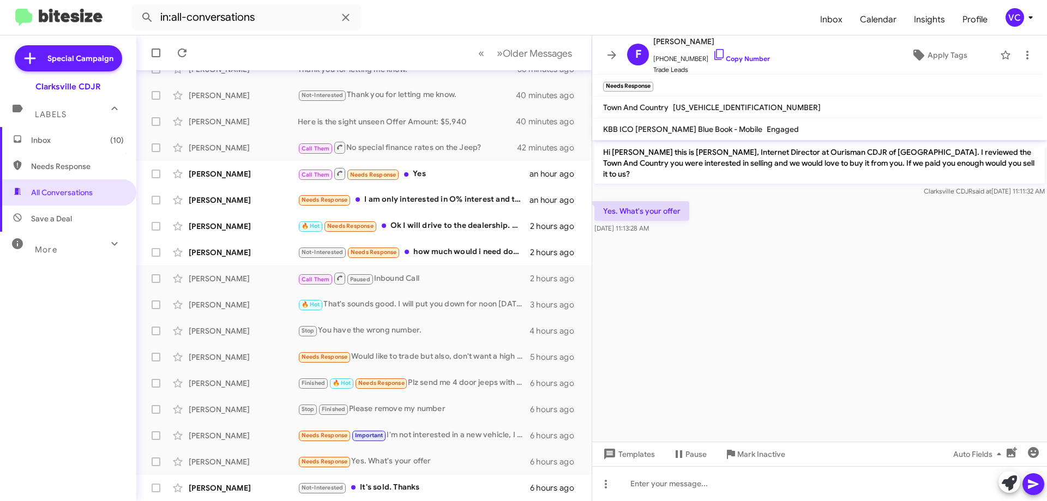
copy span "[US_VEHICLE_IDENTIFICATION_NUMBER]"
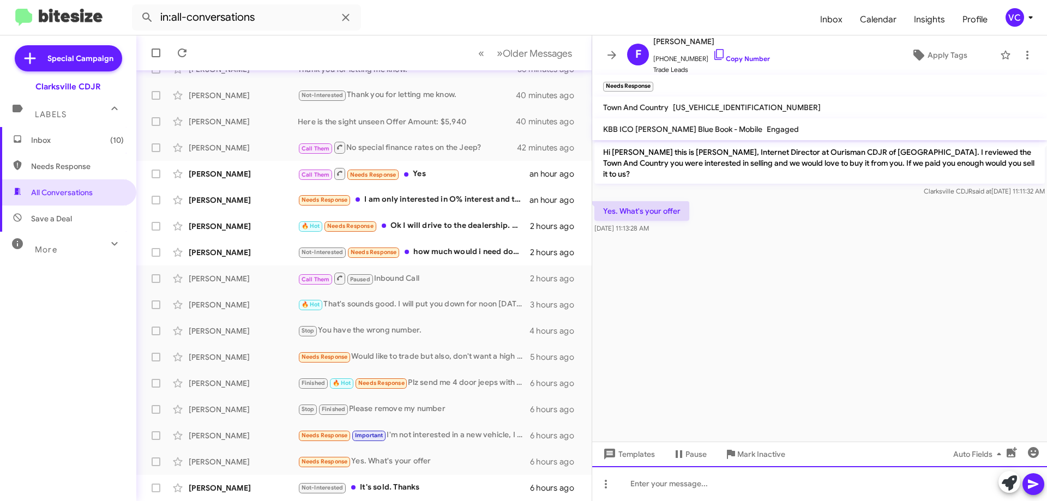
drag, startPoint x: 643, startPoint y: 476, endPoint x: 676, endPoint y: 470, distance: 33.8
click at [643, 476] on div at bounding box center [819, 483] width 455 height 35
click at [705, 485] on div at bounding box center [819, 483] width 455 height 35
click at [705, 485] on div "$1,950 to $200" at bounding box center [819, 483] width 455 height 35
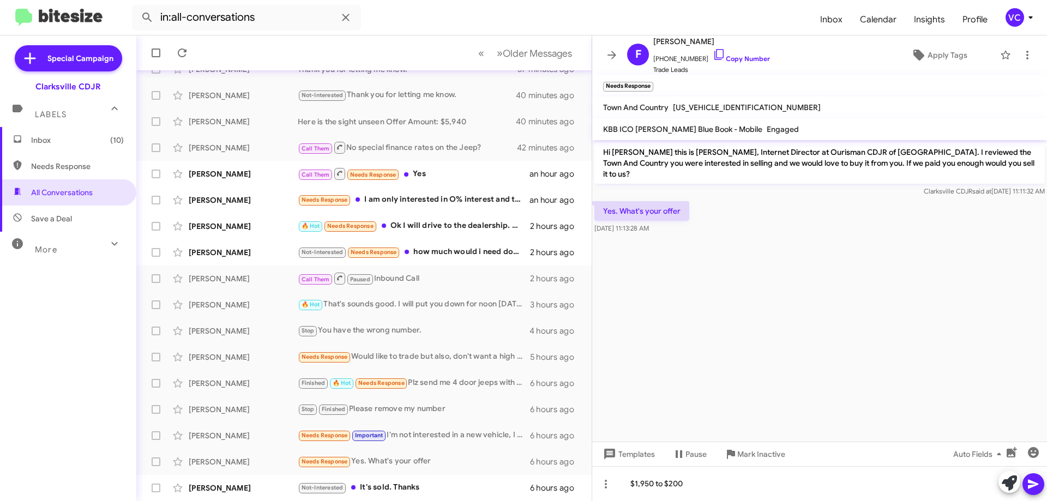
click at [705, 479] on icon at bounding box center [1033, 484] width 13 height 13
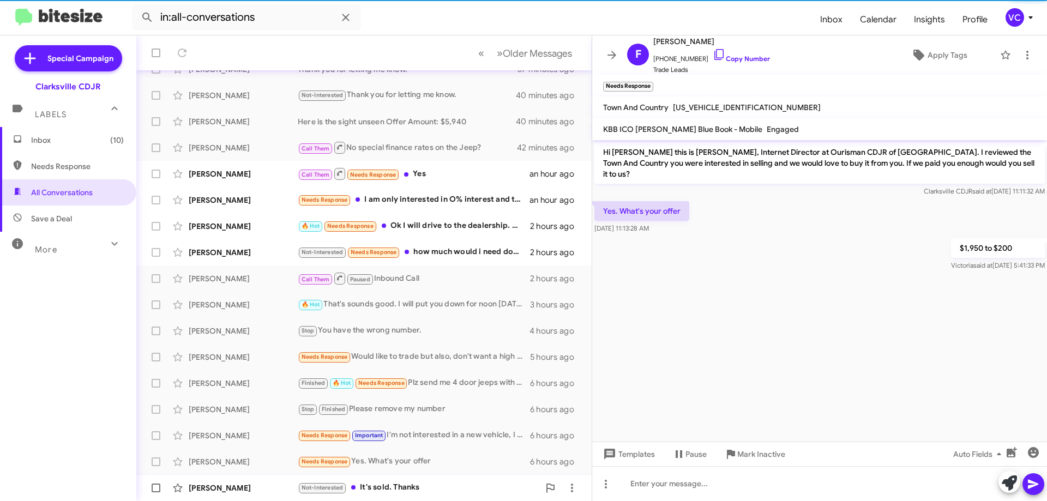
click at [422, 486] on div "Not-Interested It's sold. Thanks" at bounding box center [419, 488] width 242 height 13
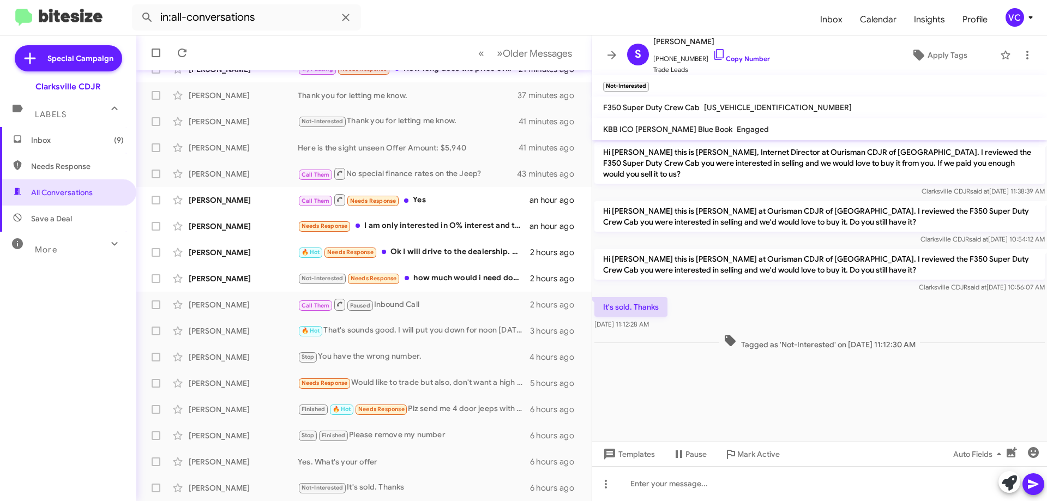
click at [705, 378] on cdk-virtual-scroll-viewport "Hi [PERSON_NAME] this is [PERSON_NAME], Internet Director at Ourisman CDJR of […" at bounding box center [819, 291] width 455 height 302
click at [705, 306] on div "It's sold. Thanks [DATE] 11:12:28 AM" at bounding box center [819, 313] width 455 height 37
click at [705, 57] on link "Copy Number" at bounding box center [741, 59] width 57 height 8
drag, startPoint x: 724, startPoint y: 353, endPoint x: 775, endPoint y: 265, distance: 102.4
click at [705, 352] on div at bounding box center [819, 359] width 455 height 14
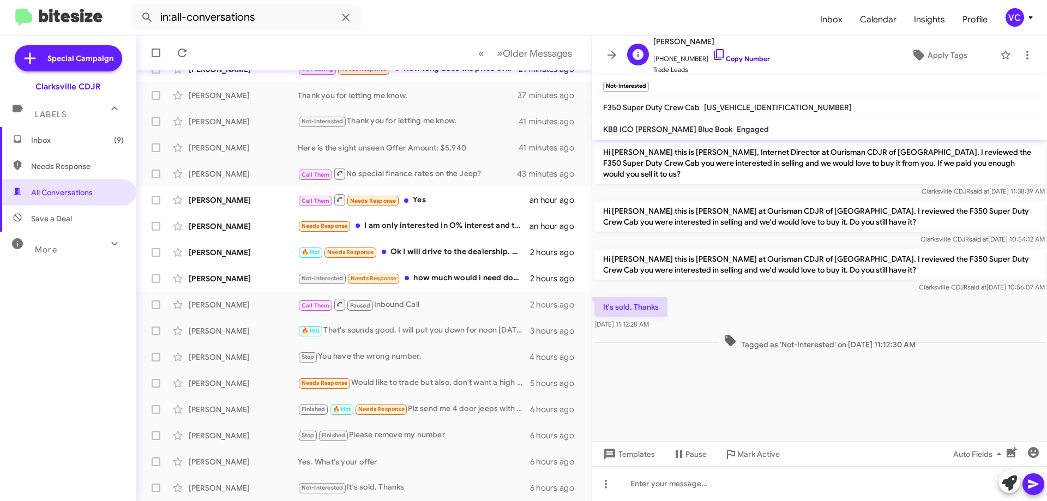
click at [705, 55] on link "Copy Number" at bounding box center [741, 59] width 57 height 8
click at [705, 416] on cdk-virtual-scroll-viewport "Hi [PERSON_NAME] this is [PERSON_NAME], Internet Director at Ourisman CDJR of […" at bounding box center [819, 291] width 455 height 302
click at [705, 310] on div "It's sold. Thanks [DATE] 11:12:28 AM" at bounding box center [819, 313] width 455 height 37
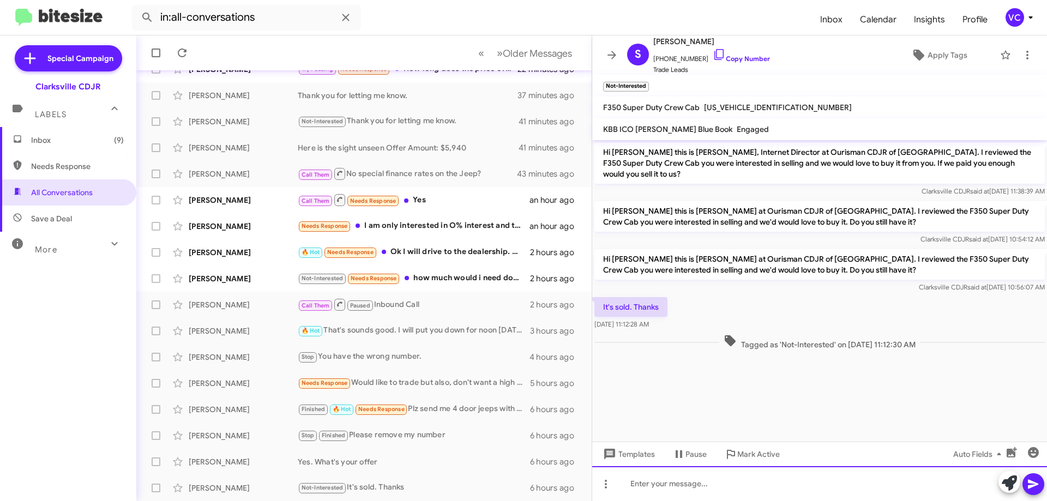
click at [705, 483] on div at bounding box center [819, 483] width 455 height 35
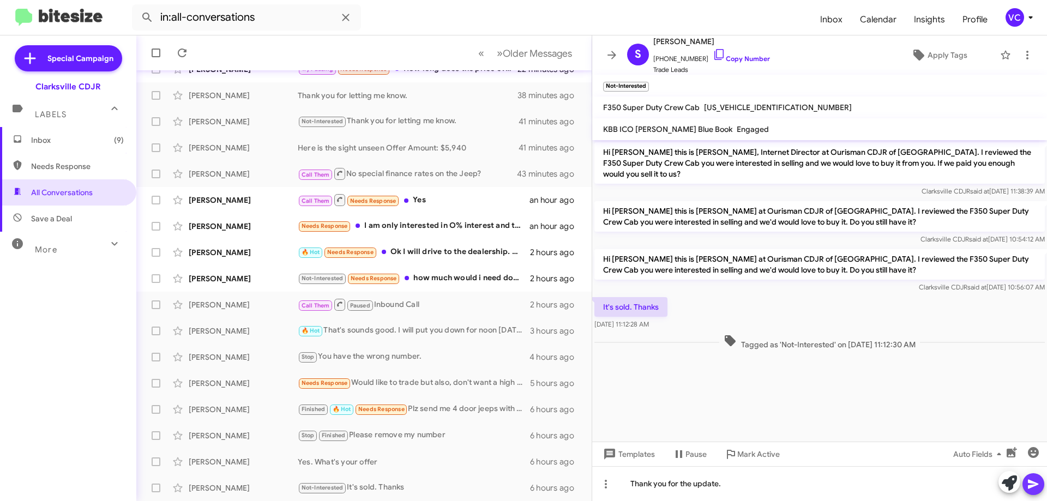
click at [705, 482] on icon at bounding box center [1033, 484] width 10 height 9
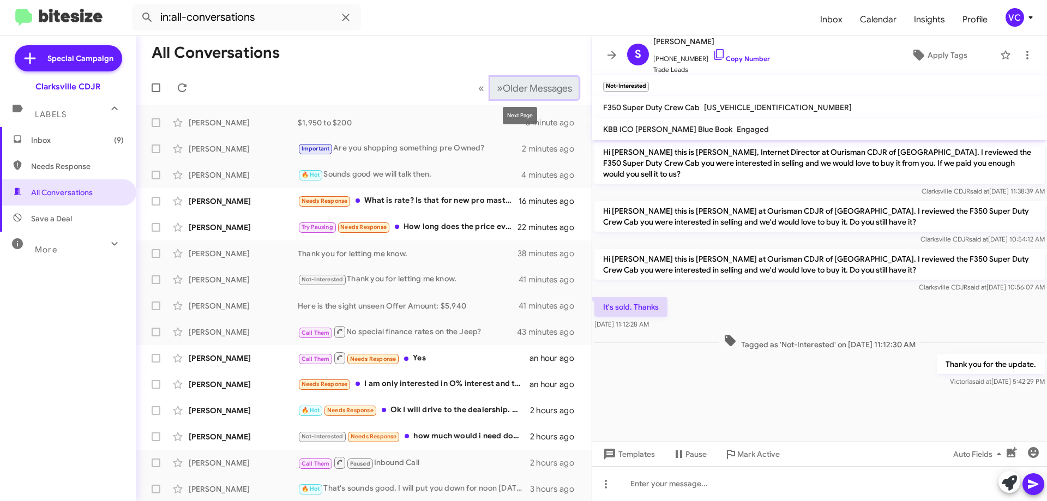
click at [534, 89] on span "Older Messages" at bounding box center [537, 88] width 69 height 12
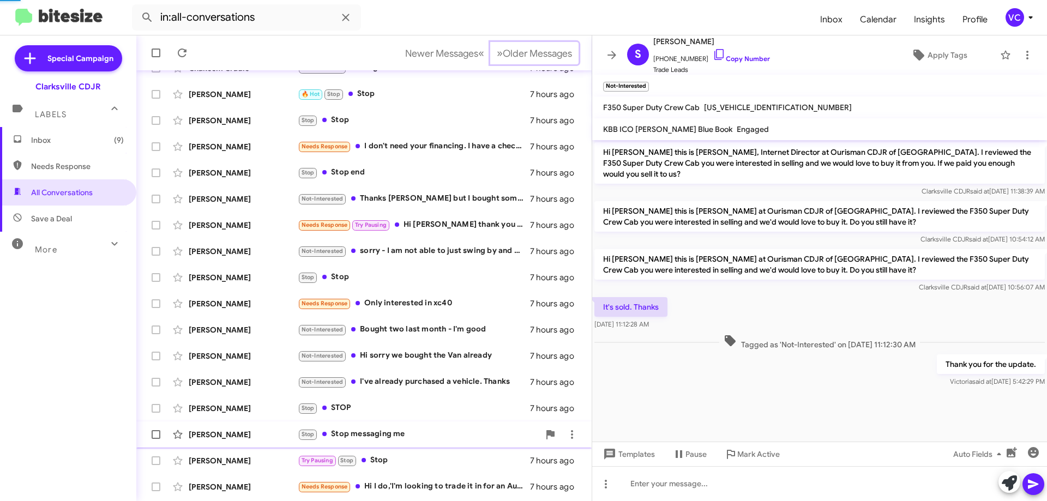
scroll to position [132, 0]
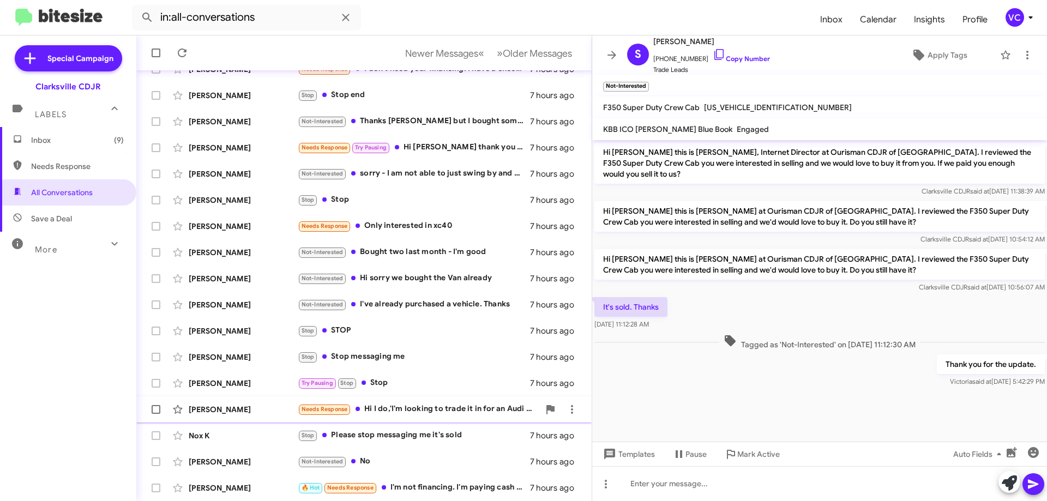
click at [454, 411] on div "Needs Response Hi I do,'I'm looking to trade it in for an Audi q3 or a Volkswag…" at bounding box center [419, 409] width 242 height 13
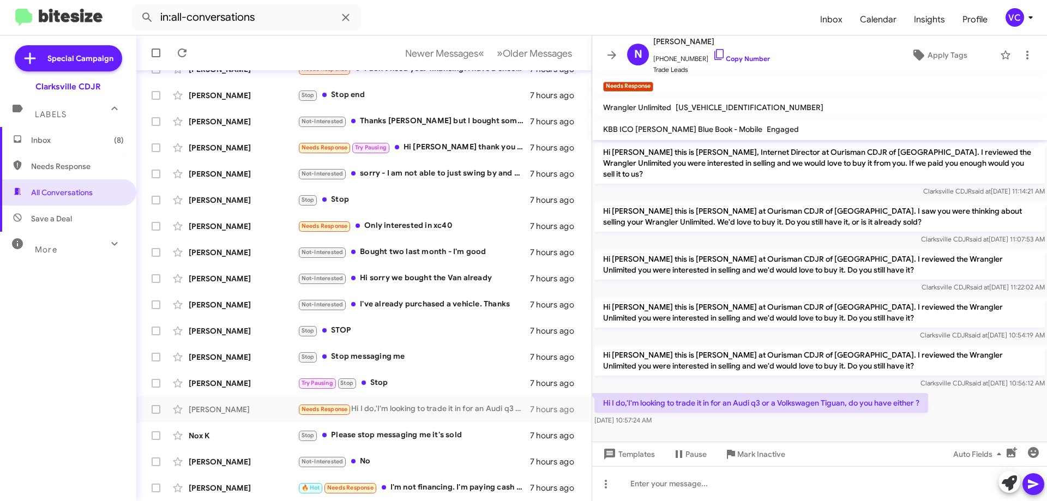
click at [705, 332] on div "Hi [PERSON_NAME] this is [PERSON_NAME] at Ourisman CDJR of [GEOGRAPHIC_DATA]. I…" at bounding box center [819, 319] width 455 height 48
click at [705, 430] on div at bounding box center [819, 436] width 455 height 16
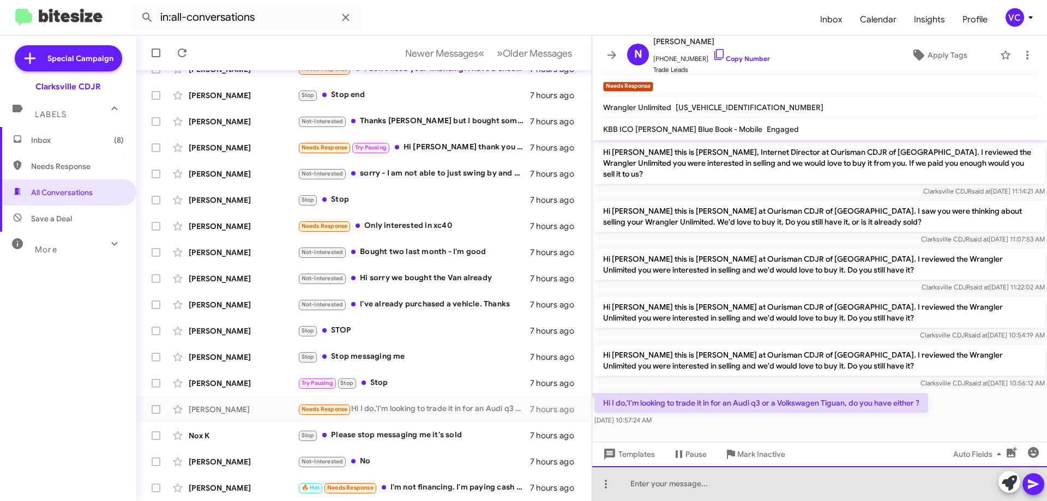
click at [705, 495] on div at bounding box center [819, 483] width 455 height 35
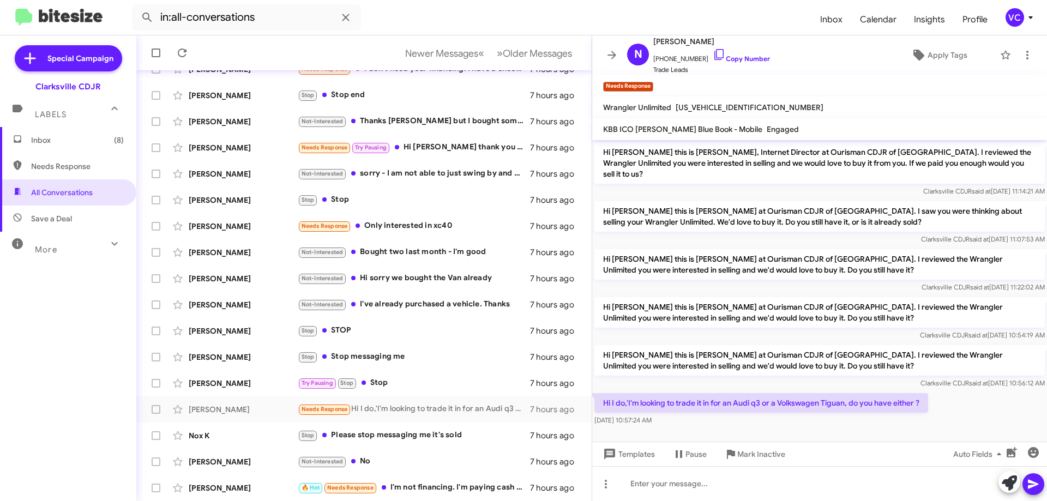
click at [705, 393] on p "Hi I do,'I'm looking to trade it in for an Audi q3 or a Volkswagen Tiguan, do y…" at bounding box center [761, 403] width 334 height 20
click at [705, 400] on div "Hi I do,'I'm looking to trade it in for an Audi q3 or a Volkswagen Tiguan, do y…" at bounding box center [819, 409] width 455 height 37
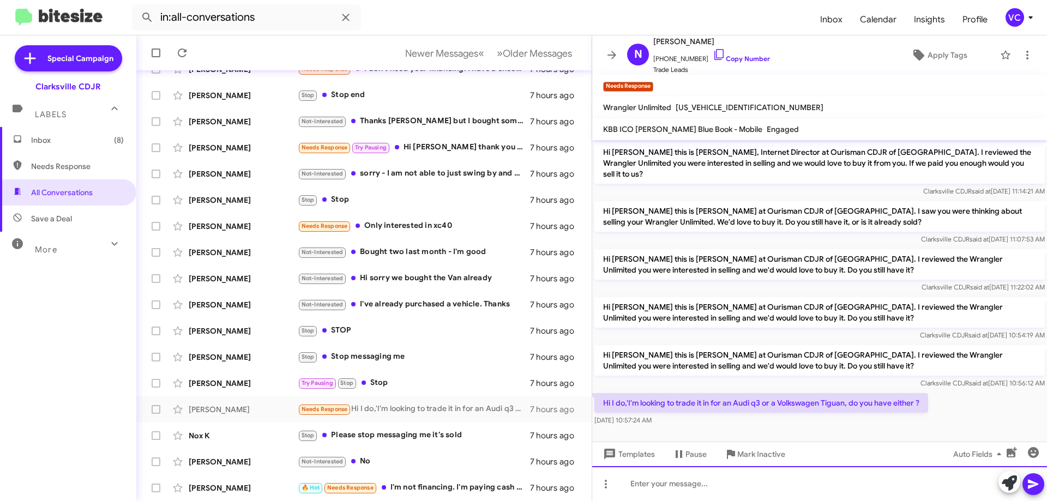
click at [683, 490] on div at bounding box center [819, 483] width 455 height 35
click at [687, 492] on div at bounding box center [819, 483] width 455 height 35
click at [690, 489] on div at bounding box center [819, 483] width 455 height 35
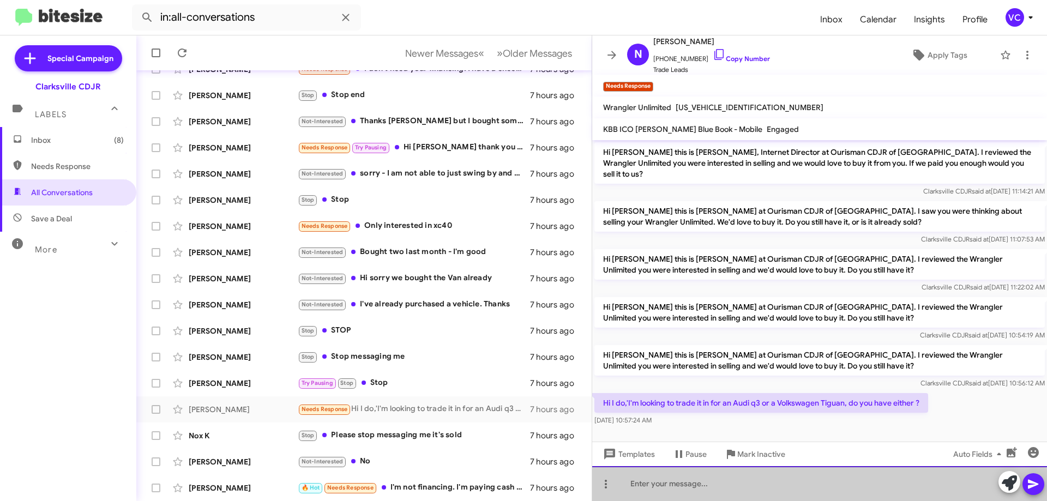
click at [693, 488] on div at bounding box center [819, 483] width 455 height 35
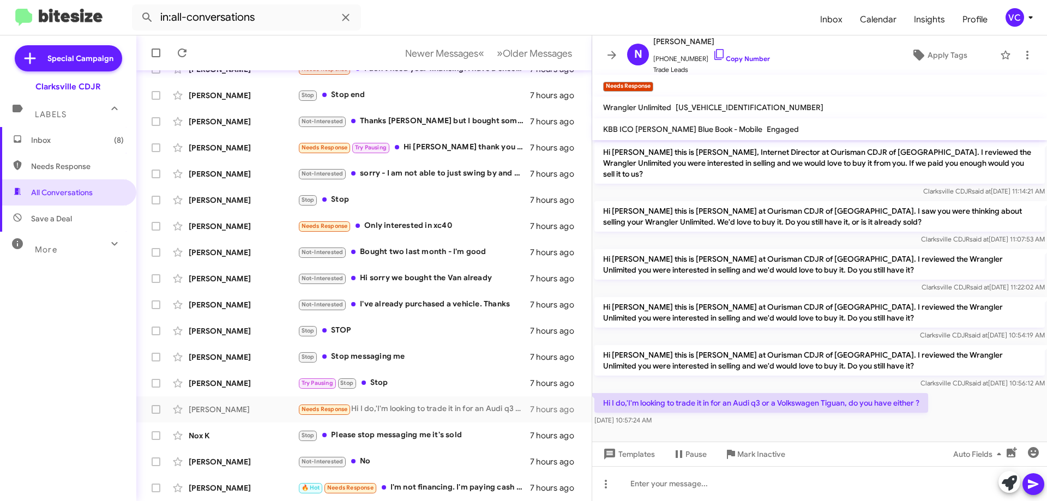
click at [705, 402] on div "Hi I do,'I'm looking to trade it in for an Audi q3 or a Volkswagen Tiguan, do y…" at bounding box center [761, 409] width 334 height 33
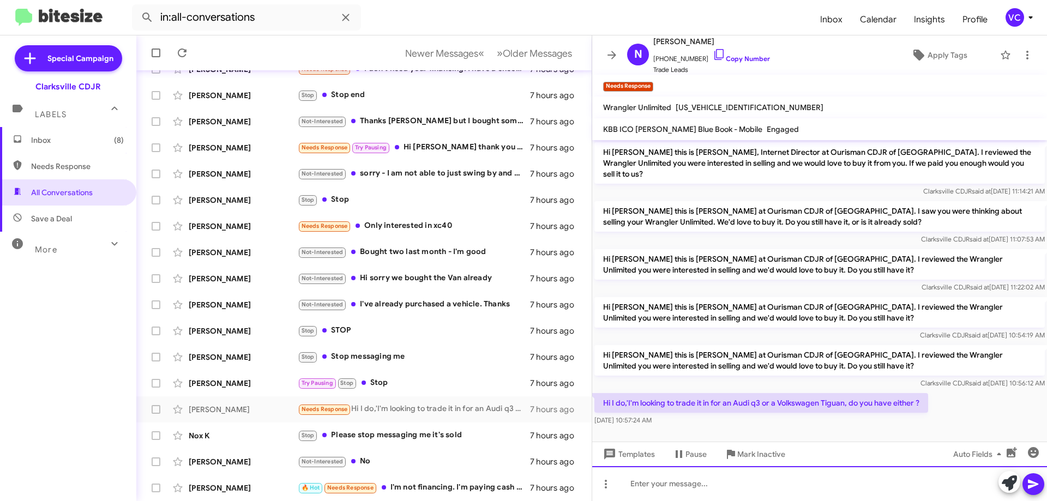
click at [705, 494] on div at bounding box center [819, 483] width 455 height 35
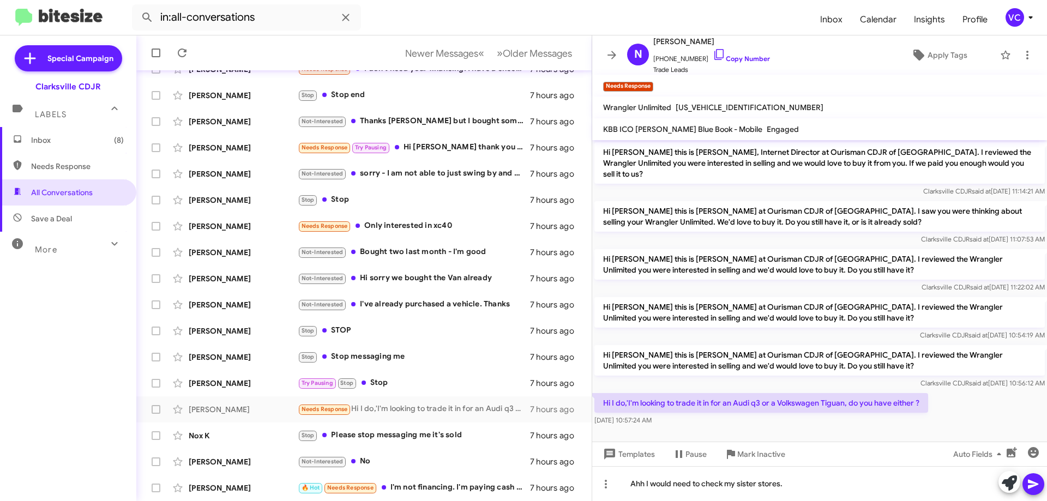
click at [705, 487] on icon at bounding box center [1033, 484] width 10 height 9
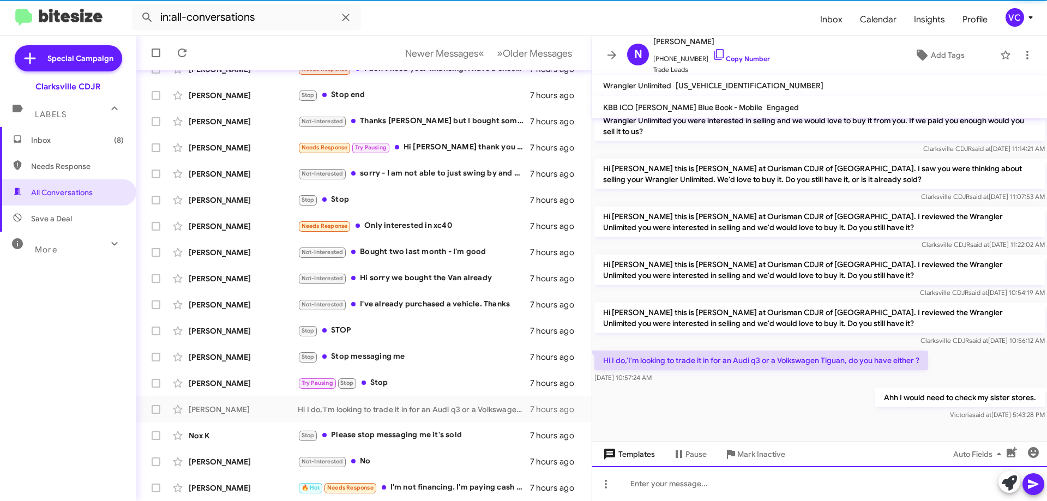
scroll to position [10, 0]
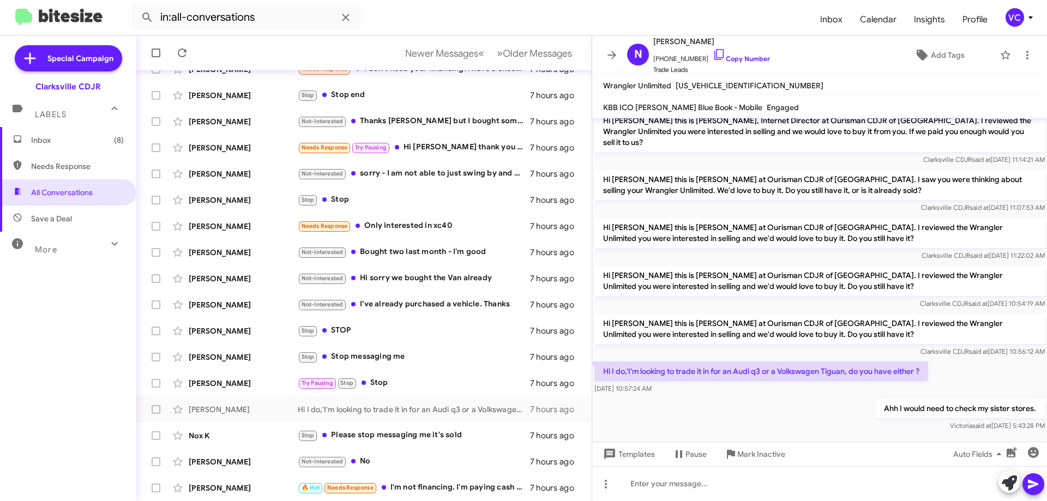
click at [705, 434] on div at bounding box center [819, 443] width 455 height 19
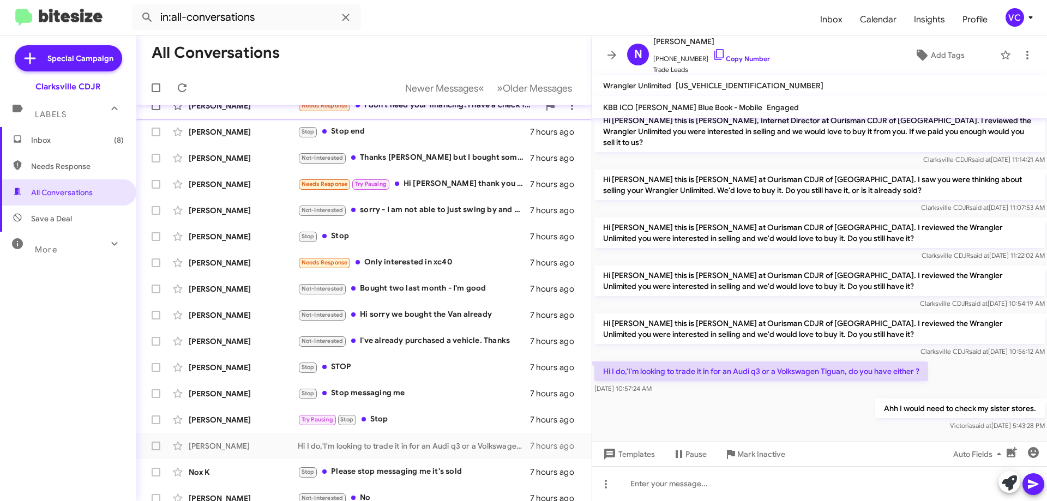
scroll to position [23, 0]
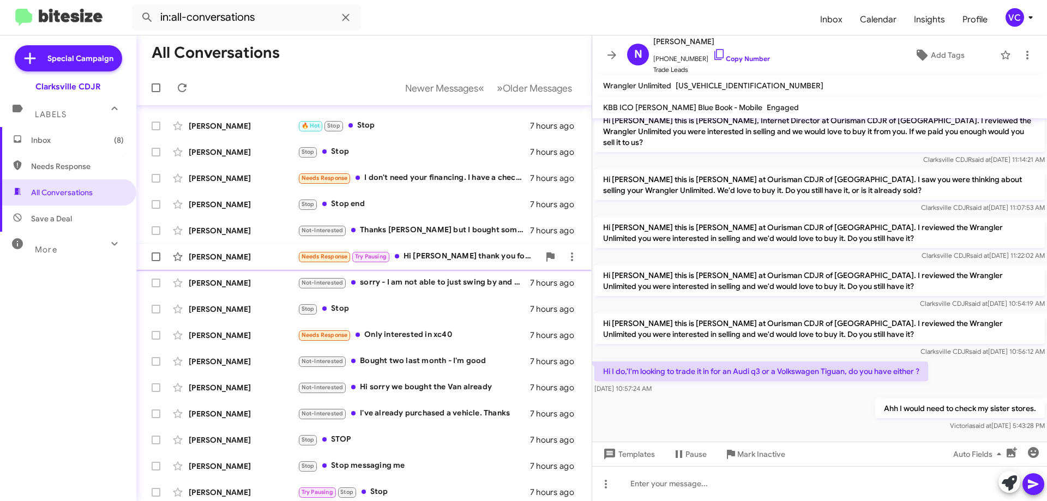
click at [467, 257] on div "Needs Response Try Pausing Hi [PERSON_NAME] thank you for information and assis…" at bounding box center [419, 256] width 242 height 13
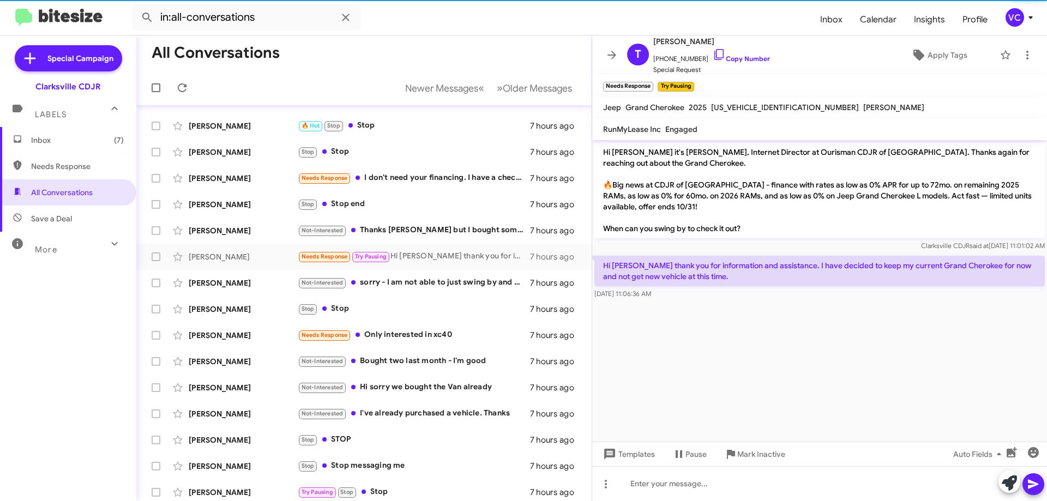
click at [705, 357] on cdk-virtual-scroll-viewport "Hi [PERSON_NAME] it's [PERSON_NAME], Internet Director at Ourisman CDJR of [GEO…" at bounding box center [819, 291] width 455 height 302
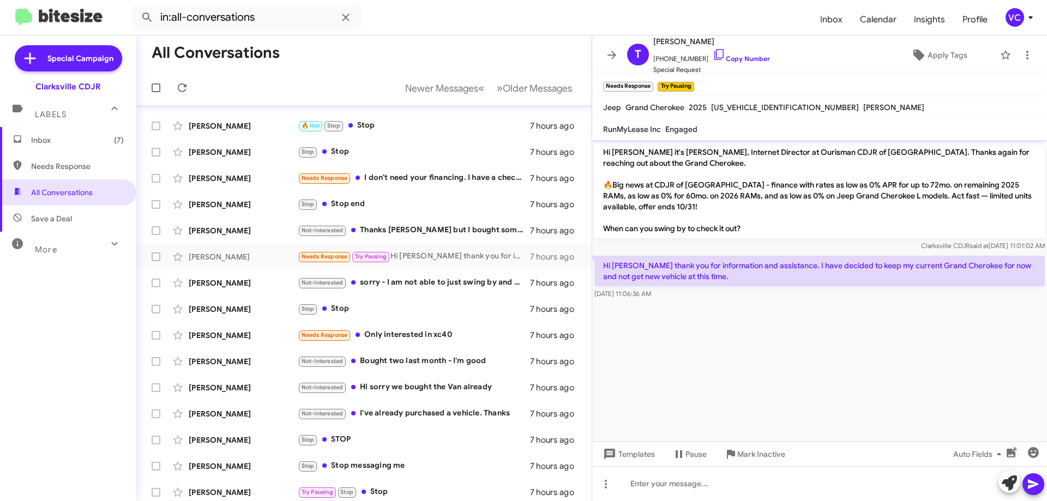
click at [705, 357] on cdk-virtual-scroll-viewport "Hi [PERSON_NAME] it's [PERSON_NAME], Internet Director at Ourisman CDJR of [GEO…" at bounding box center [819, 291] width 455 height 302
click at [705, 356] on cdk-virtual-scroll-viewport "Hi [PERSON_NAME] it's [PERSON_NAME], Internet Director at Ourisman CDJR of [GEO…" at bounding box center [819, 291] width 455 height 302
click at [705, 61] on link "Copy Number" at bounding box center [741, 59] width 57 height 8
click at [705, 344] on cdk-virtual-scroll-viewport "Hi [PERSON_NAME] it's [PERSON_NAME], Internet Director at Ourisman CDJR of [GEO…" at bounding box center [819, 291] width 455 height 302
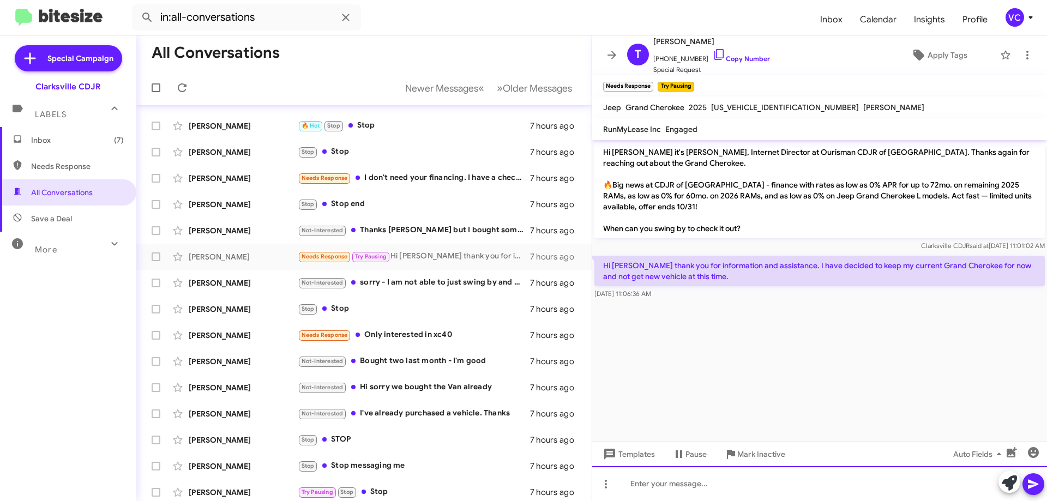
click at [705, 481] on div at bounding box center [819, 483] width 455 height 35
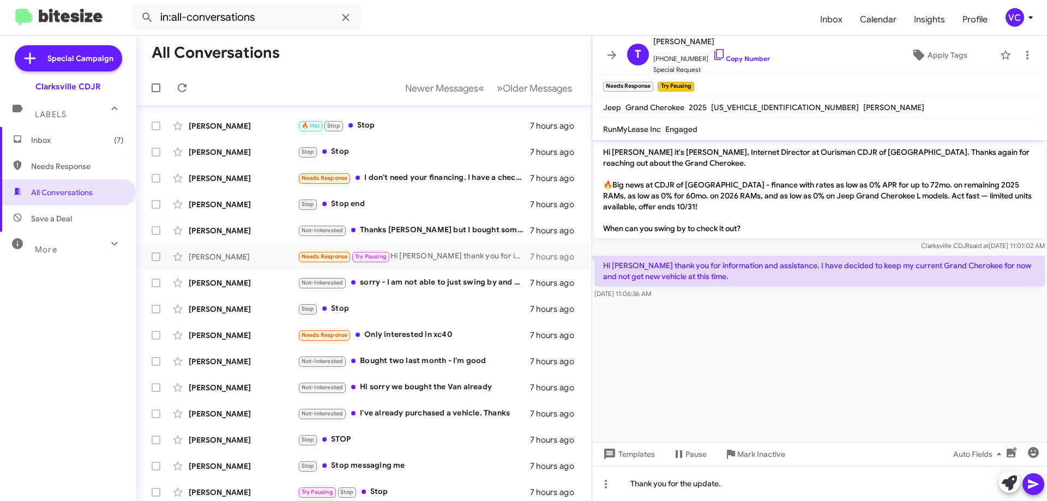
click at [705, 364] on cdk-virtual-scroll-viewport "Hi [PERSON_NAME] it's [PERSON_NAME], Internet Director at Ourisman CDJR of [GEO…" at bounding box center [819, 291] width 455 height 302
click at [705, 491] on button at bounding box center [1034, 484] width 22 height 22
drag, startPoint x: 757, startPoint y: 387, endPoint x: 733, endPoint y: 371, distance: 28.4
click at [705, 386] on cdk-virtual-scroll-viewport "Hi [PERSON_NAME] it's [PERSON_NAME], Internet Director at Ourisman CDJR of [GEO…" at bounding box center [819, 291] width 455 height 302
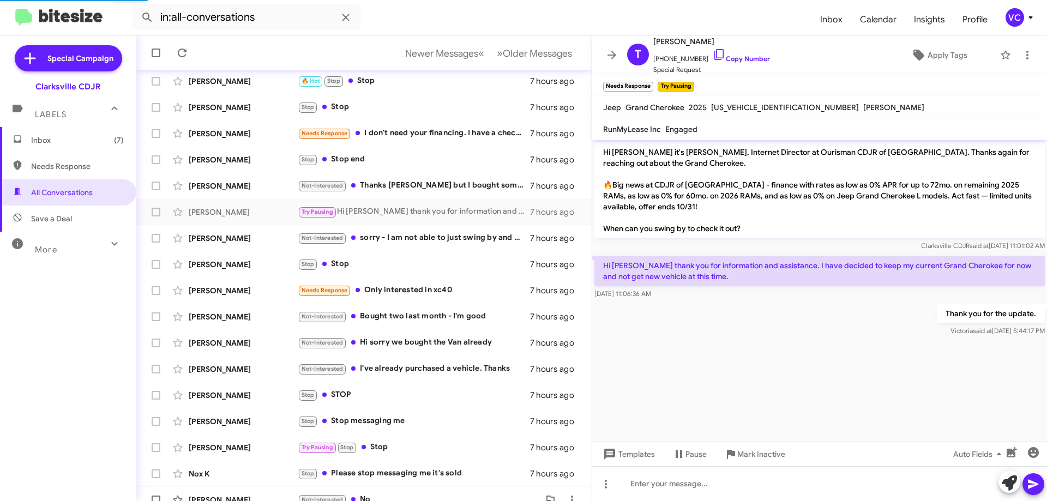
scroll to position [132, 0]
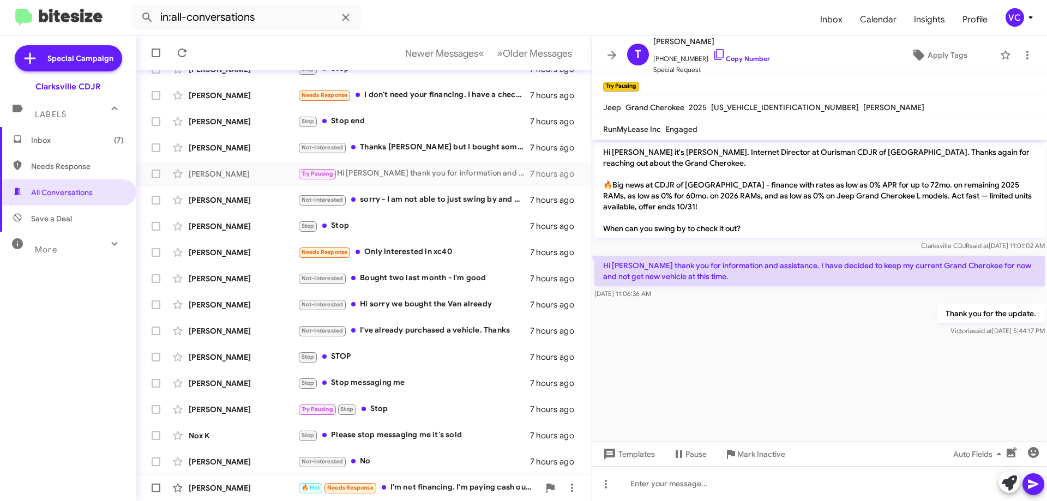
click at [456, 494] on div "🔥 Hot Needs Response I'm not financing. I'm paying cash out right." at bounding box center [419, 488] width 242 height 13
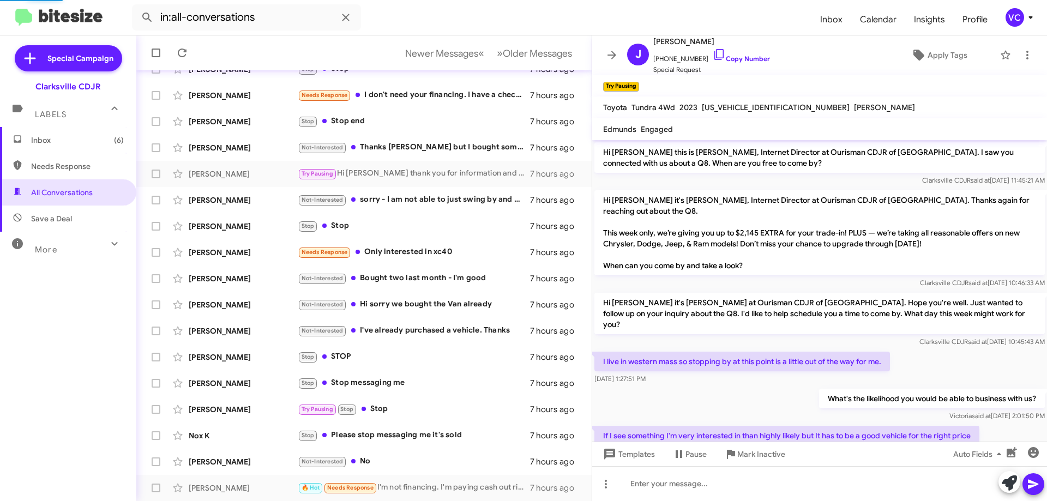
scroll to position [709, 0]
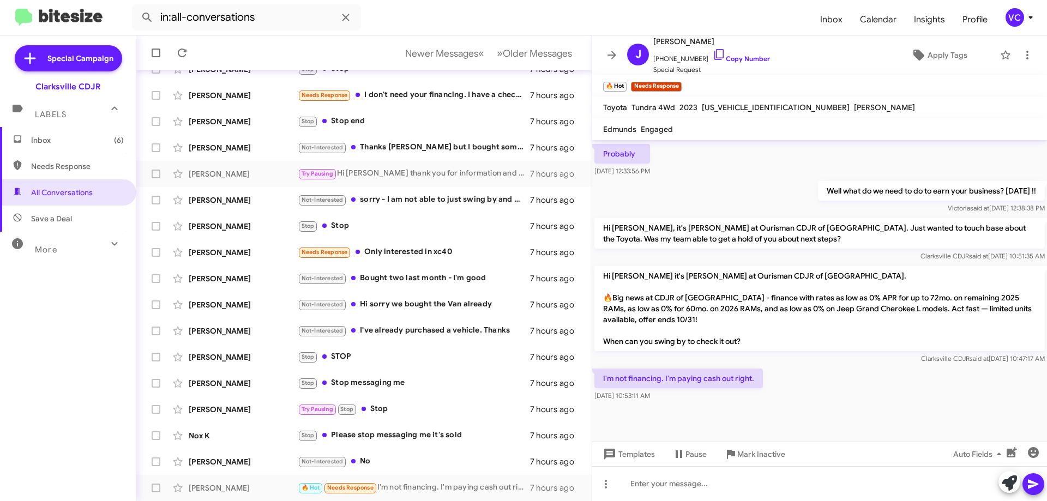
click at [705, 409] on div at bounding box center [819, 428] width 455 height 49
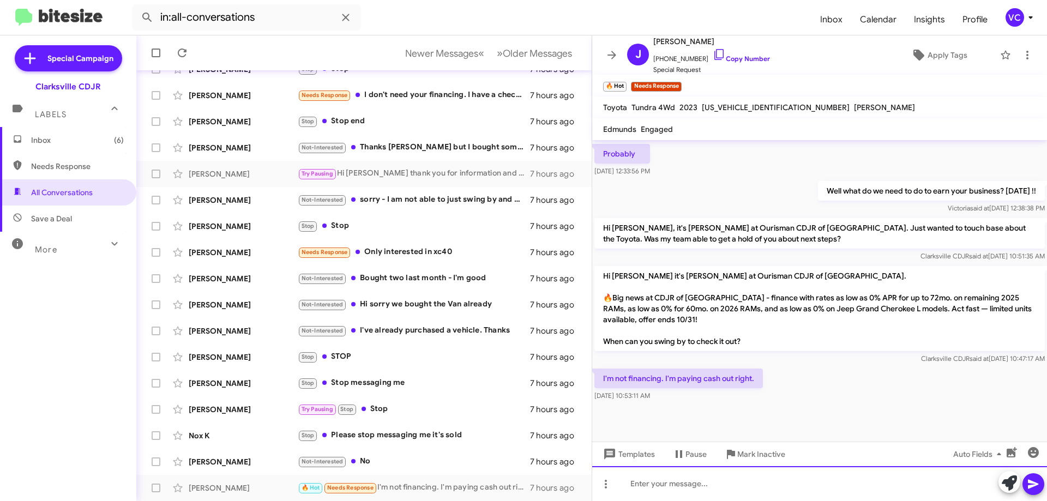
click at [705, 484] on div at bounding box center [819, 483] width 455 height 35
drag, startPoint x: 784, startPoint y: 485, endPoint x: 751, endPoint y: 485, distance: 33.3
click at [705, 488] on div "Ahh okay. Are you planning on coming in the dealership [DATE]?" at bounding box center [819, 483] width 455 height 35
click at [705, 474] on div "Ahh okay. Are you planning on coming in the dealership [DATE]?" at bounding box center [819, 483] width 455 height 35
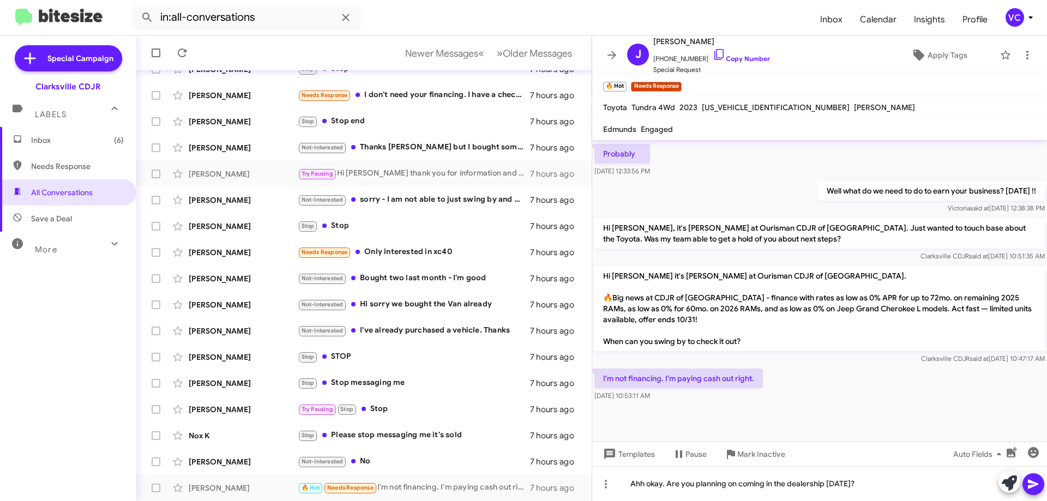
click at [705, 482] on icon at bounding box center [1033, 484] width 10 height 9
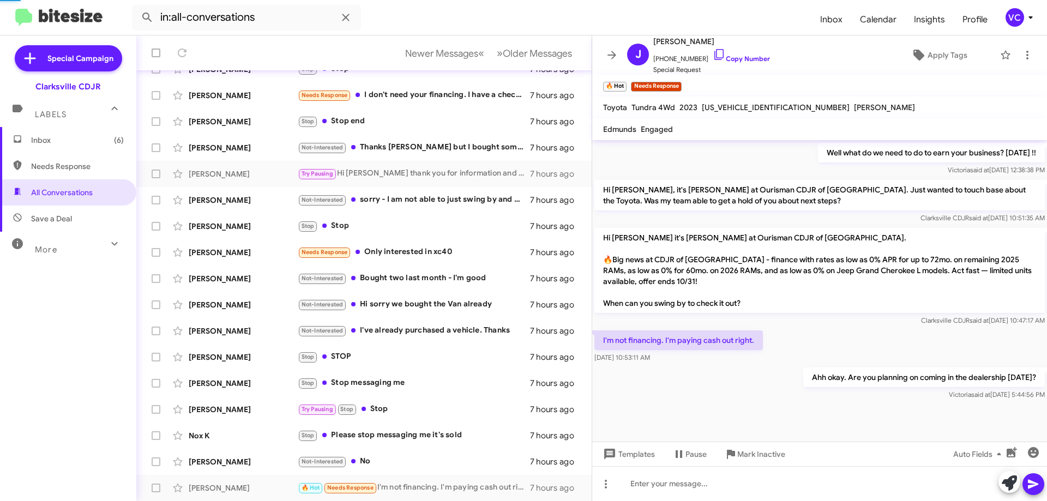
scroll to position [749, 0]
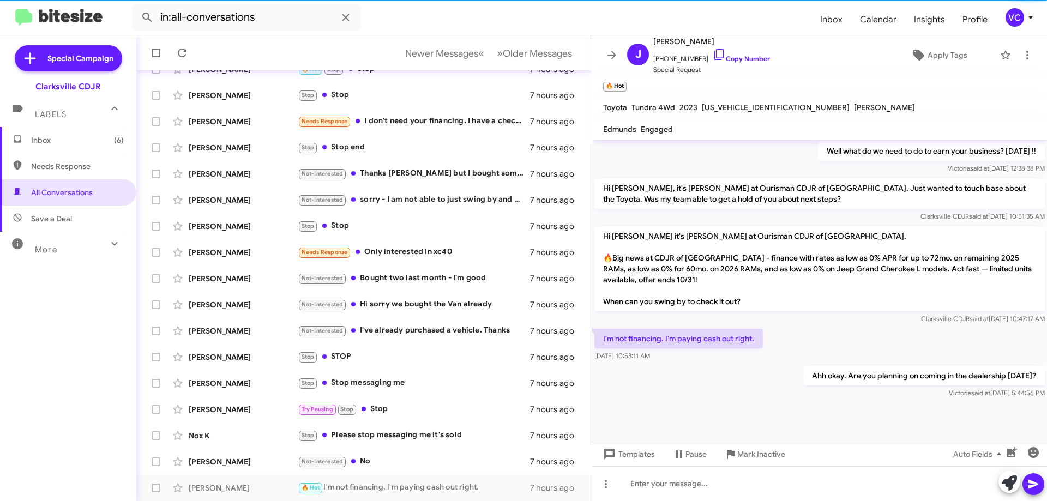
click at [705, 411] on div at bounding box center [819, 427] width 455 height 52
click at [705, 314] on div "Hi [PERSON_NAME] it's [PERSON_NAME] at Ourisman CDJR of [GEOGRAPHIC_DATA]. 🔥Big…" at bounding box center [819, 275] width 455 height 103
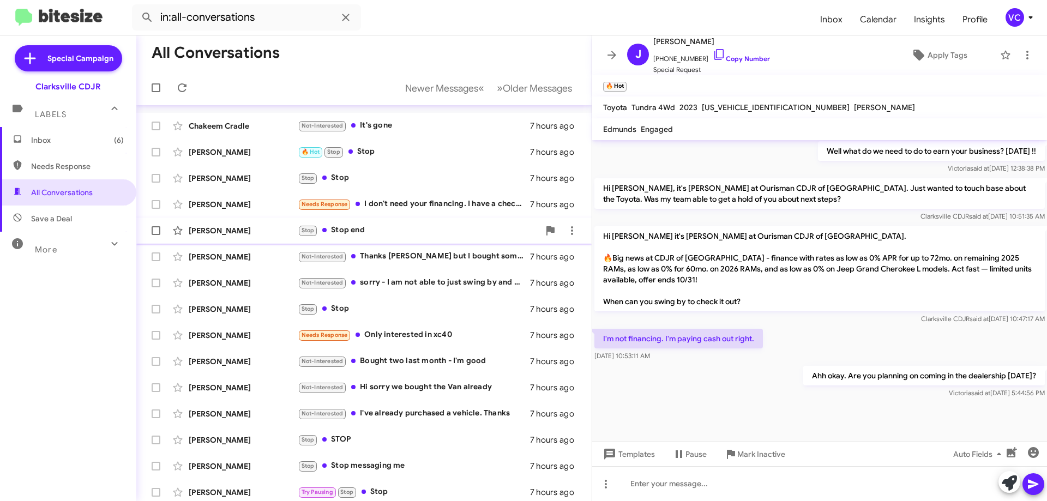
scroll to position [0, 0]
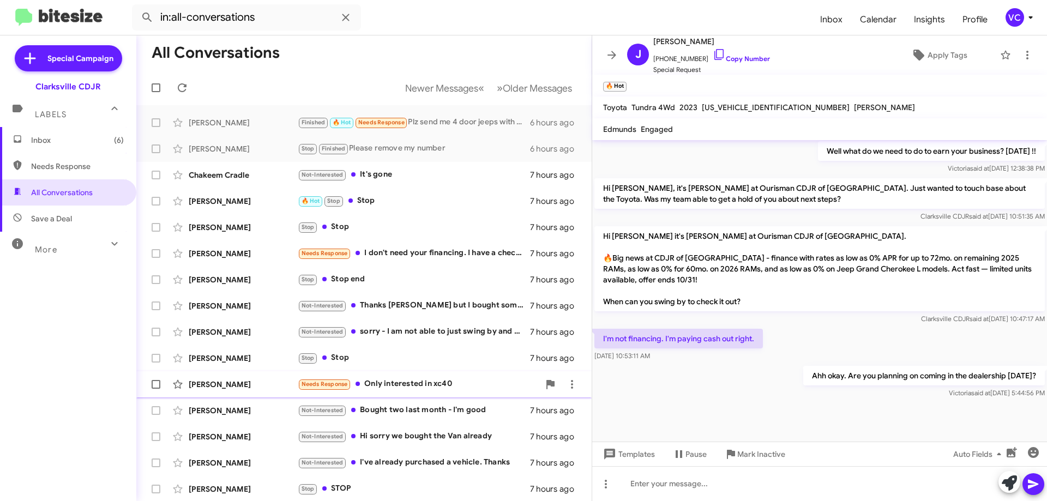
click at [418, 386] on div "Needs Response Only interested in xc40" at bounding box center [419, 384] width 242 height 13
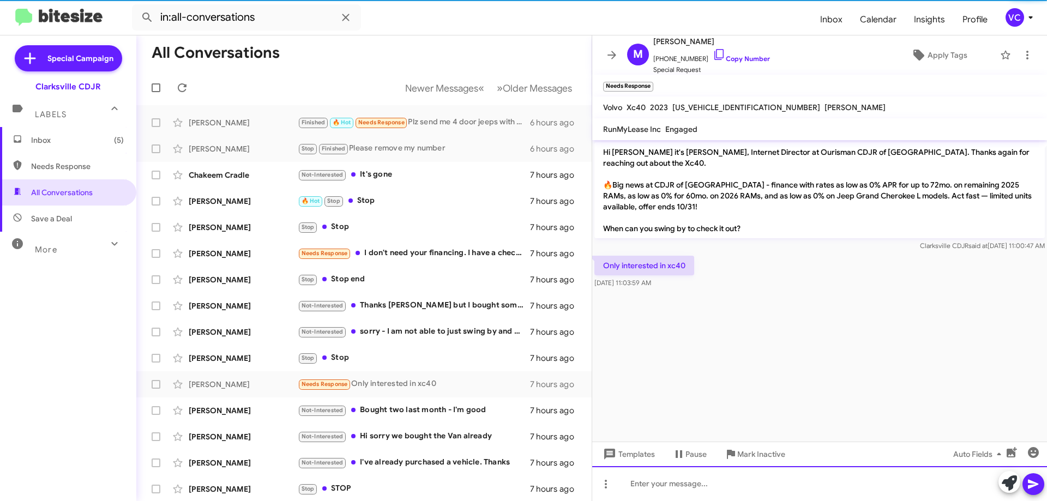
click at [705, 492] on div at bounding box center [819, 483] width 455 height 35
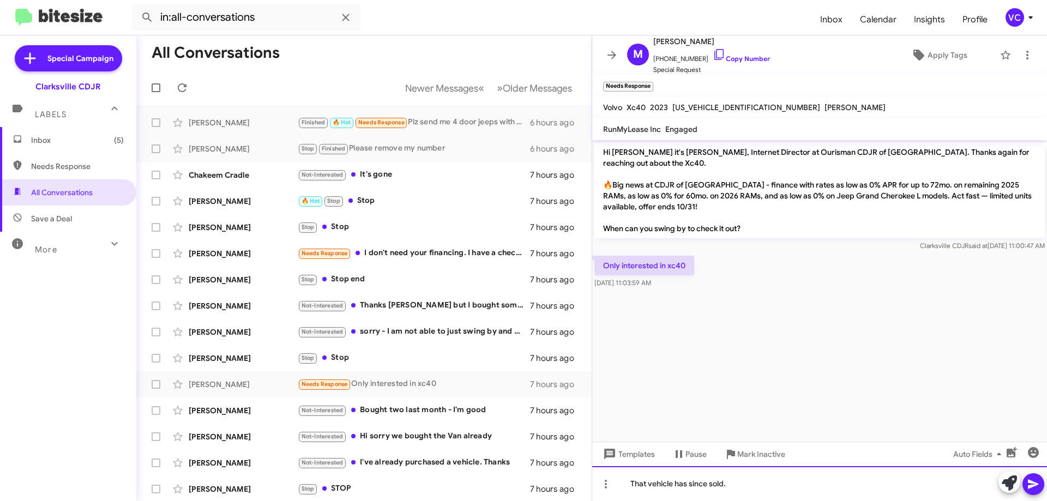
click at [705, 486] on div "That vehicle has since sold." at bounding box center [819, 483] width 455 height 35
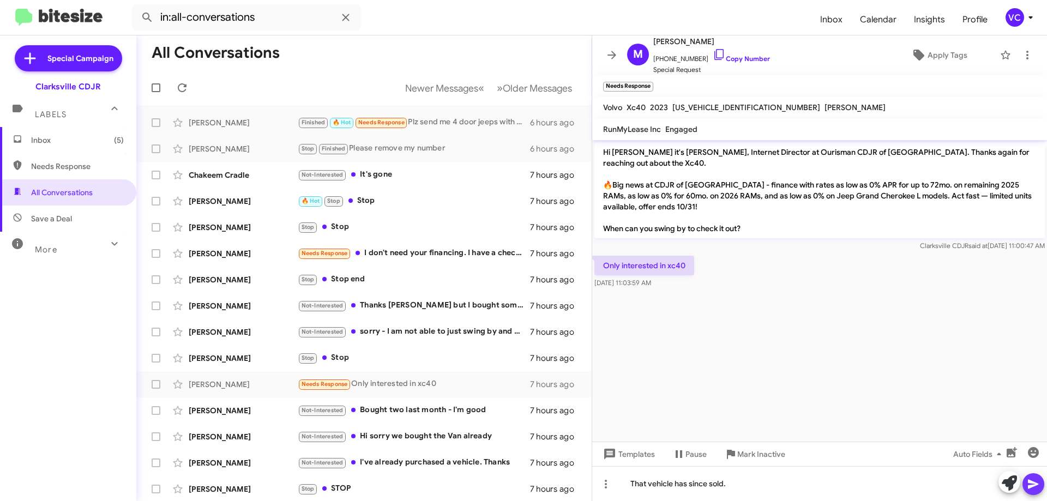
drag, startPoint x: 1038, startPoint y: 487, endPoint x: 1015, endPoint y: 474, distance: 26.4
click at [705, 487] on icon at bounding box center [1033, 484] width 13 height 13
click at [705, 309] on cdk-virtual-scroll-viewport "Hi [PERSON_NAME] it's [PERSON_NAME], Internet Director at Ourisman CDJR of [GEO…" at bounding box center [819, 291] width 455 height 302
click at [695, 350] on cdk-virtual-scroll-viewport "Hi [PERSON_NAME] it's [PERSON_NAME], Internet Director at Ourisman CDJR of [GEO…" at bounding box center [819, 291] width 455 height 302
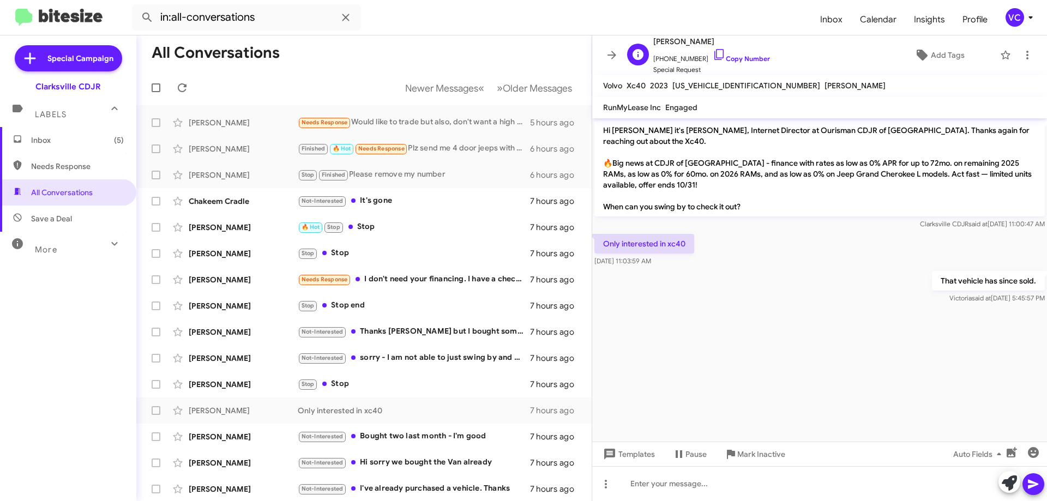
click at [705, 52] on span "[PHONE_NUMBER] Copy Number" at bounding box center [711, 56] width 117 height 16
click at [705, 323] on cdk-virtual-scroll-viewport "Hi [PERSON_NAME] it's [PERSON_NAME], Internet Director at Ourisman CDJR of [GEO…" at bounding box center [819, 279] width 455 height 323
click at [466, 149] on div "Finished 🔥 Hot Needs Response Plz send me 4 door jeeps with electric top ." at bounding box center [419, 148] width 242 height 13
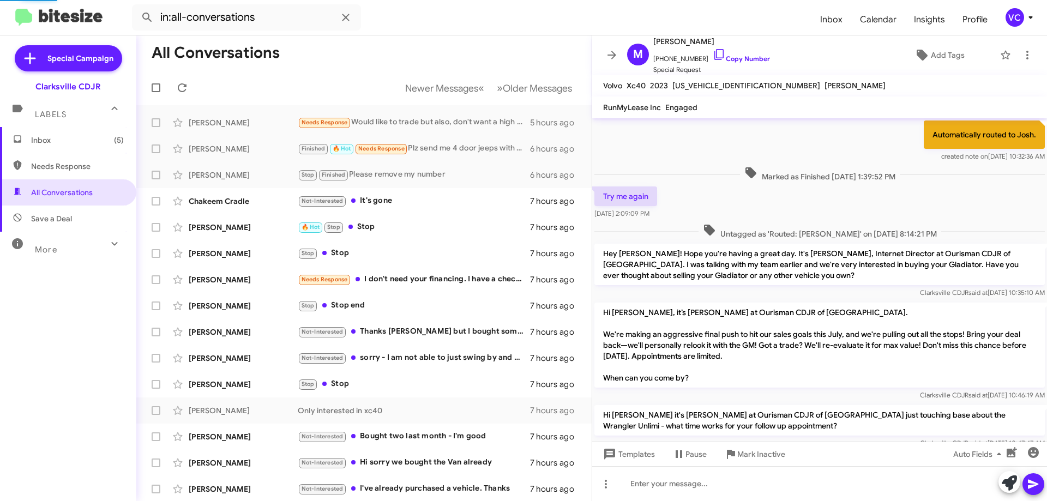
scroll to position [982, 0]
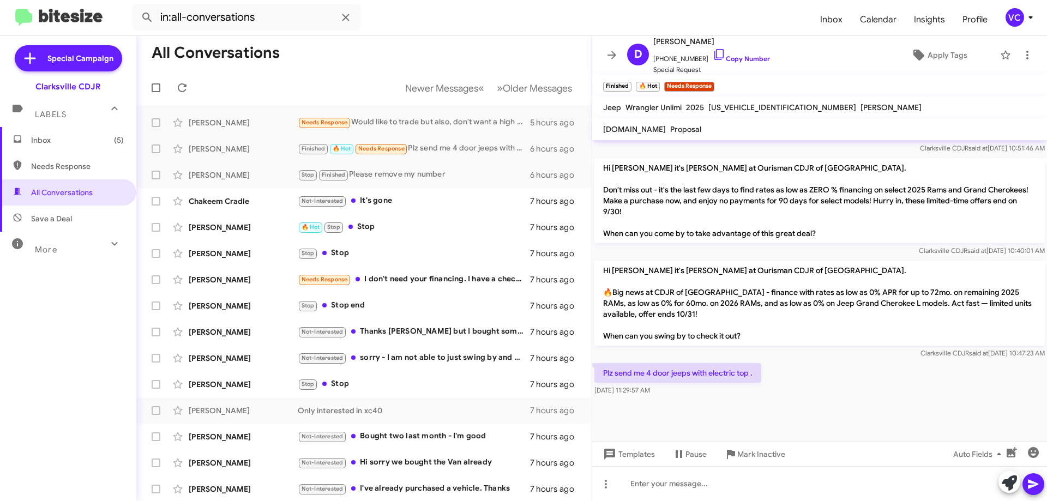
click at [705, 398] on div "Plz send me 4 door jeeps with electric top . [DATE] 11:29:57 AM" at bounding box center [819, 379] width 455 height 37
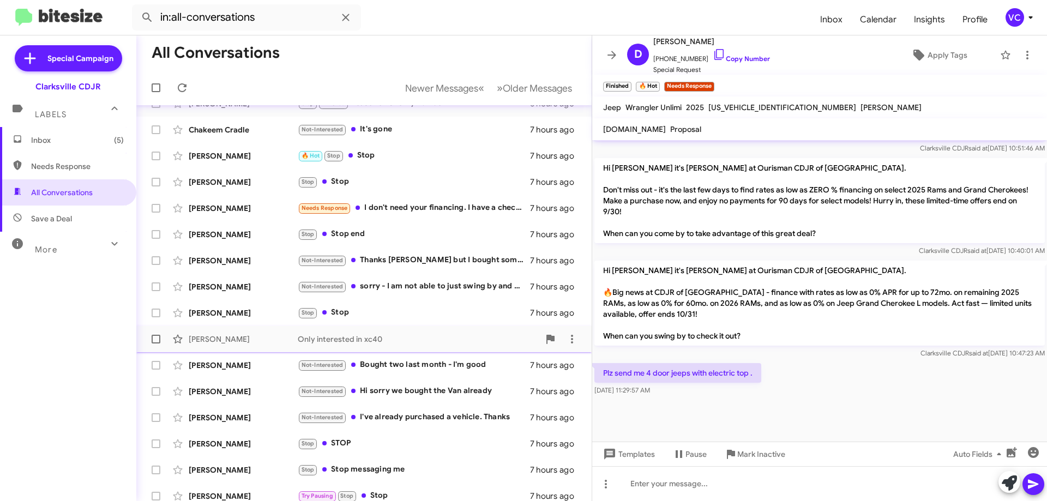
scroll to position [0, 0]
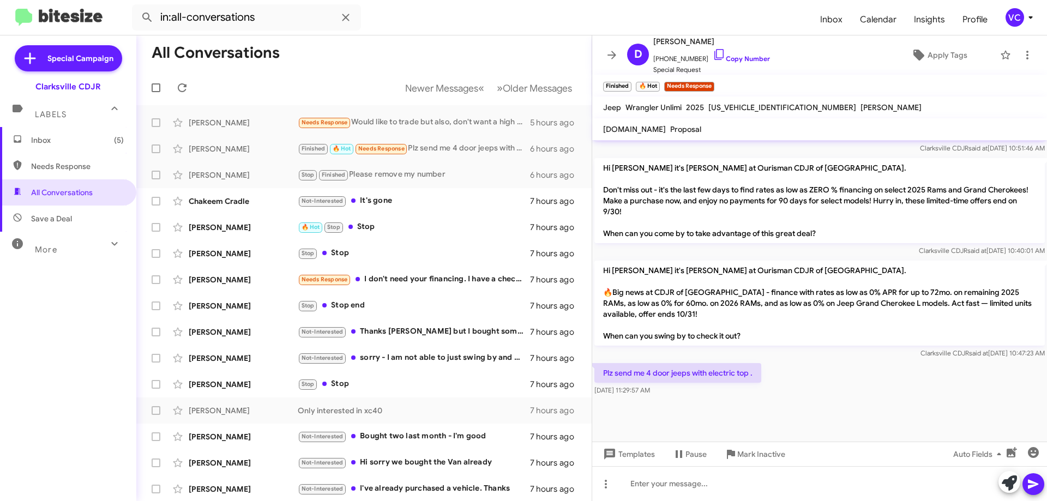
drag, startPoint x: 838, startPoint y: 417, endPoint x: 850, endPoint y: 425, distance: 14.2
click at [705, 417] on div at bounding box center [819, 425] width 455 height 55
click at [705, 398] on div "Plz send me 4 door jeeps with electric top . [DATE] 11:29:57 AM" at bounding box center [819, 379] width 455 height 37
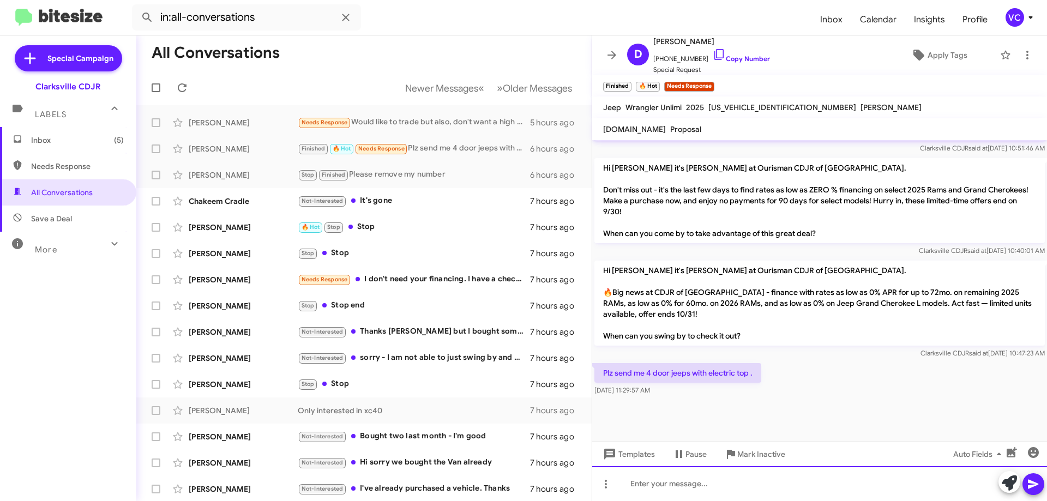
click at [705, 489] on div at bounding box center [819, 483] width 455 height 35
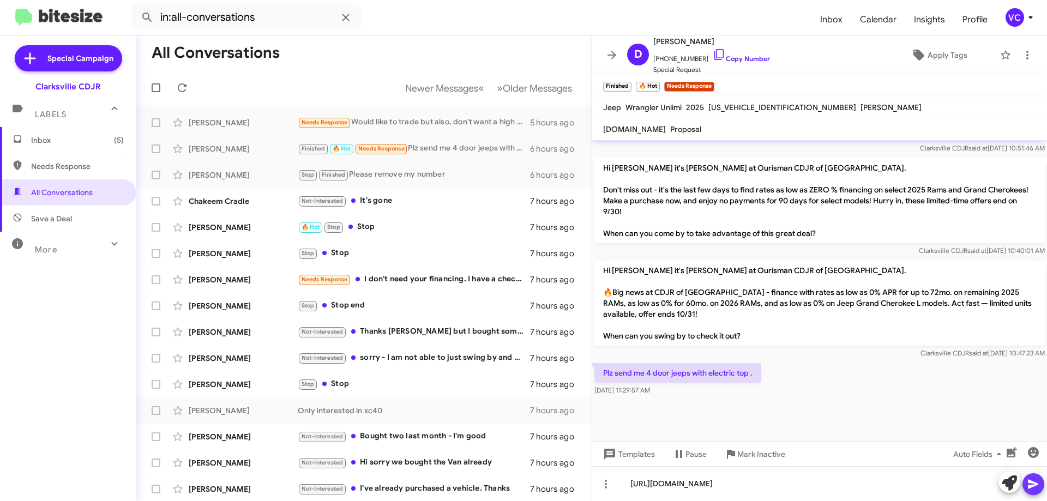
click at [705, 485] on icon at bounding box center [1033, 484] width 10 height 9
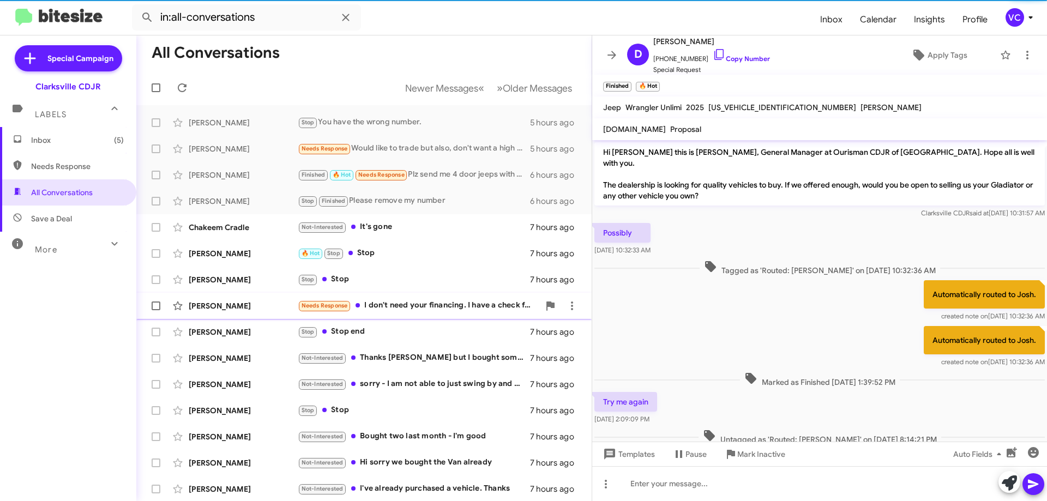
click at [380, 309] on div "Needs Response I don't need your financing. I have a check from my bank." at bounding box center [419, 305] width 242 height 13
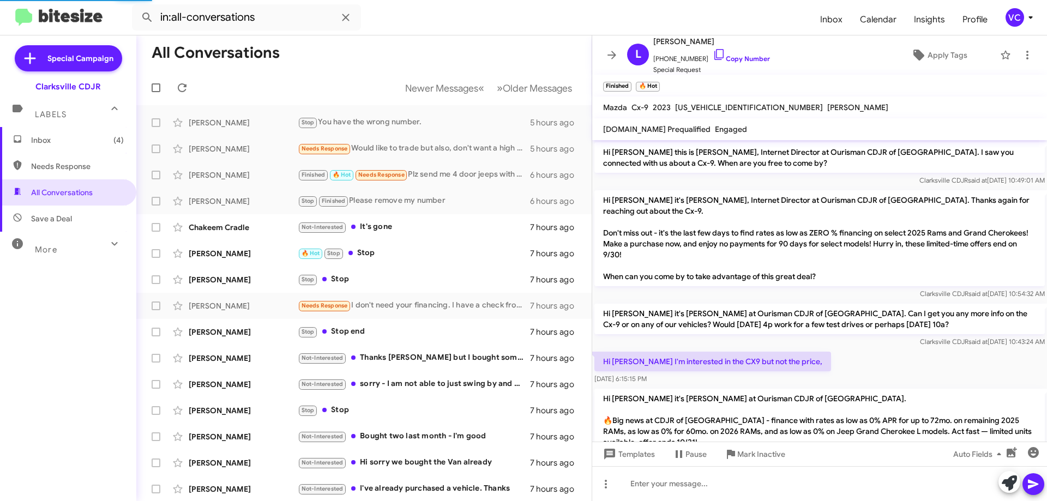
scroll to position [101, 0]
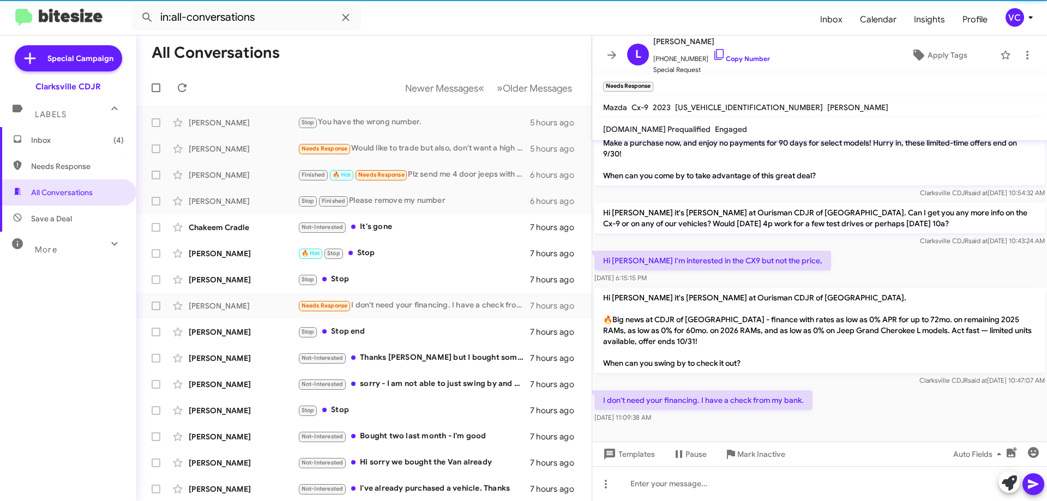
click at [705, 418] on div "I don't need your financing. I have a check from my bank. [DATE] 11:09:38 AM" at bounding box center [819, 406] width 455 height 37
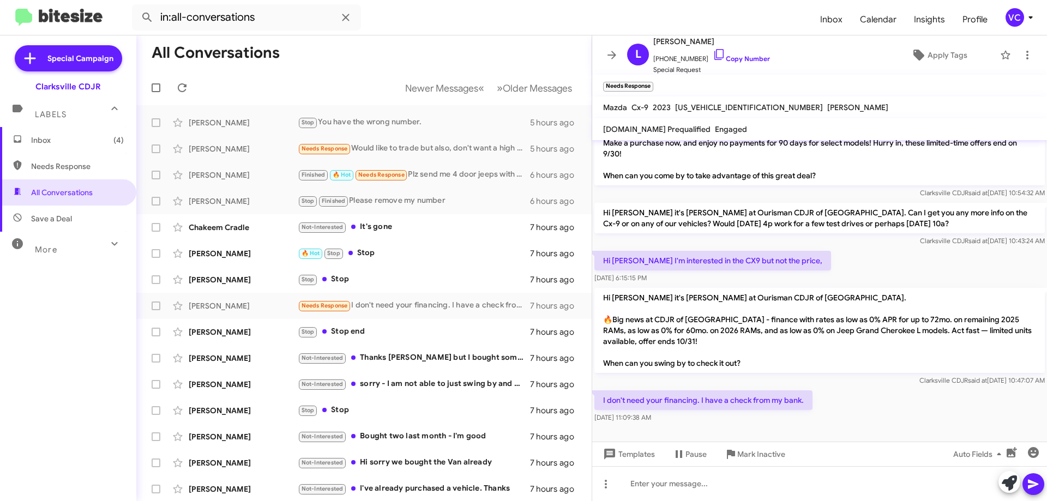
click at [705, 417] on div "I don't need your financing. I have a check from my bank. [DATE] 11:09:38 AM" at bounding box center [819, 406] width 455 height 37
click at [705, 260] on div "Hi [PERSON_NAME] I'm interested in the CX9 but not the price, [DATE] 6:15:15 PM" at bounding box center [819, 267] width 455 height 37
click at [705, 441] on div at bounding box center [819, 433] width 455 height 16
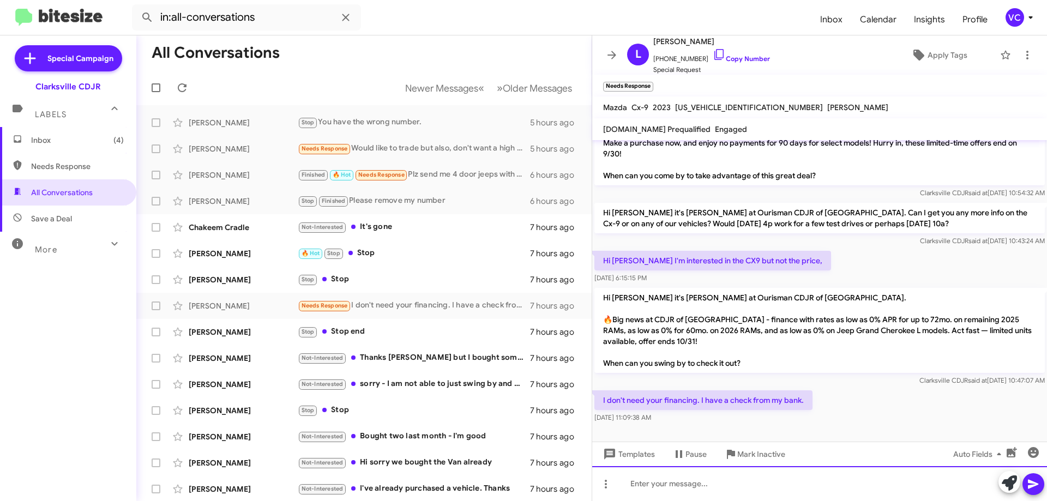
click at [705, 489] on div at bounding box center [819, 483] width 455 height 35
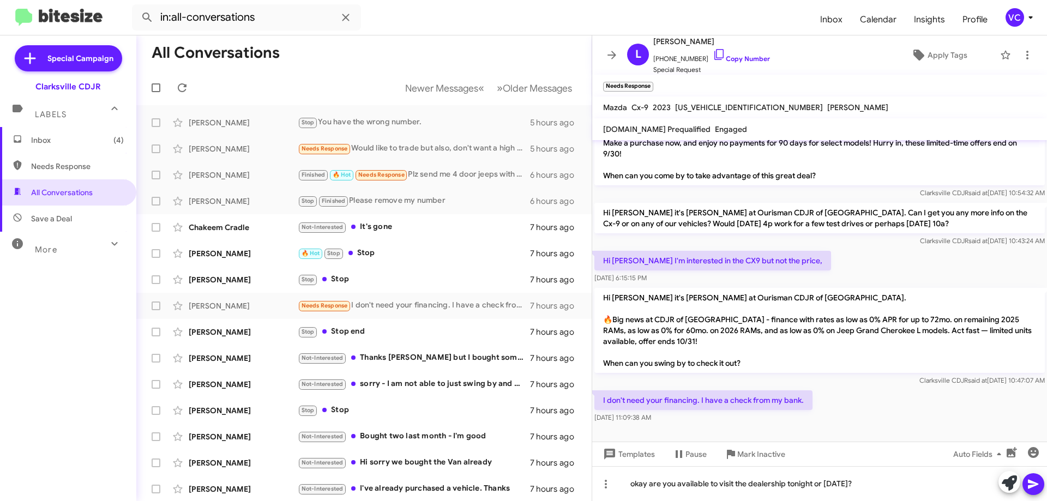
click at [705, 489] on icon at bounding box center [1033, 484] width 13 height 13
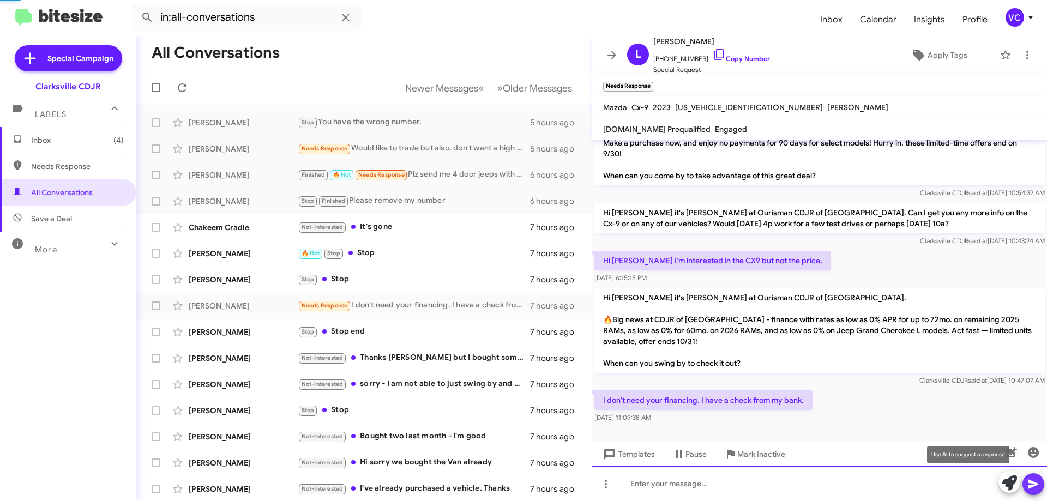
scroll to position [0, 0]
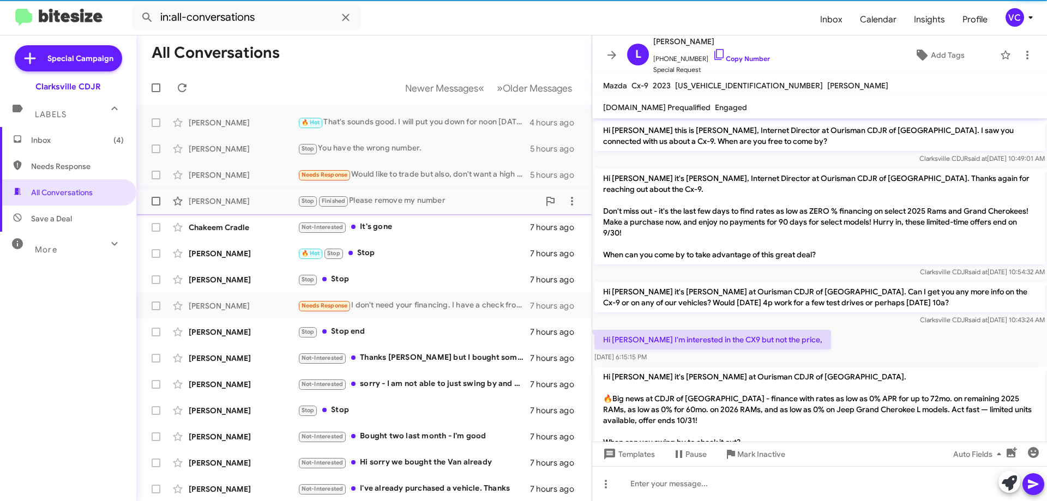
click at [238, 202] on div "[PERSON_NAME]" at bounding box center [243, 201] width 109 height 11
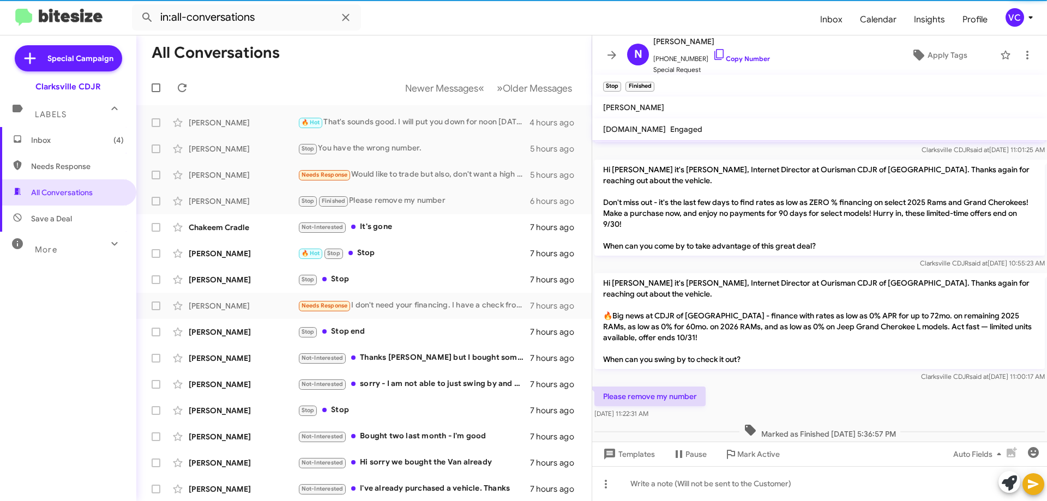
click at [705, 382] on div "Clarksville CDJR said at [DATE] 11:00:17 AM" at bounding box center [819, 376] width 450 height 11
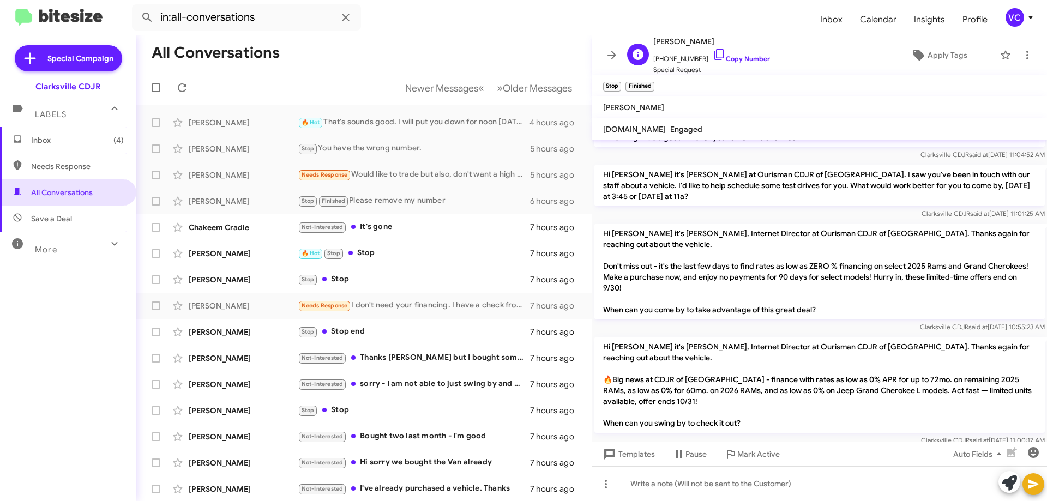
scroll to position [76, 0]
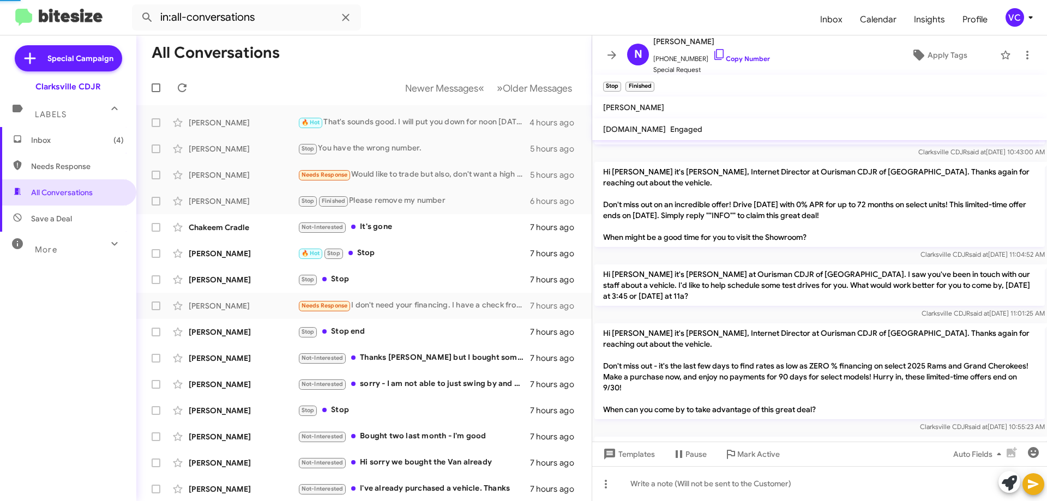
drag, startPoint x: 469, startPoint y: 43, endPoint x: 375, endPoint y: 29, distance: 95.3
click at [467, 43] on mat-toolbar-row "All Conversations" at bounding box center [363, 52] width 455 height 35
drag, startPoint x: 347, startPoint y: 17, endPoint x: 483, endPoint y: 19, distance: 136.3
click at [348, 17] on icon at bounding box center [345, 17] width 13 height 13
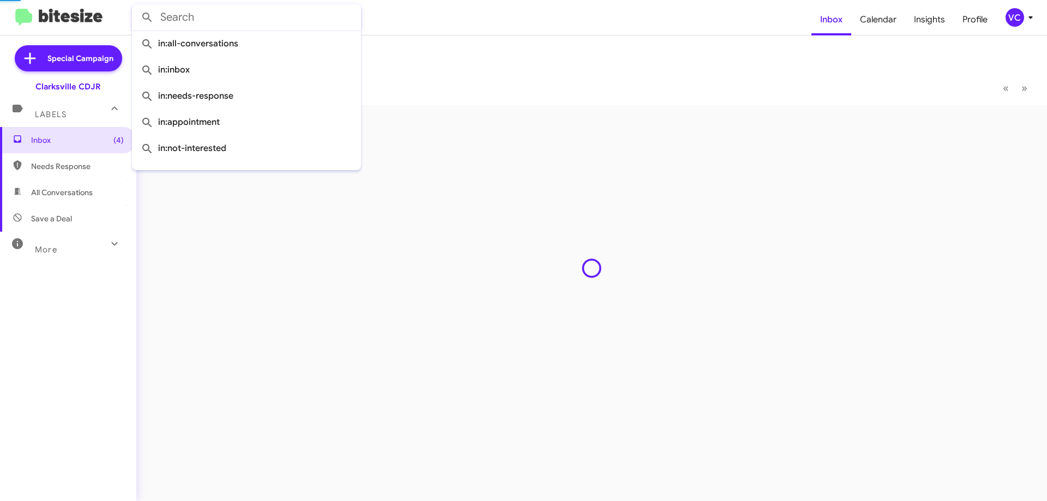
click at [483, 19] on form at bounding box center [471, 17] width 679 height 26
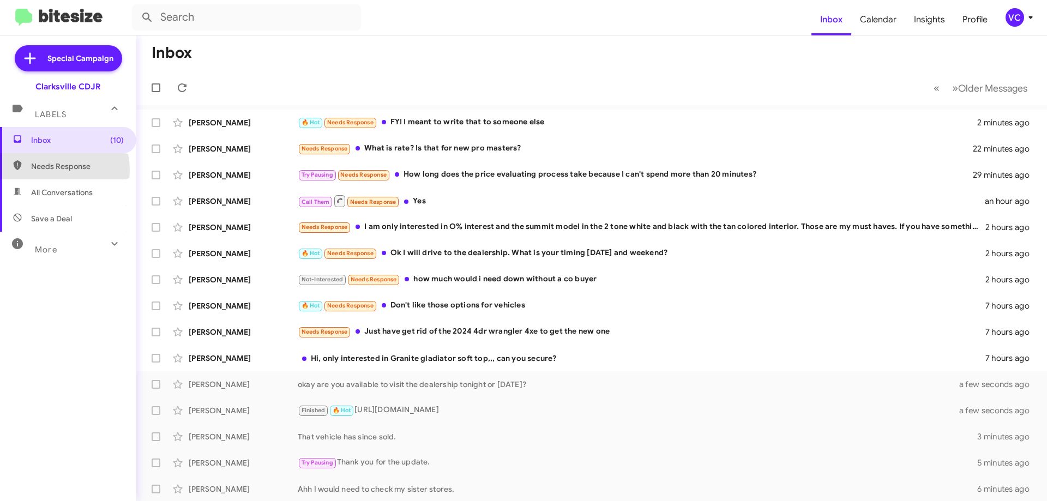
click at [51, 170] on span "Needs Response" at bounding box center [77, 166] width 93 height 11
type input "in:needs-response"
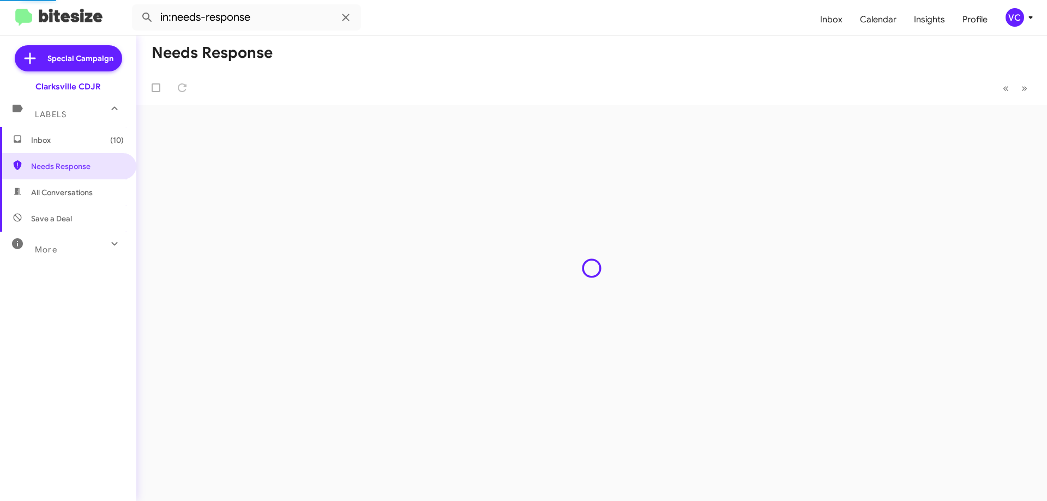
click at [637, 73] on mat-toolbar-row "« Previous » Next" at bounding box center [591, 87] width 911 height 35
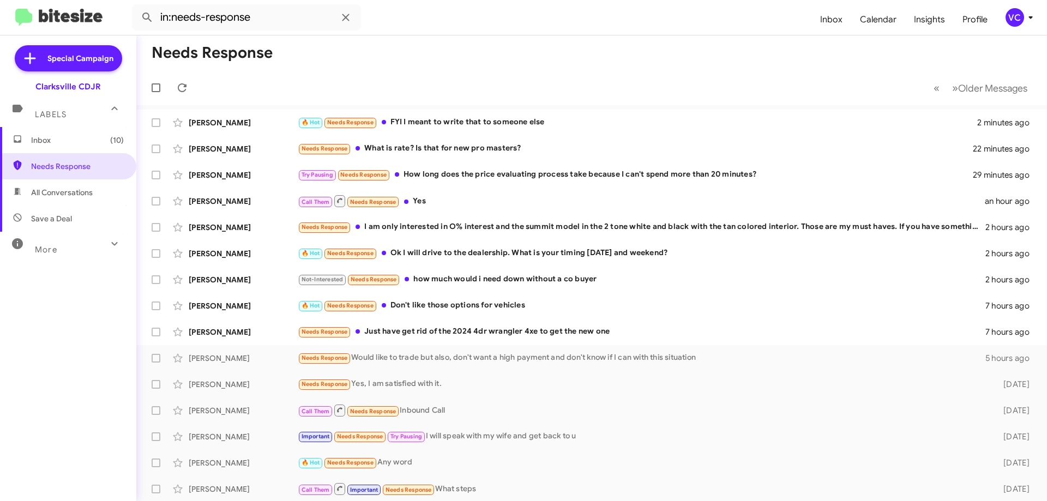
click at [542, 49] on mat-toolbar-row "Needs Response" at bounding box center [591, 52] width 911 height 35
click at [531, 155] on div "Needs Response What is rate? Is that for new pro masters?" at bounding box center [646, 148] width 697 height 13
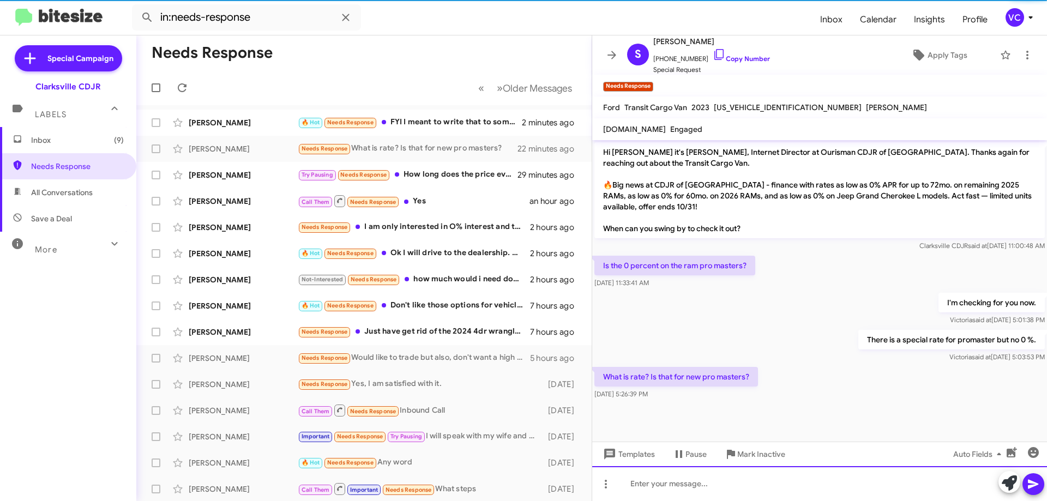
click at [705, 486] on div at bounding box center [819, 483] width 455 height 35
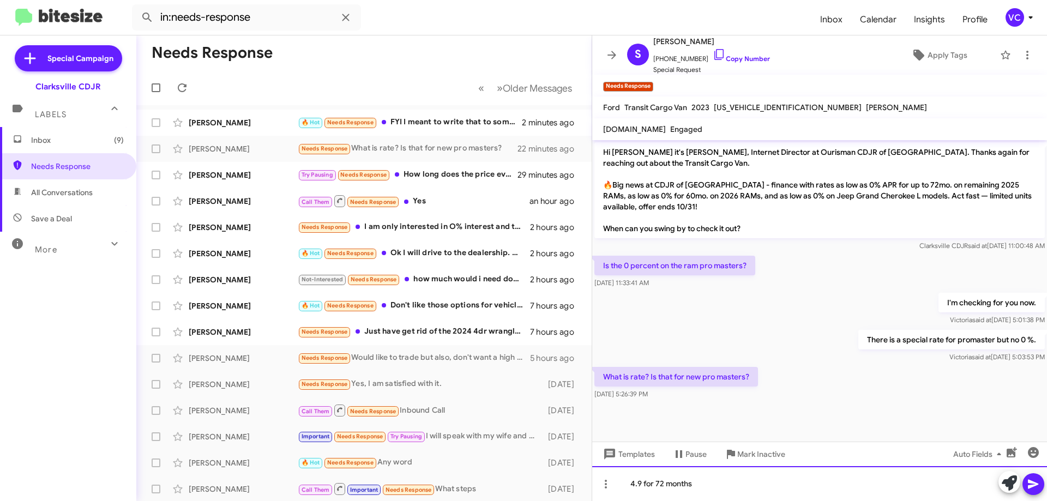
click at [705, 490] on div "4.9 for 72 months" at bounding box center [819, 483] width 455 height 35
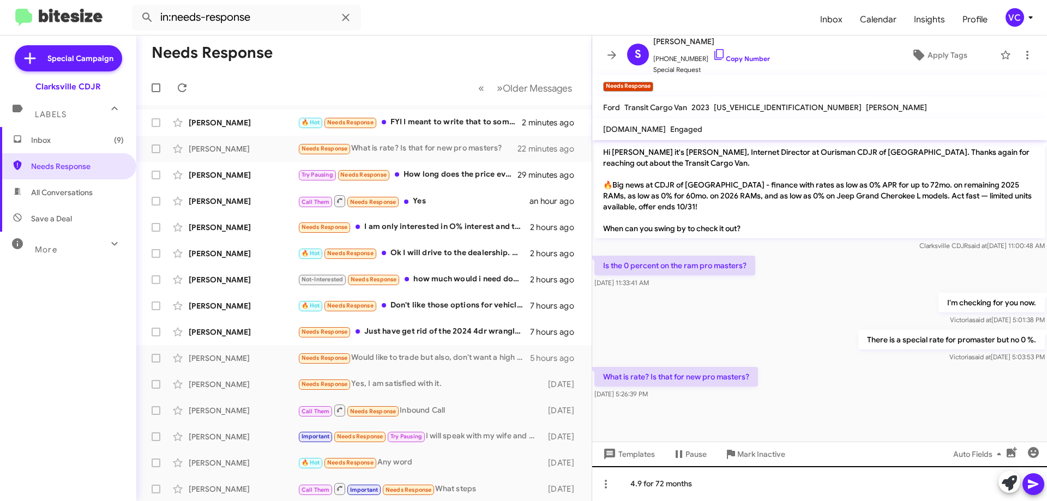
drag, startPoint x: 1027, startPoint y: 484, endPoint x: 969, endPoint y: 474, distance: 58.7
click at [705, 484] on icon at bounding box center [1033, 484] width 13 height 13
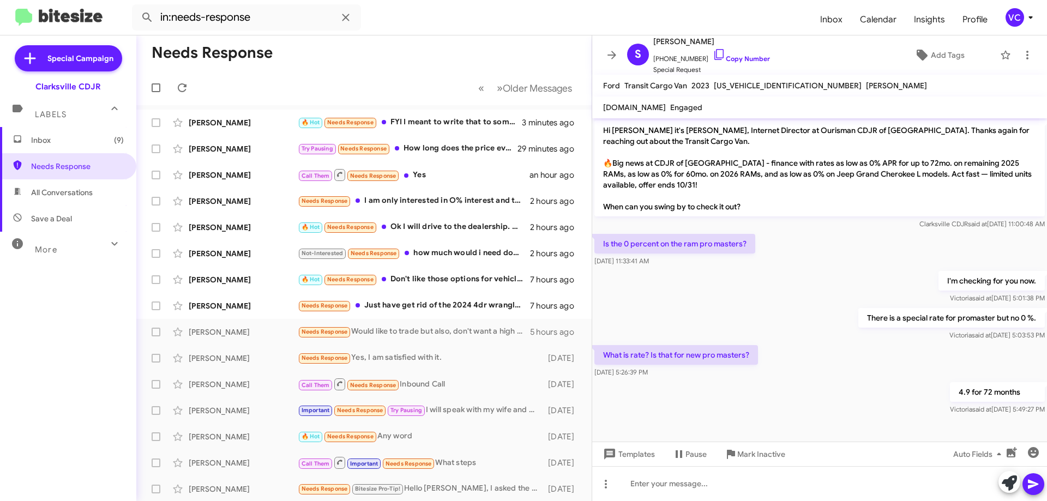
click at [705, 258] on div "Is the 0 percent on the ram pro masters? [DATE] 11:33:41 AM" at bounding box center [819, 250] width 455 height 37
